Goal: Task Accomplishment & Management: Use online tool/utility

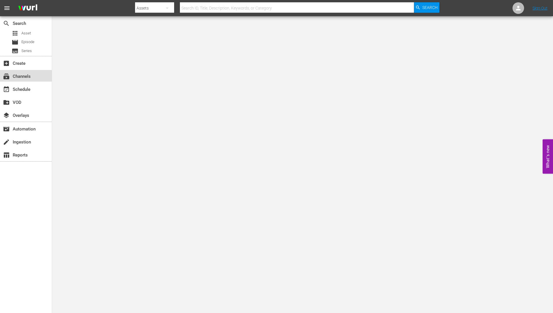
click at [24, 76] on div "subscriptions Channels" at bounding box center [16, 75] width 32 height 5
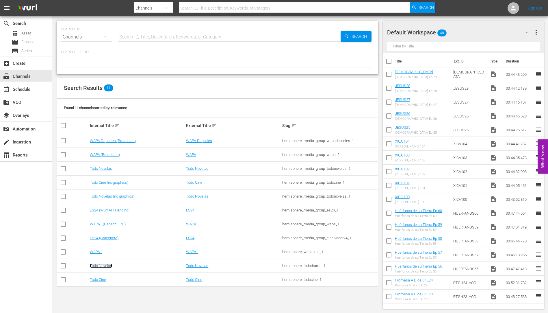
click at [105, 265] on link "Todo Novelas" at bounding box center [101, 265] width 22 height 4
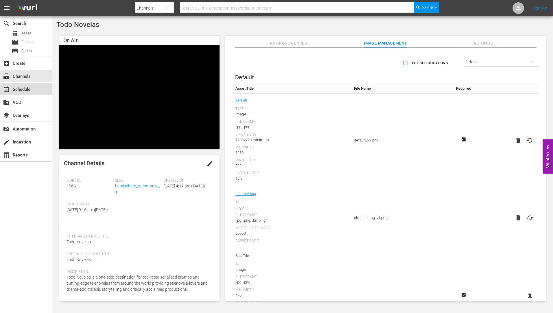
click at [19, 87] on div "event_available Schedule" at bounding box center [16, 88] width 32 height 5
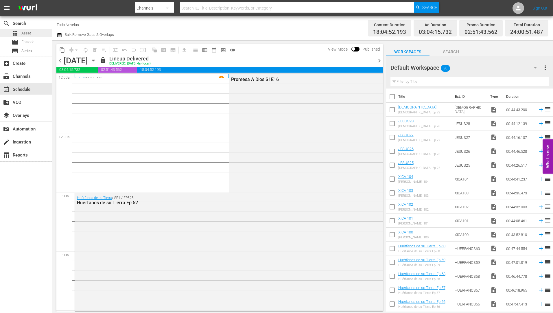
click at [28, 32] on span "Asset" at bounding box center [26, 33] width 10 height 6
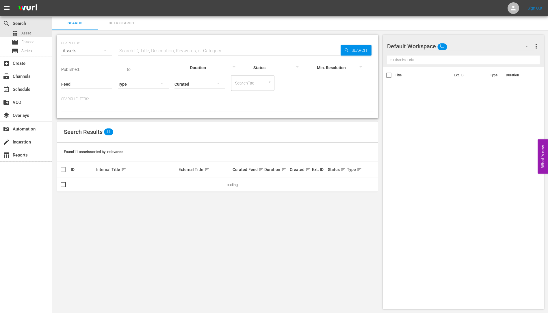
click at [125, 51] on input "text" at bounding box center [229, 51] width 223 height 14
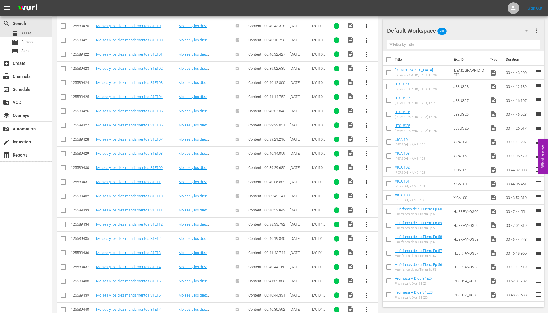
scroll to position [375, 0]
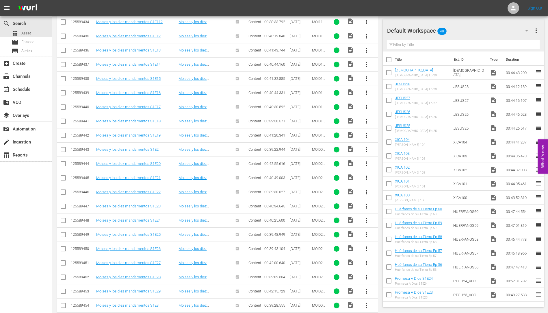
click at [366, 233] on span "more_vert" at bounding box center [366, 234] width 7 height 7
click at [393, 249] on div "Workspace" at bounding box center [397, 251] width 39 height 14
click at [366, 247] on span "more_vert" at bounding box center [366, 248] width 7 height 7
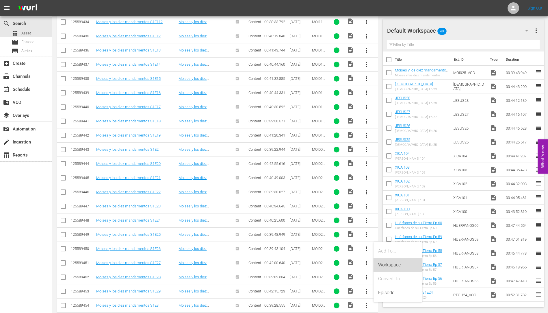
click at [390, 263] on div "Workspace" at bounding box center [397, 265] width 39 height 14
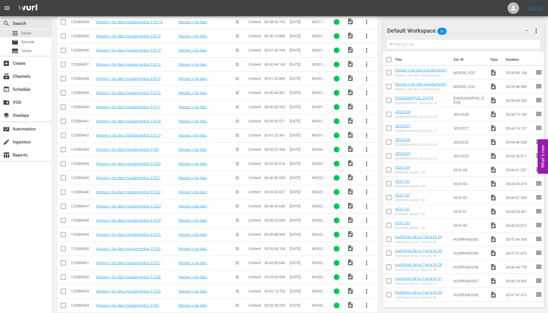
click at [365, 261] on span "more_vert" at bounding box center [366, 262] width 7 height 7
click at [389, 231] on div "Workspace" at bounding box center [397, 233] width 39 height 14
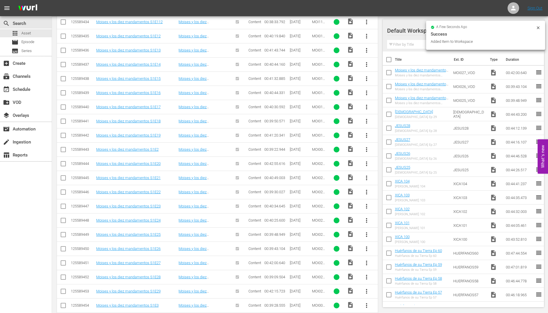
click at [365, 275] on span "more_vert" at bounding box center [366, 276] width 7 height 7
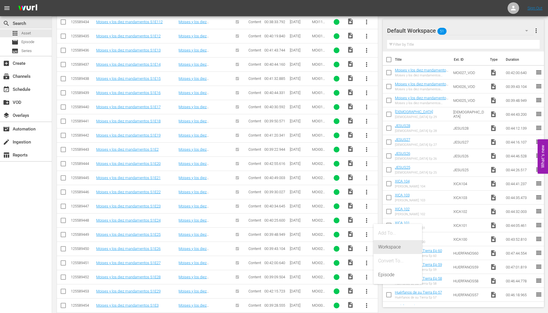
click at [389, 244] on div "Workspace" at bounding box center [397, 247] width 39 height 14
click at [367, 289] on span "more_vert" at bounding box center [366, 291] width 7 height 7
click at [389, 259] on div "Workspace" at bounding box center [397, 261] width 39 height 14
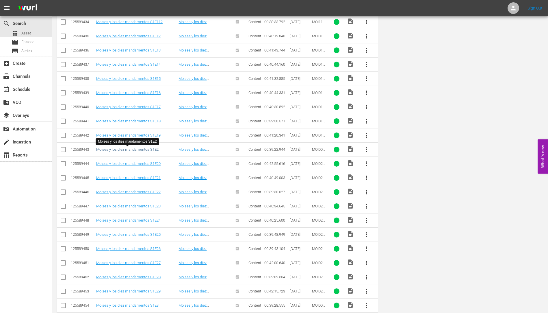
scroll to position [0, 0]
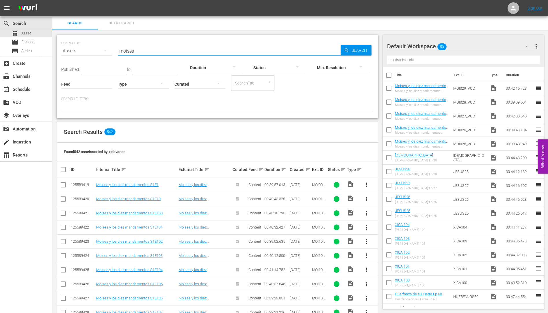
click at [144, 51] on input "moises" at bounding box center [229, 51] width 223 height 14
type input "m"
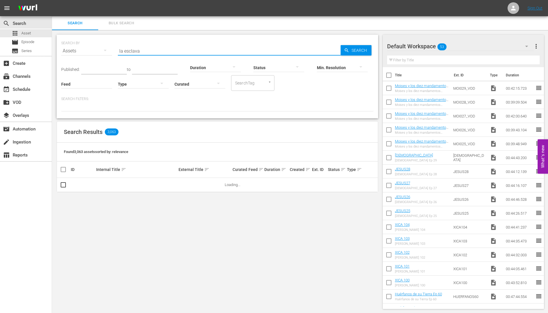
type input "la esclava isaura"
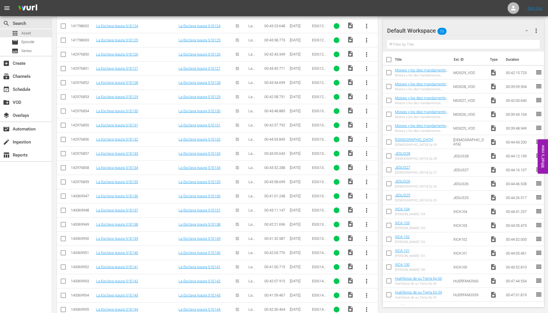
scroll to position [2139, 0]
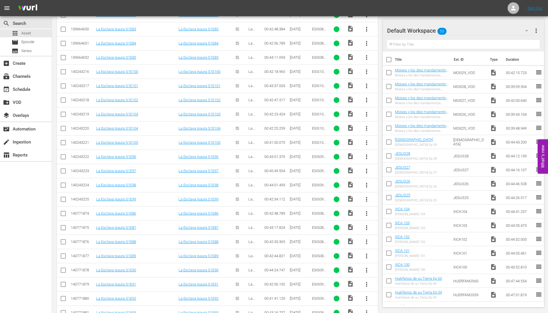
click at [366, 112] on span "more_vert" at bounding box center [366, 114] width 7 height 7
click at [392, 128] on div "Workspace" at bounding box center [397, 130] width 39 height 14
click at [365, 126] on span "more_vert" at bounding box center [366, 128] width 7 height 7
click at [388, 143] on div "Workspace" at bounding box center [397, 145] width 39 height 14
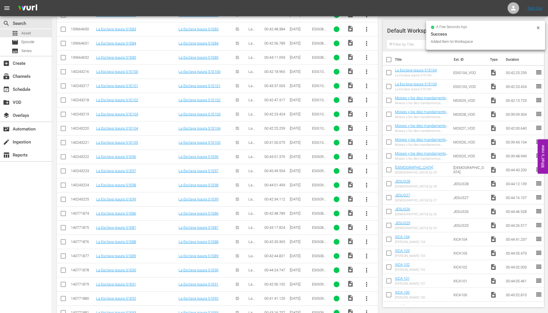
click at [366, 141] on span "more_vert" at bounding box center [366, 142] width 7 height 7
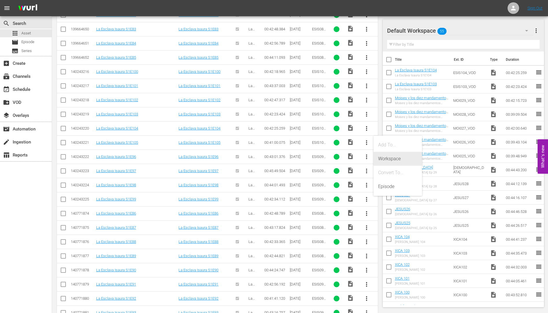
click at [388, 157] on div "Workspace" at bounding box center [397, 159] width 39 height 14
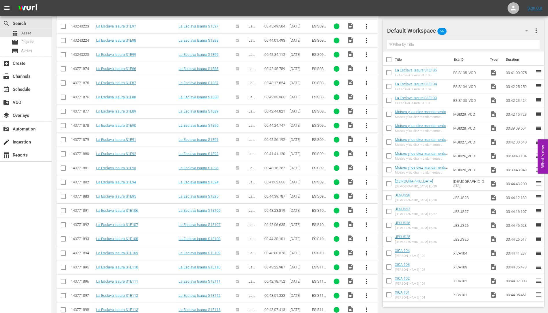
click at [366, 209] on span "more_vert" at bounding box center [366, 210] width 7 height 7
click at [394, 225] on div "Workspace" at bounding box center [397, 227] width 39 height 14
click at [365, 223] on span "more_vert" at bounding box center [366, 224] width 7 height 7
click at [395, 239] on div "Workspace" at bounding box center [397, 241] width 39 height 14
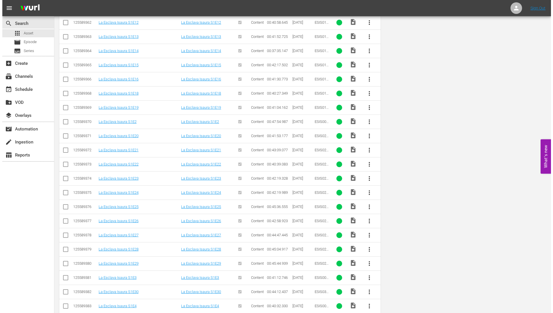
scroll to position [0, 0]
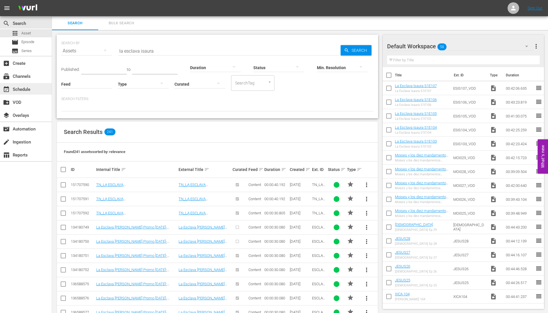
click at [21, 88] on div "event_available Schedule" at bounding box center [16, 88] width 32 height 5
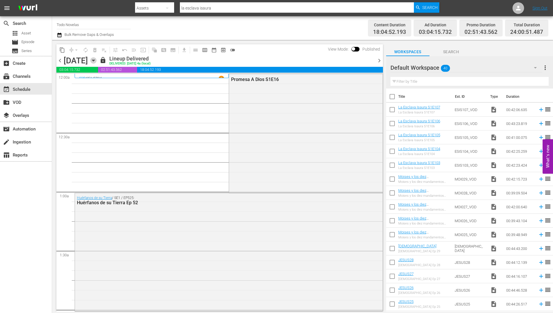
click at [97, 59] on icon "button" at bounding box center [93, 60] width 6 height 6
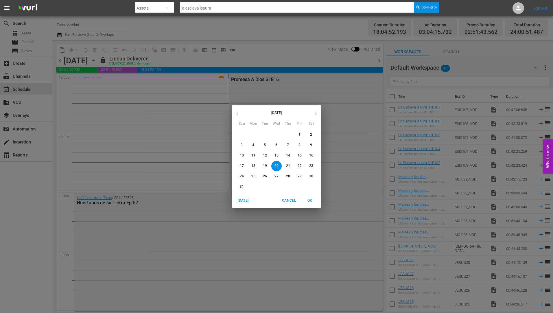
drag, startPoint x: 310, startPoint y: 176, endPoint x: 310, endPoint y: 168, distance: 7.5
click at [309, 176] on p "30" at bounding box center [311, 176] width 4 height 5
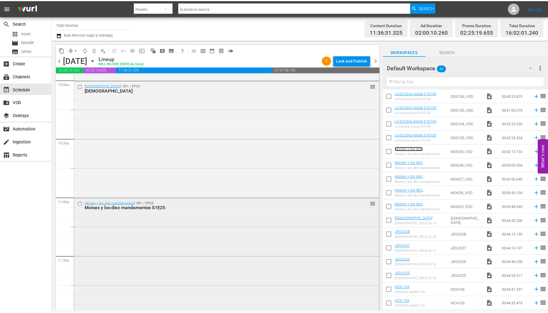
scroll to position [1243, 0]
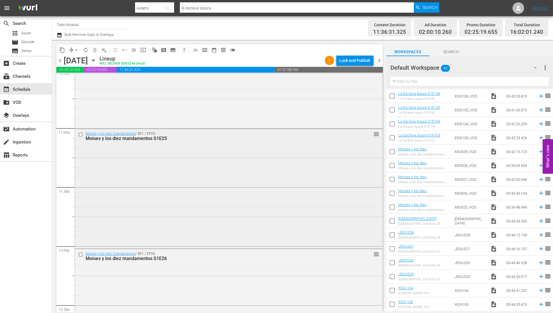
click at [130, 137] on div "Moises y los diez mandamentos S1E25" at bounding box center [218, 138] width 265 height 5
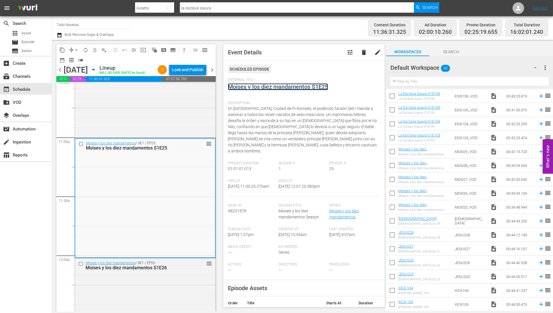
click at [270, 86] on link "Moises y los diez mandamentos S1E25" at bounding box center [278, 86] width 100 height 7
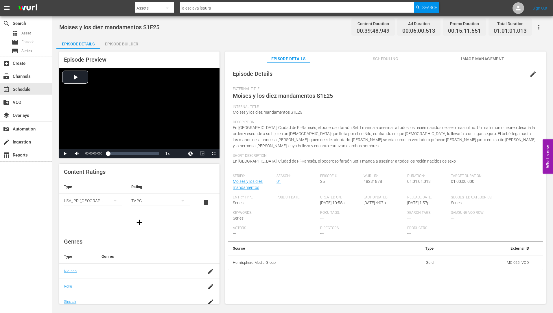
click at [121, 42] on div "Episode Builder" at bounding box center [121, 44] width 43 height 14
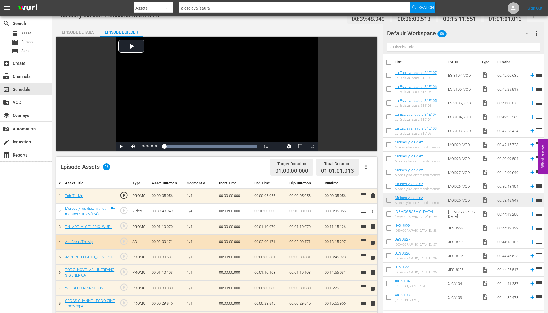
scroll to position [145, 0]
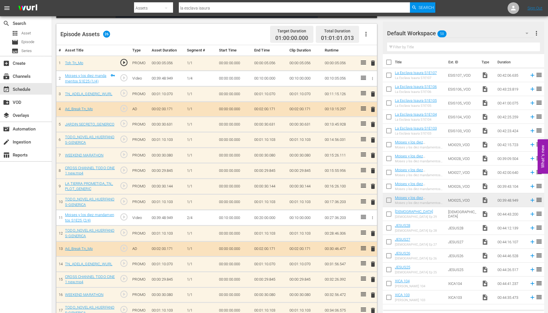
click at [374, 92] on span "delete" at bounding box center [373, 93] width 7 height 7
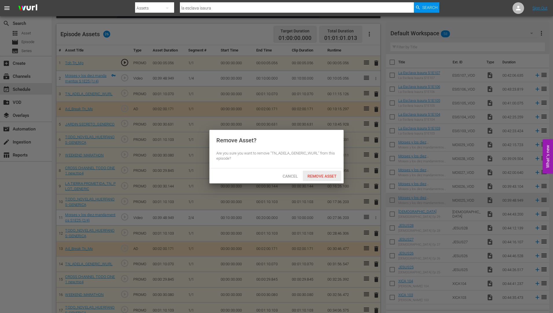
click at [319, 174] on span "Remove Asset" at bounding box center [322, 176] width 38 height 5
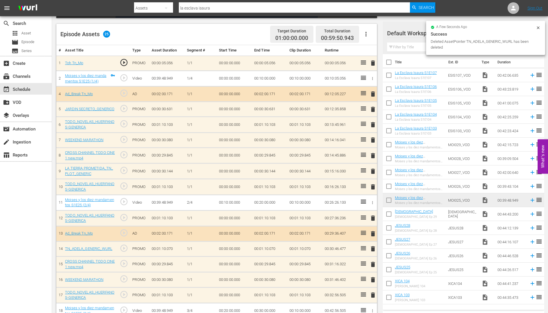
click at [373, 109] on span "delete" at bounding box center [373, 109] width 7 height 7
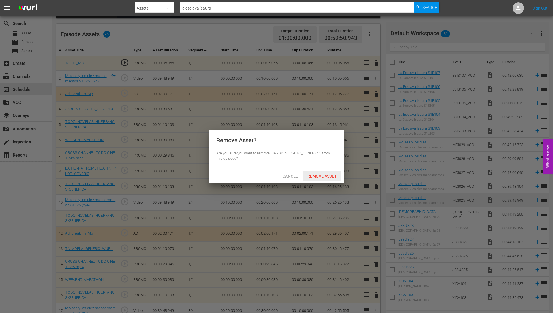
click at [324, 175] on span "Remove Asset" at bounding box center [322, 176] width 38 height 5
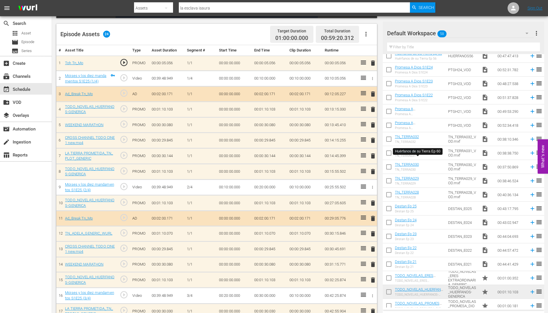
scroll to position [365, 0]
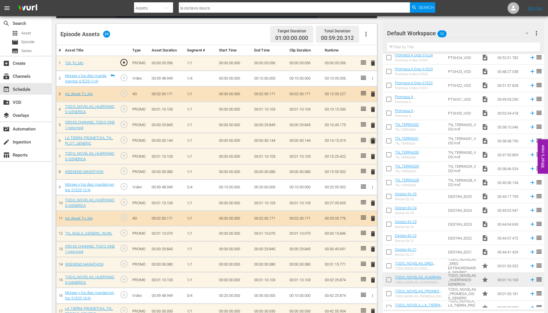
click at [374, 140] on span "delete" at bounding box center [373, 140] width 7 height 7
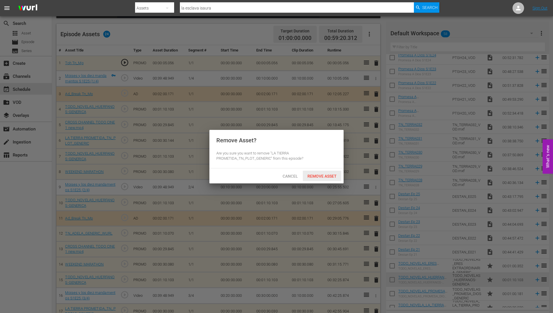
click at [318, 174] on span "Remove Asset" at bounding box center [322, 176] width 38 height 5
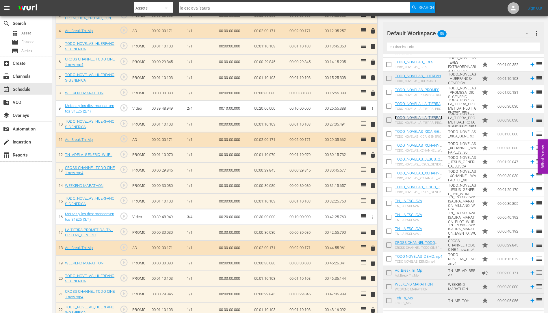
scroll to position [231, 0]
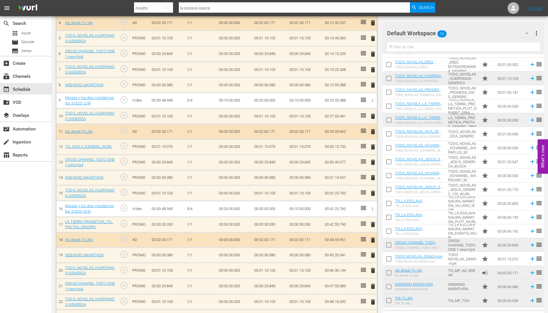
click at [373, 146] on span "delete" at bounding box center [373, 146] width 7 height 7
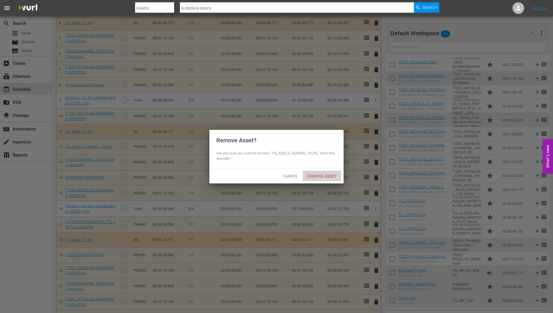
click at [321, 173] on div "Remove Asset" at bounding box center [322, 176] width 38 height 11
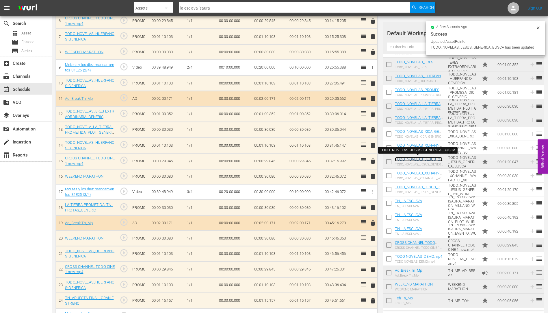
scroll to position [264, 0]
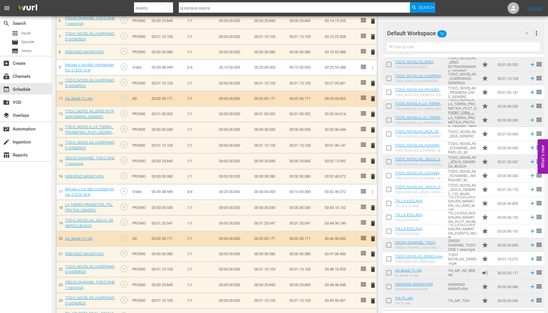
click at [374, 207] on span "delete" at bounding box center [373, 207] width 7 height 7
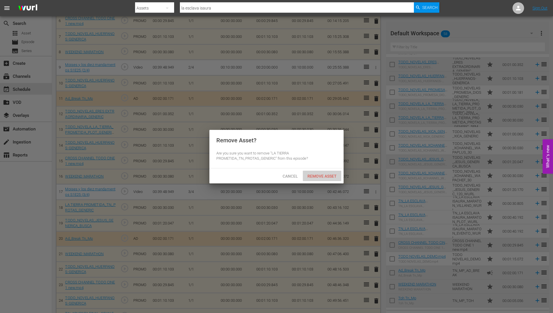
click at [323, 172] on div "Remove Asset" at bounding box center [322, 176] width 38 height 11
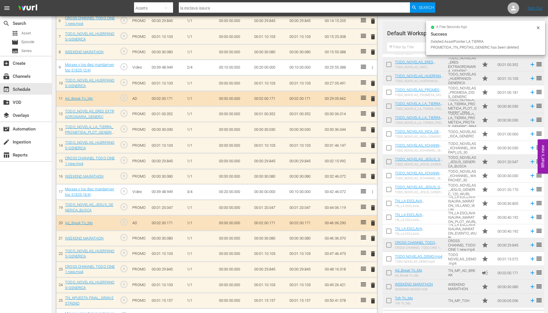
scroll to position [280, 0]
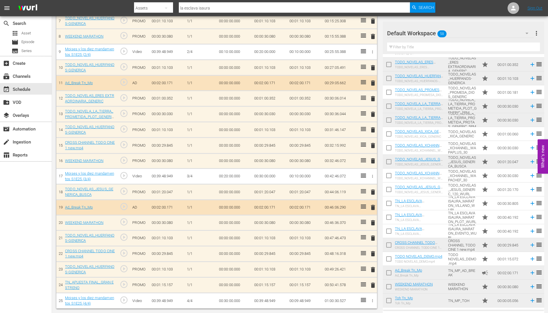
click at [374, 222] on span "delete" at bounding box center [373, 222] width 7 height 7
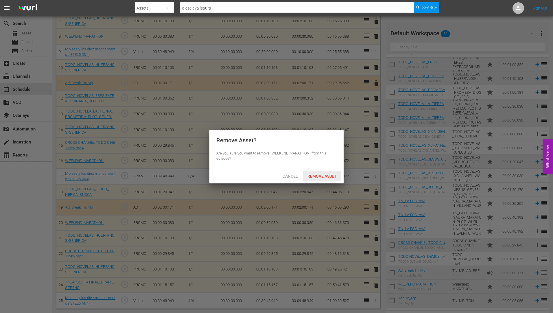
click at [316, 173] on div "Remove Asset" at bounding box center [322, 176] width 38 height 11
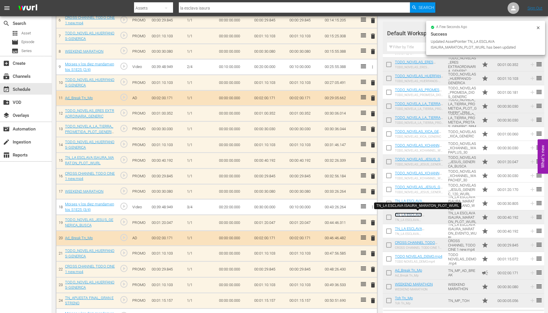
scroll to position [265, 0]
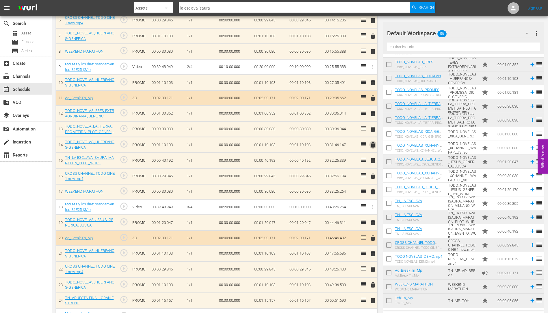
click at [373, 144] on span "delete" at bounding box center [373, 144] width 7 height 7
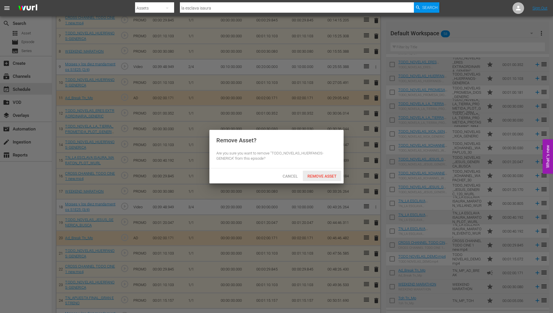
click at [312, 174] on span "Remove Asset" at bounding box center [322, 176] width 38 height 5
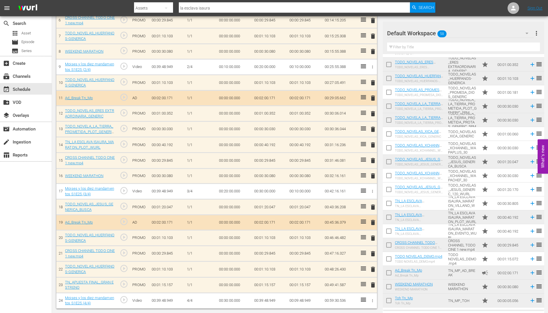
click at [373, 269] on span "delete" at bounding box center [373, 269] width 7 height 7
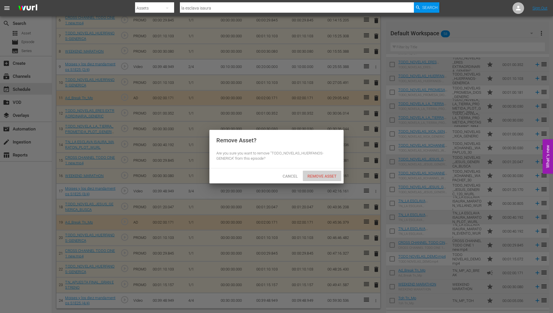
click at [316, 174] on span "Remove Asset" at bounding box center [322, 176] width 38 height 5
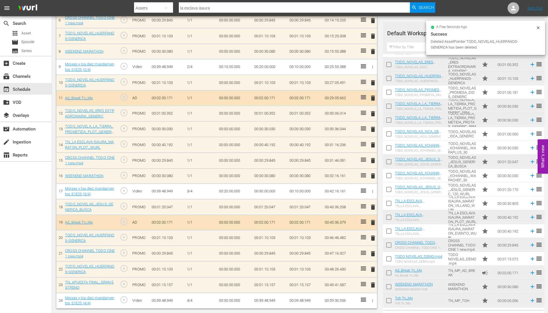
scroll to position [249, 0]
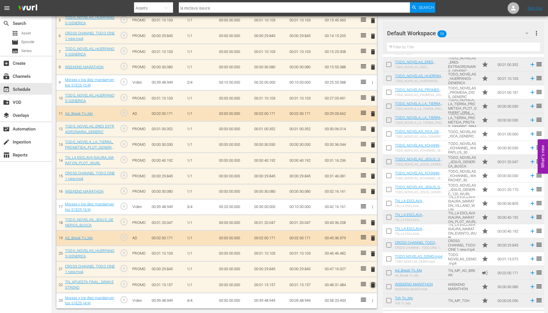
click at [373, 284] on span "delete" at bounding box center [373, 284] width 7 height 7
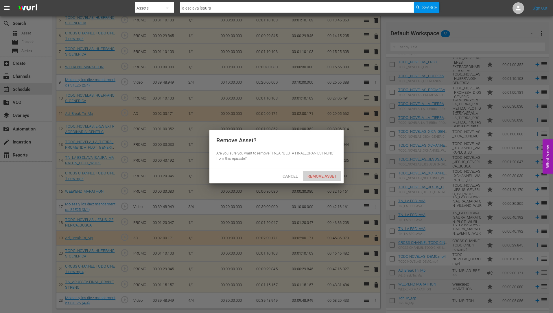
click at [322, 174] on span "Remove Asset" at bounding box center [322, 176] width 38 height 5
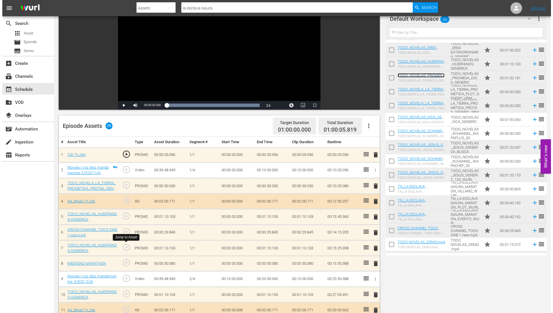
scroll to position [0, 0]
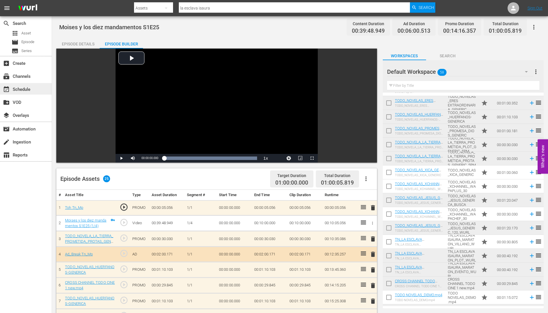
click at [22, 88] on div "event_available Schedule" at bounding box center [16, 88] width 32 height 5
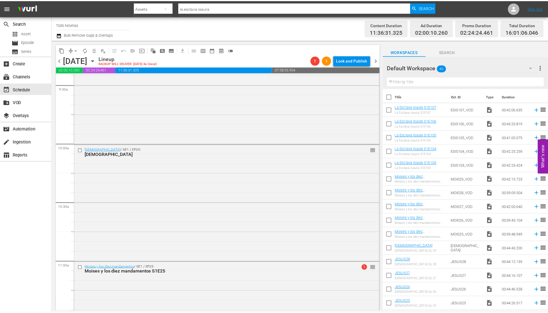
scroll to position [1243, 0]
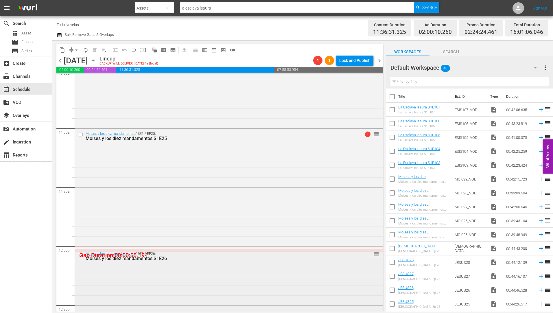
click at [135, 257] on div "Moises y los diez mandamentos S1E26" at bounding box center [218, 258] width 265 height 5
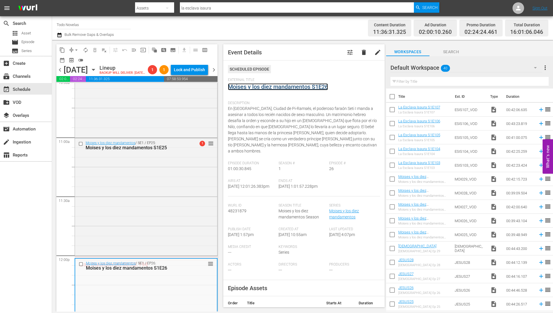
click at [269, 86] on link "Moises y los diez mandamentos S1E26" at bounding box center [278, 86] width 100 height 7
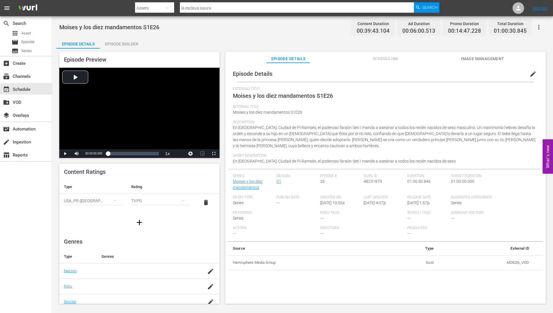
click at [119, 43] on div "Episode Builder" at bounding box center [121, 44] width 43 height 14
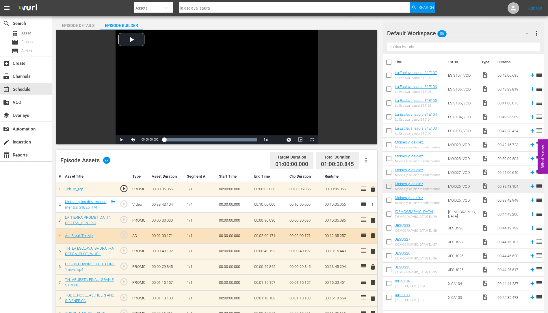
scroll to position [116, 0]
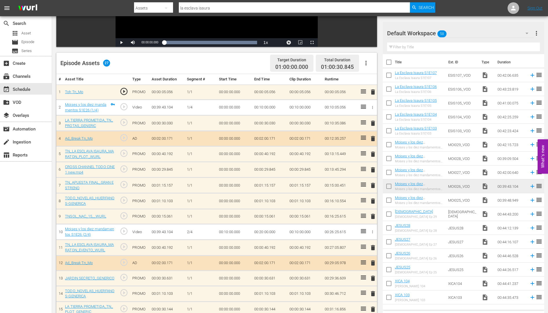
click at [367, 61] on icon "button" at bounding box center [366, 63] width 7 height 7
click at [381, 76] on div "Clear Ads" at bounding box center [383, 79] width 39 height 14
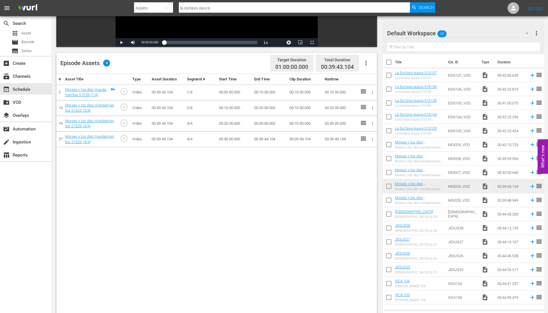
click at [366, 62] on icon "button" at bounding box center [366, 63] width 1 height 5
click at [367, 66] on div "Fill with Ads" at bounding box center [383, 65] width 39 height 14
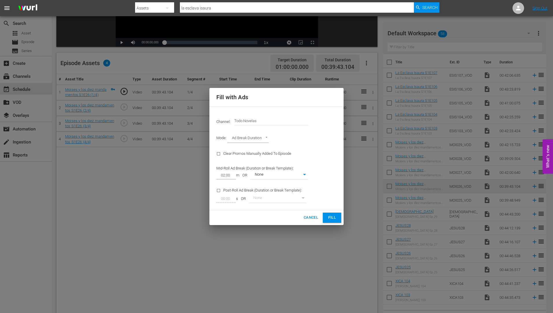
click at [333, 215] on span "Fill" at bounding box center [331, 217] width 9 height 7
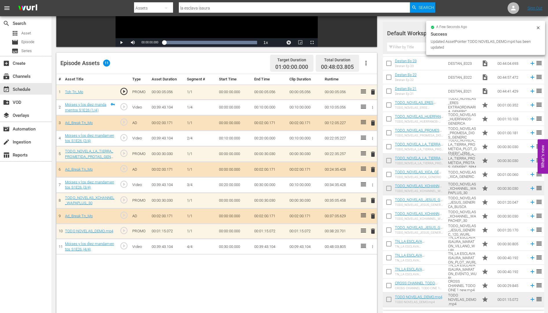
scroll to position [508, 0]
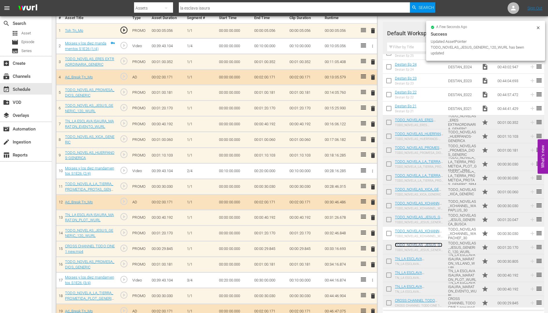
scroll to position [91, 0]
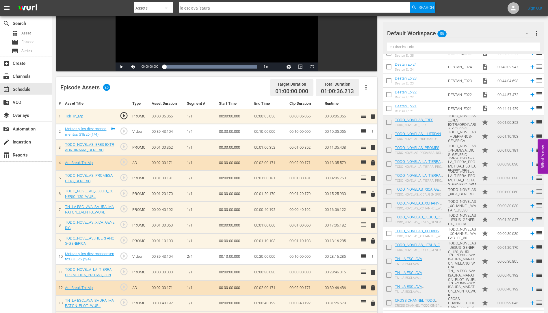
click at [373, 209] on span "delete" at bounding box center [373, 209] width 7 height 7
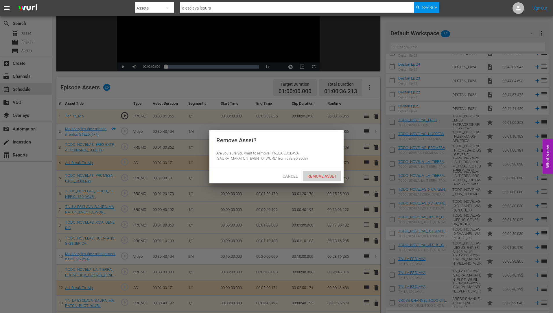
click at [323, 174] on span "Remove Asset" at bounding box center [322, 176] width 38 height 5
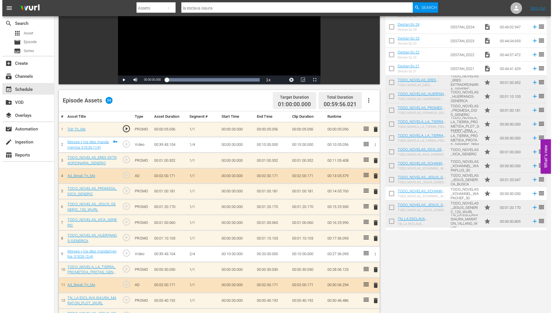
scroll to position [0, 0]
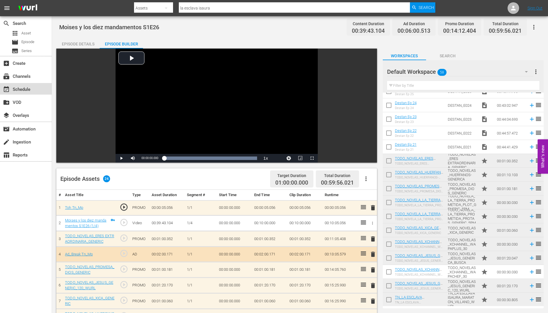
click at [21, 89] on div "event_available Schedule" at bounding box center [16, 88] width 32 height 5
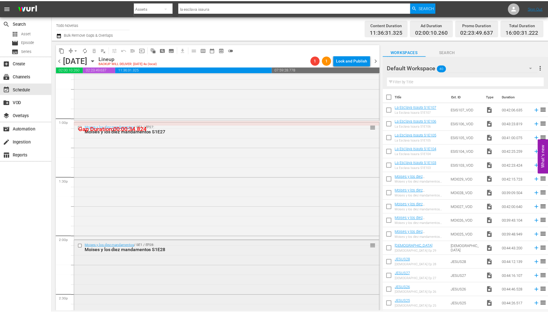
scroll to position [1532, 0]
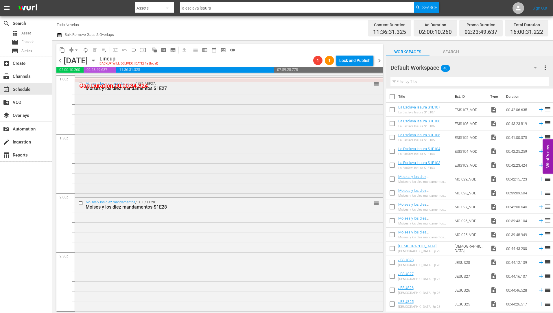
click at [145, 86] on div "Moises y los diez mandamentos S1E27" at bounding box center [218, 88] width 265 height 5
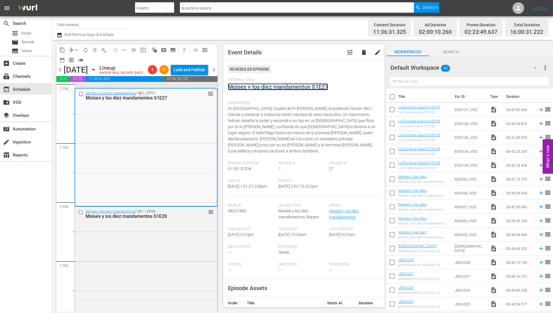
click at [297, 87] on link "Moises y los diez mandamentos S1E27" at bounding box center [278, 86] width 100 height 7
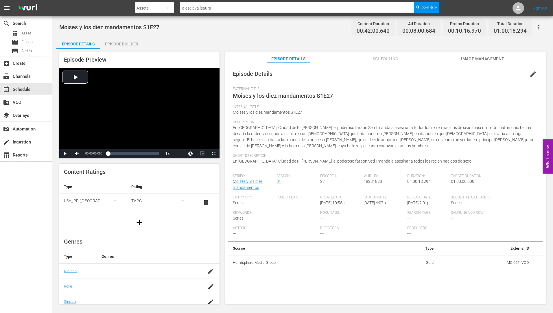
click at [124, 44] on div "Episode Builder" at bounding box center [121, 44] width 43 height 14
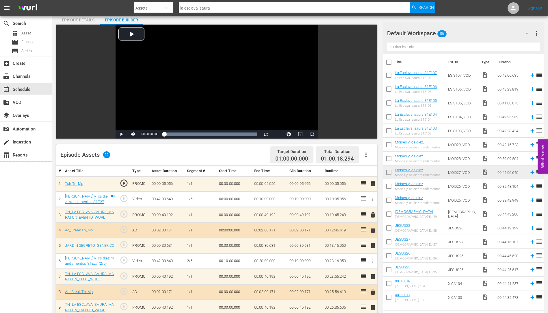
scroll to position [116, 0]
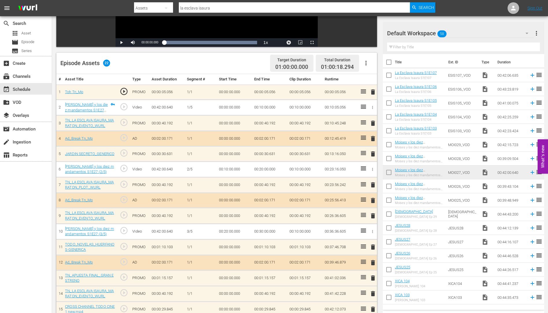
click at [373, 154] on span "delete" at bounding box center [373, 153] width 7 height 7
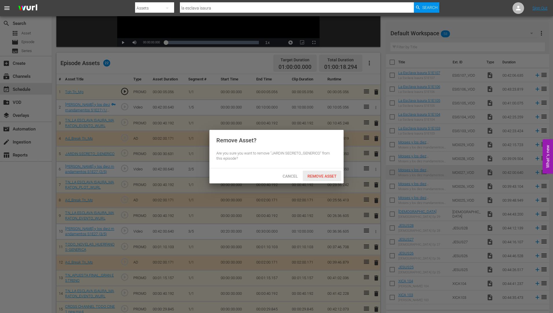
click at [316, 175] on span "Remove Asset" at bounding box center [322, 176] width 38 height 5
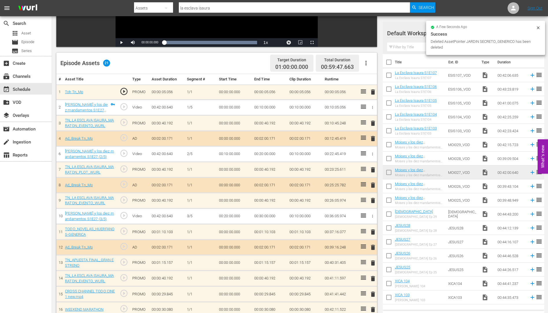
click at [373, 199] on span "delete" at bounding box center [373, 200] width 7 height 7
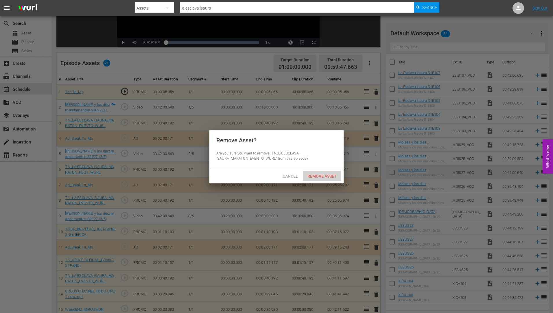
click at [327, 177] on span "Remove Asset" at bounding box center [322, 176] width 38 height 5
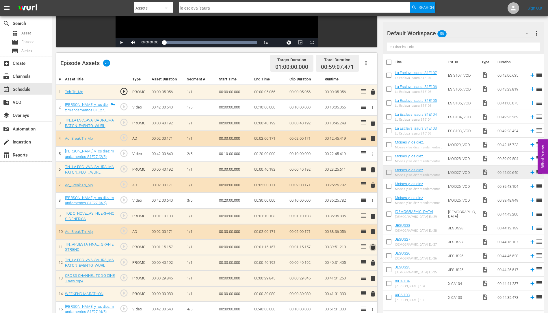
click at [372, 245] on span "delete" at bounding box center [373, 246] width 7 height 7
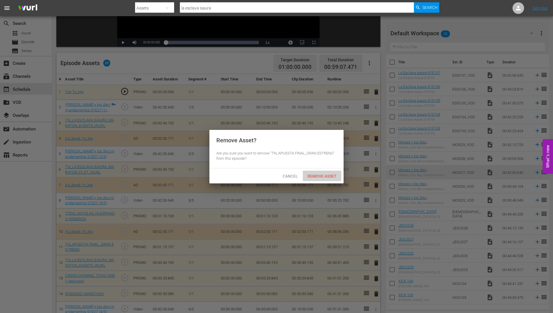
click at [319, 173] on div "Remove Asset" at bounding box center [322, 176] width 38 height 11
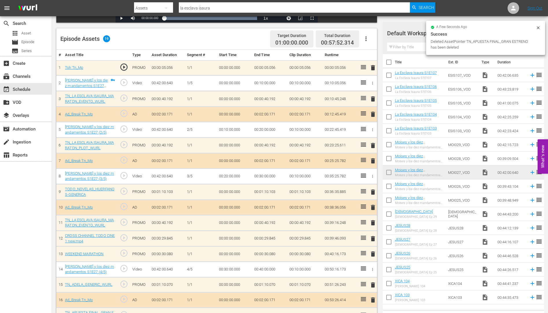
scroll to position [186, 0]
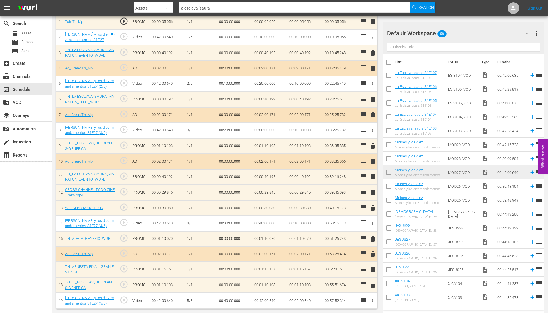
click at [373, 239] on span "delete" at bounding box center [373, 238] width 7 height 7
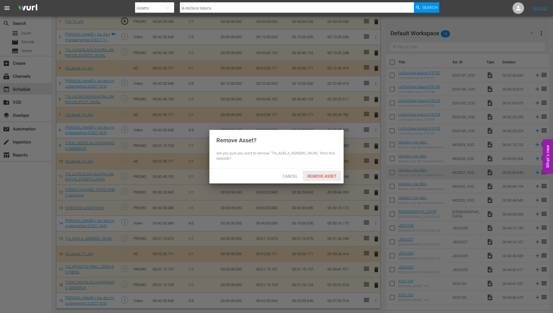
click at [329, 174] on span "Remove Asset" at bounding box center [322, 176] width 38 height 5
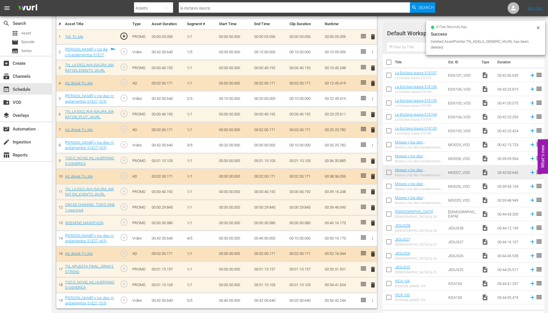
scroll to position [171, 0]
click at [373, 270] on span "delete" at bounding box center [373, 269] width 7 height 7
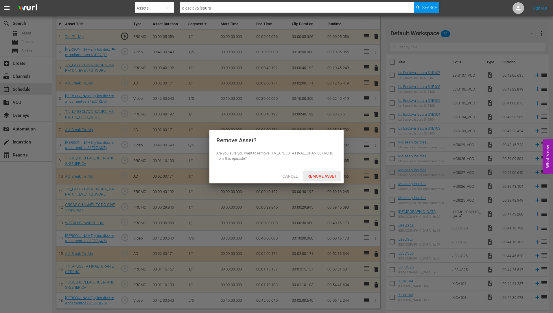
click at [326, 174] on span "Remove Asset" at bounding box center [322, 176] width 38 height 5
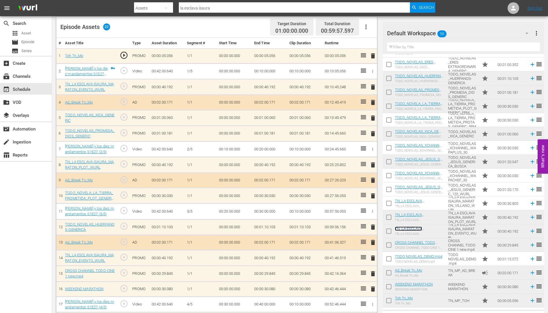
scroll to position [234, 0]
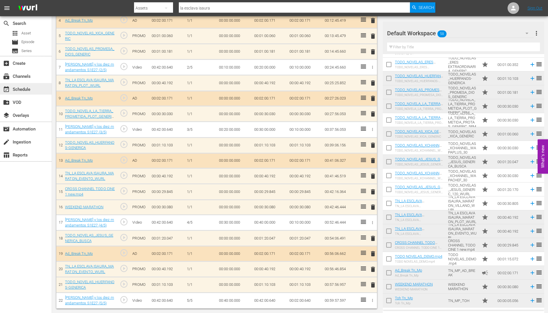
click at [23, 89] on div "event_available Schedule" at bounding box center [16, 88] width 32 height 5
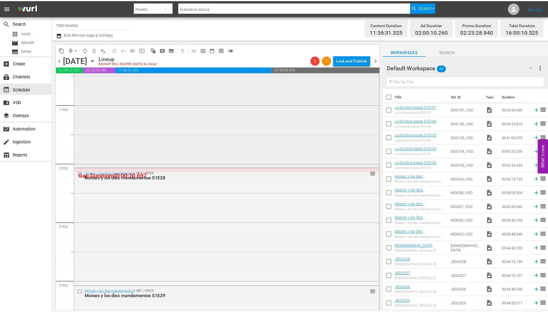
scroll to position [1619, 0]
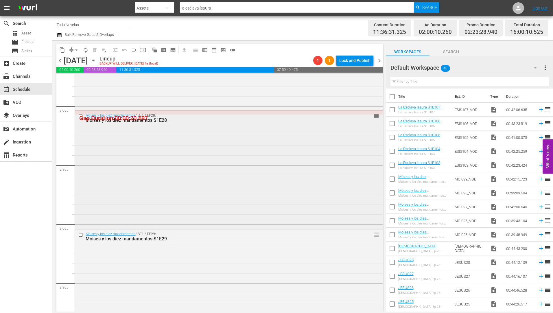
click at [134, 119] on div "Moises y los diez mandamentos S1E28" at bounding box center [218, 119] width 265 height 5
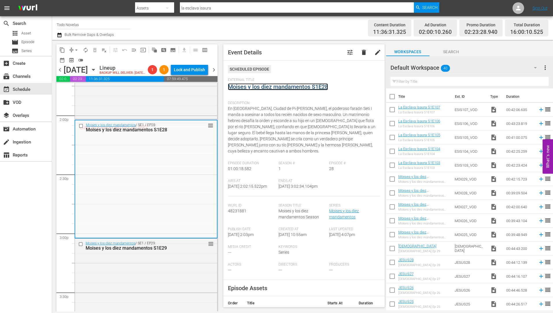
click at [297, 86] on link "Moises y los diez mandamentos S1E28" at bounding box center [278, 86] width 100 height 7
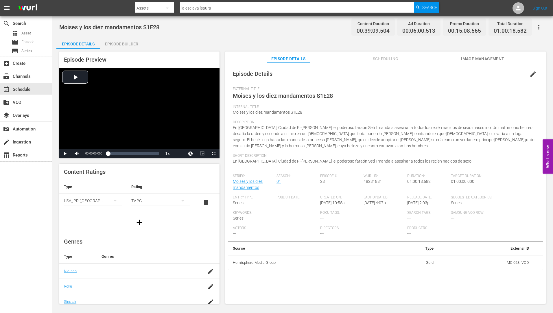
click at [130, 44] on div "Episode Builder" at bounding box center [121, 44] width 43 height 14
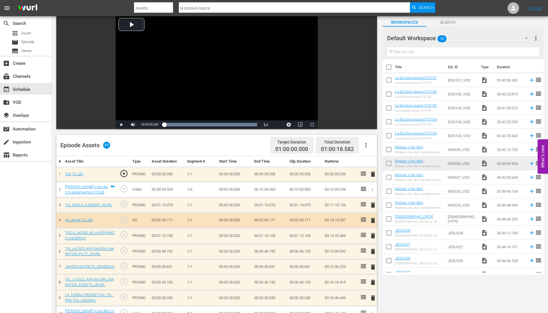
scroll to position [87, 0]
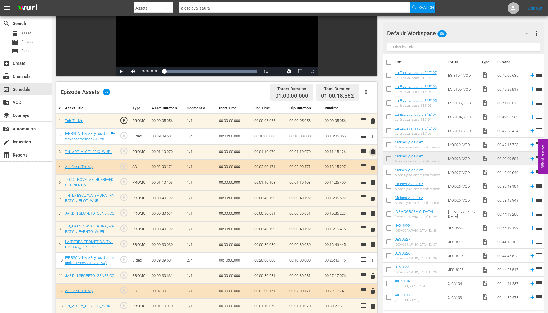
click at [374, 150] on span "delete" at bounding box center [373, 151] width 7 height 7
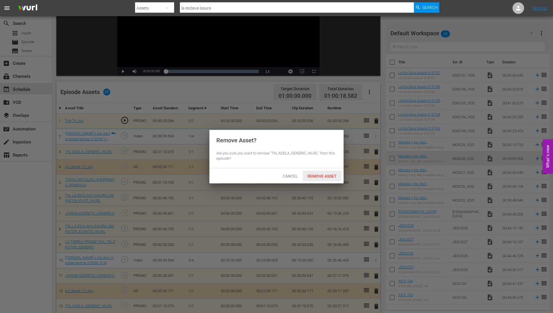
click at [324, 175] on span "Remove Asset" at bounding box center [322, 176] width 38 height 5
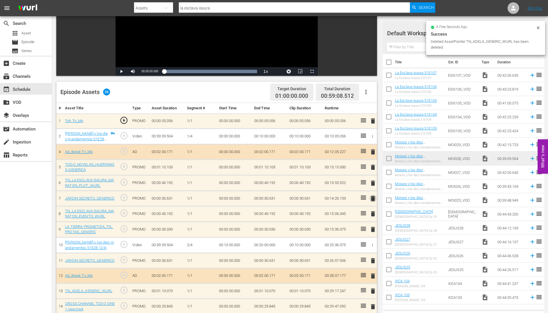
click at [372, 198] on span "delete" at bounding box center [373, 198] width 7 height 7
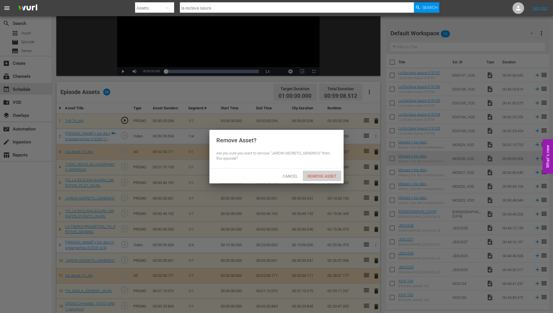
click at [316, 174] on span "Remove Asset" at bounding box center [322, 176] width 38 height 5
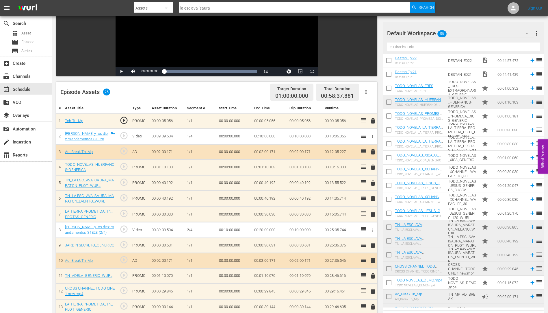
scroll to position [566, 0]
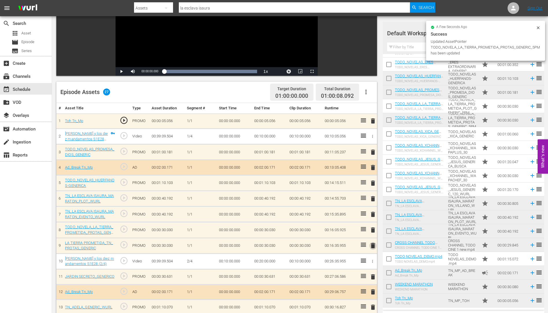
click at [374, 244] on span "delete" at bounding box center [373, 245] width 7 height 7
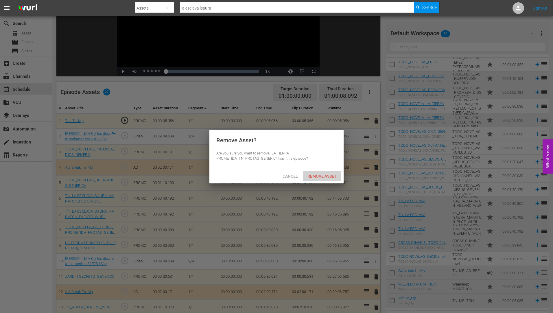
click at [323, 174] on span "Remove Asset" at bounding box center [322, 176] width 38 height 5
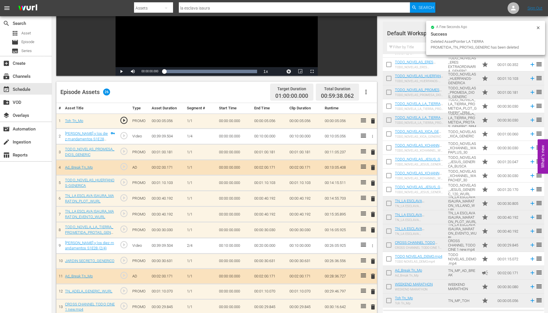
click at [374, 214] on span "delete" at bounding box center [373, 214] width 7 height 7
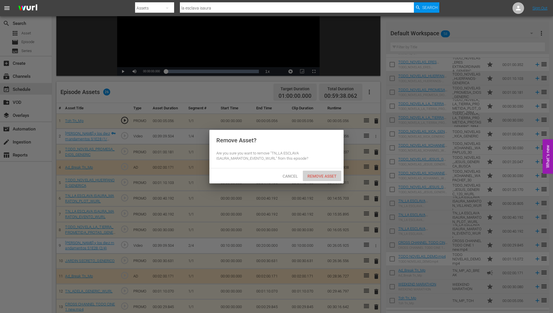
click at [314, 174] on span "Remove Asset" at bounding box center [322, 176] width 38 height 5
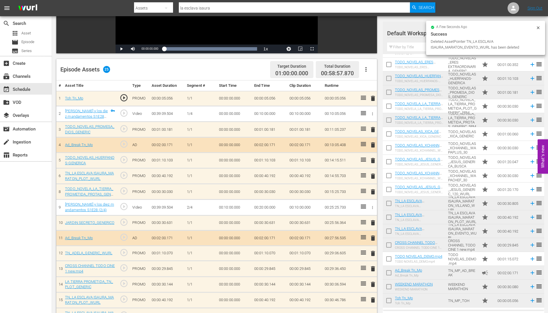
scroll to position [173, 0]
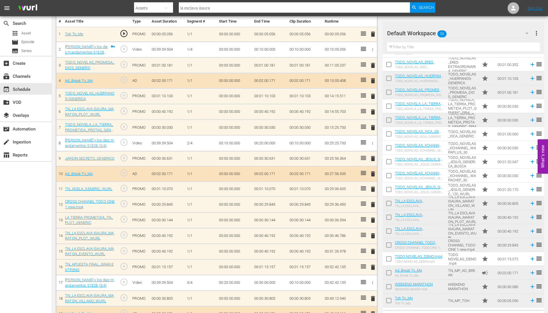
click at [374, 158] on span "delete" at bounding box center [373, 158] width 7 height 7
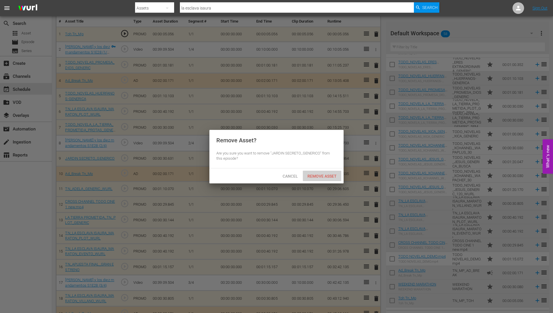
click at [324, 174] on span "Remove Asset" at bounding box center [322, 176] width 38 height 5
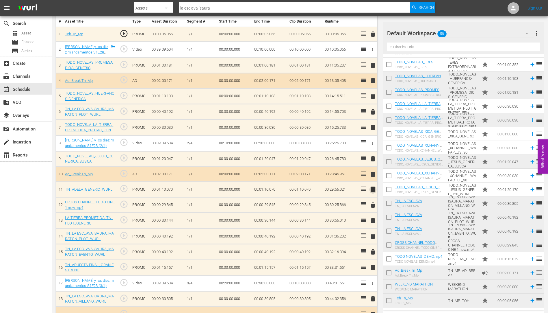
click at [373, 190] on span "delete" at bounding box center [373, 189] width 7 height 7
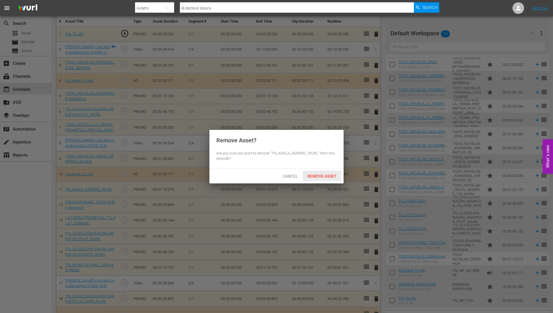
click at [320, 174] on span "Remove Asset" at bounding box center [322, 176] width 38 height 5
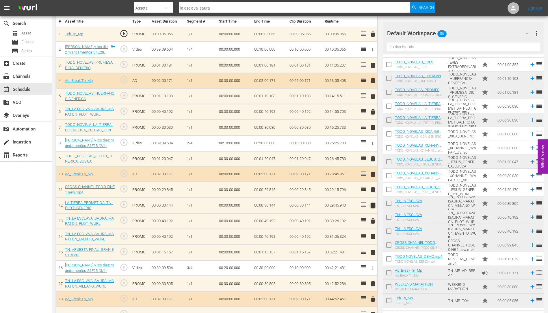
click at [373, 206] on span "delete" at bounding box center [373, 205] width 7 height 7
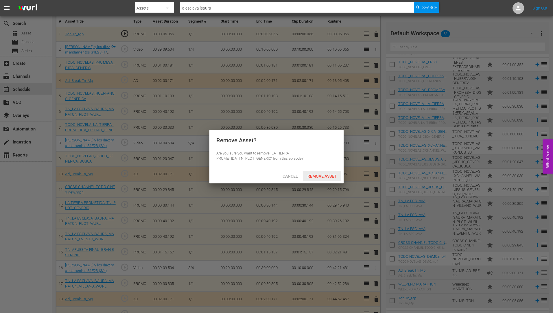
click at [324, 174] on span "Remove Asset" at bounding box center [322, 176] width 38 height 5
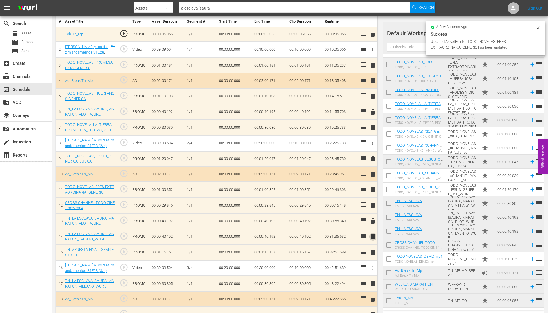
click at [374, 236] on span "delete" at bounding box center [373, 236] width 7 height 7
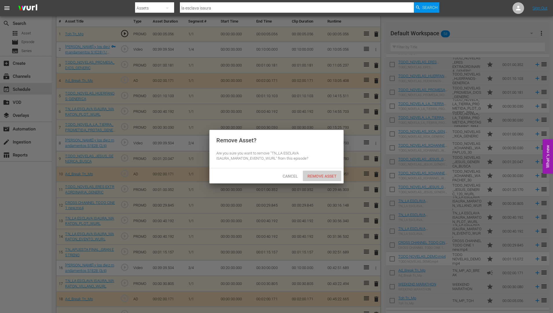
drag, startPoint x: 328, startPoint y: 172, endPoint x: 449, endPoint y: 239, distance: 138.2
click at [328, 172] on div "Remove Asset" at bounding box center [322, 176] width 38 height 11
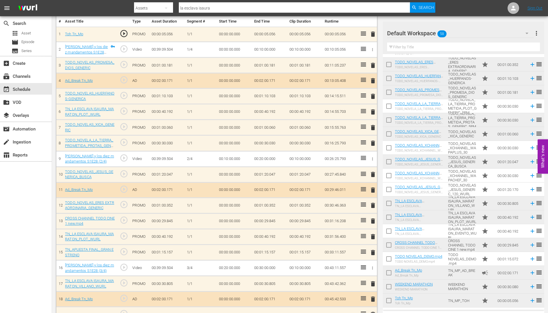
click at [373, 252] on span "delete" at bounding box center [373, 252] width 7 height 7
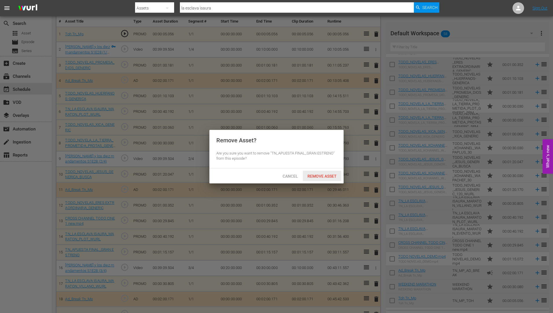
click at [318, 174] on span "Remove Asset" at bounding box center [322, 176] width 38 height 5
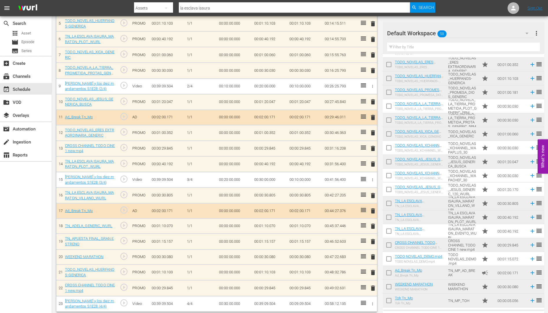
scroll to position [249, 0]
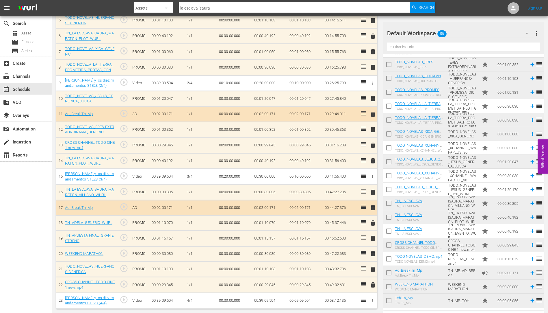
click at [374, 223] on span "delete" at bounding box center [373, 222] width 7 height 7
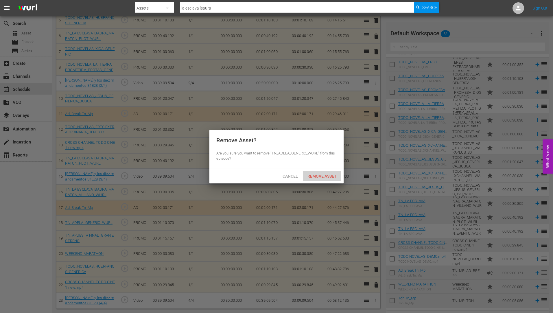
click at [330, 174] on span "Remove Asset" at bounding box center [322, 176] width 38 height 5
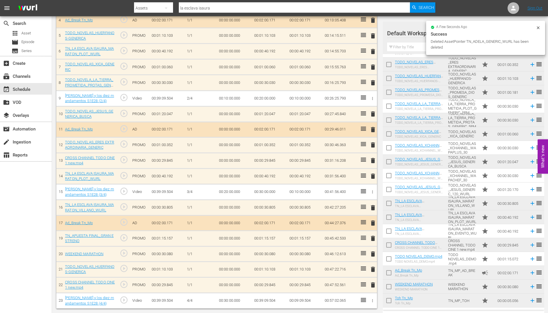
scroll to position [234, 0]
click at [372, 237] on span "delete" at bounding box center [373, 238] width 7 height 7
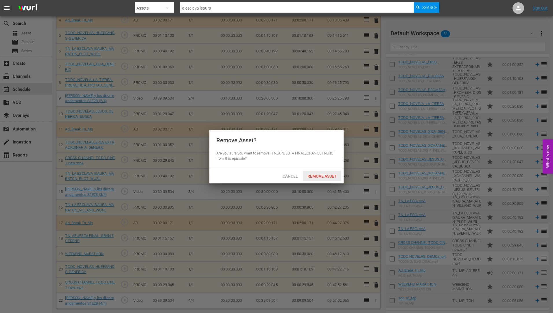
click at [321, 174] on span "Remove Asset" at bounding box center [322, 176] width 38 height 5
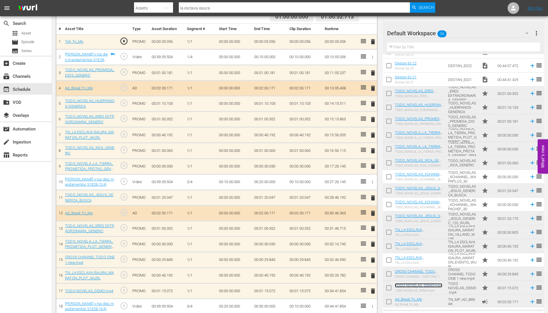
scroll to position [223, 0]
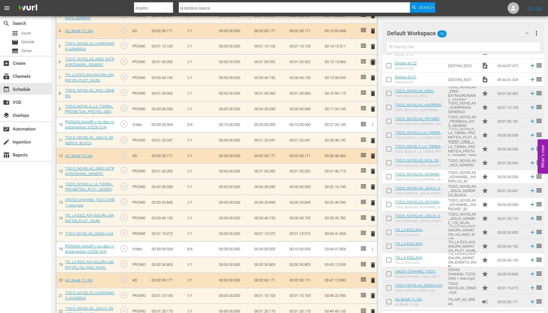
click at [374, 61] on span "delete" at bounding box center [373, 62] width 7 height 7
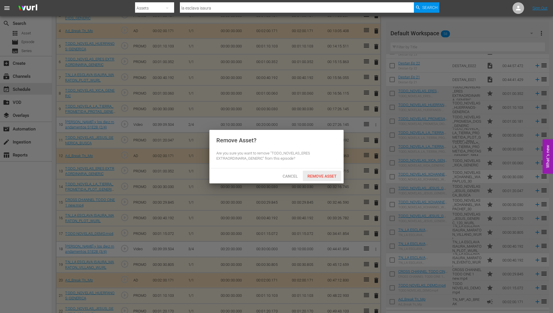
click at [315, 176] on span "Remove Asset" at bounding box center [322, 176] width 38 height 5
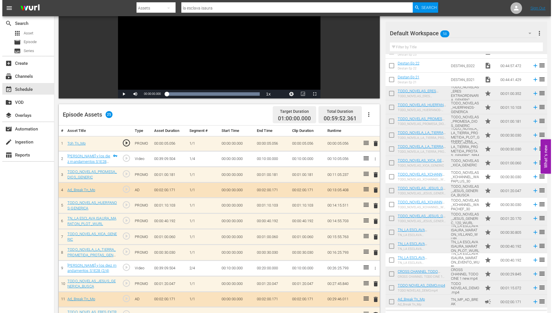
scroll to position [0, 0]
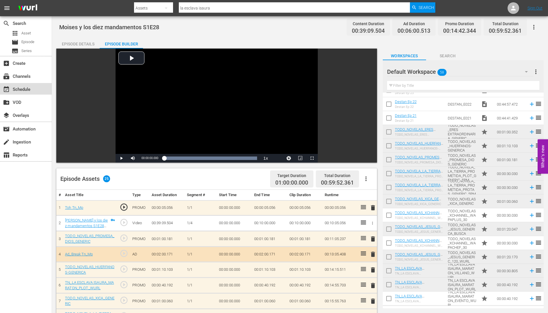
click at [25, 89] on div "event_available Schedule" at bounding box center [16, 88] width 32 height 5
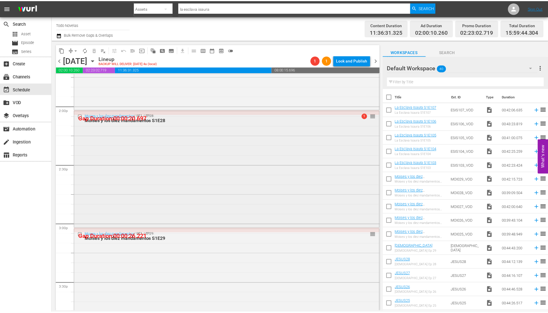
scroll to position [1735, 0]
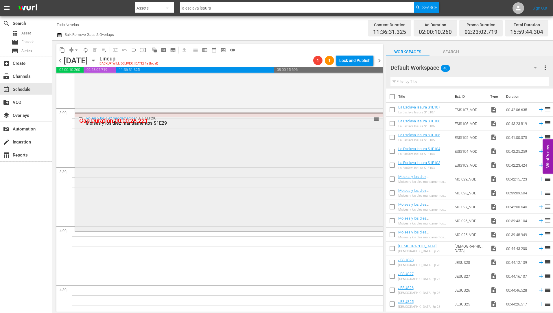
click at [144, 122] on div "Moises y los diez mandamentos S1E29" at bounding box center [218, 122] width 265 height 5
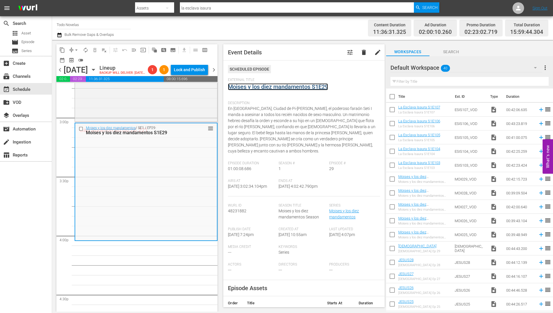
click at [271, 86] on link "Moises y los diez mandamentos S1E29" at bounding box center [278, 86] width 100 height 7
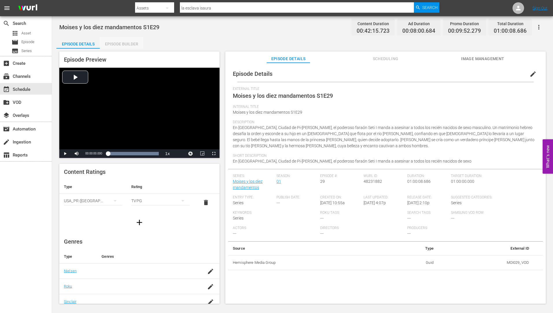
click at [130, 43] on div "Episode Builder" at bounding box center [121, 44] width 43 height 14
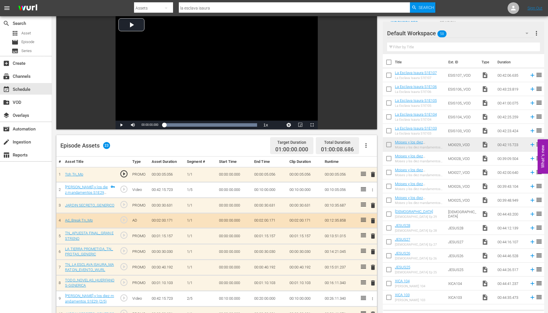
scroll to position [116, 0]
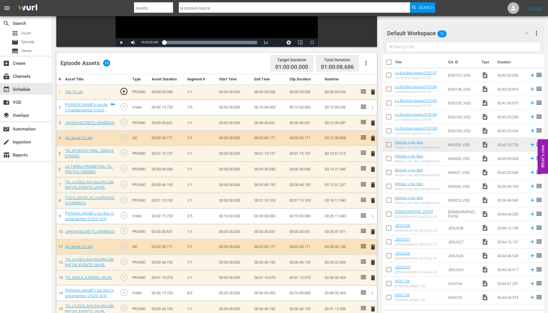
click at [373, 154] on span "delete" at bounding box center [373, 153] width 7 height 7
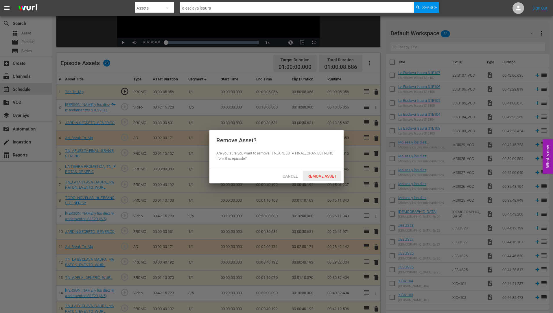
click at [326, 174] on span "Remove Asset" at bounding box center [322, 176] width 38 height 5
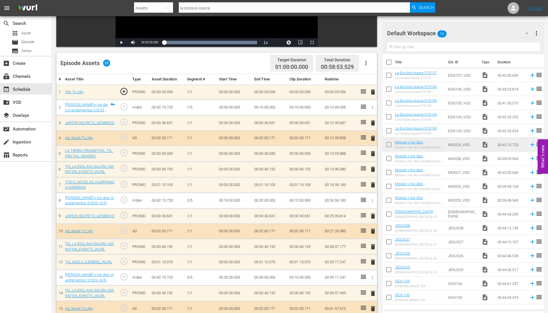
click at [373, 155] on span "delete" at bounding box center [373, 153] width 7 height 7
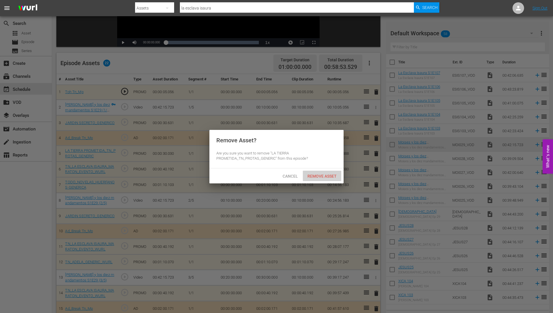
click at [326, 174] on span "Remove Asset" at bounding box center [322, 176] width 38 height 5
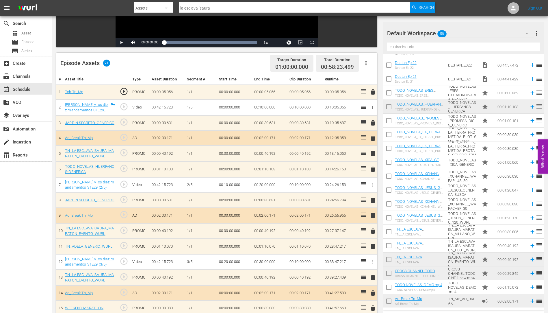
scroll to position [538, 0]
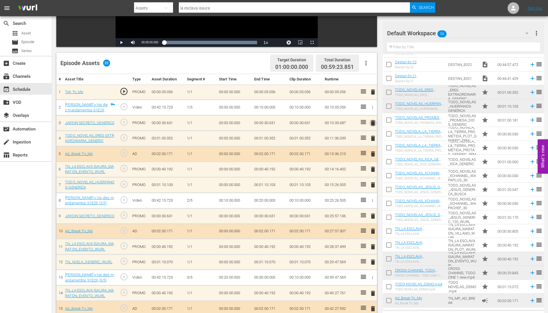
click at [374, 123] on span "delete" at bounding box center [373, 122] width 7 height 7
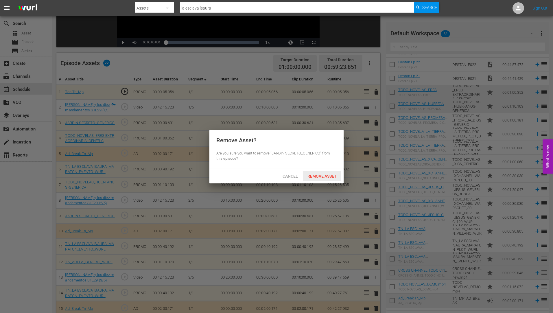
click at [322, 173] on div "Remove Asset" at bounding box center [322, 176] width 38 height 11
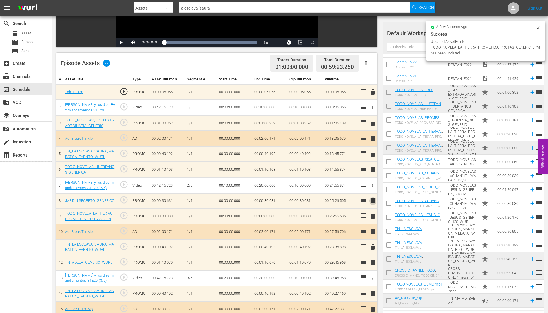
click at [373, 199] on span "delete" at bounding box center [373, 200] width 7 height 7
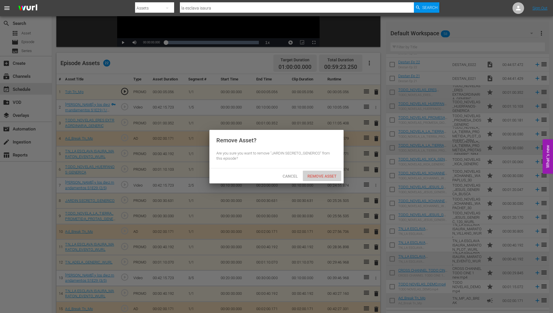
click at [313, 174] on span "Remove Asset" at bounding box center [322, 176] width 38 height 5
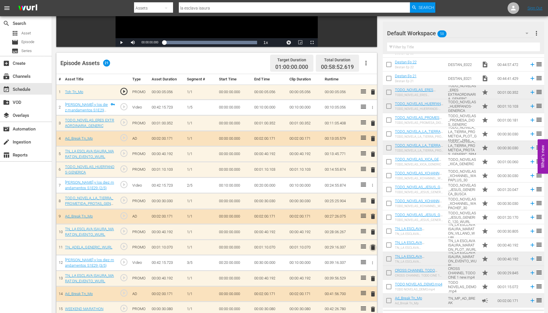
click at [372, 247] on span "delete" at bounding box center [373, 247] width 7 height 7
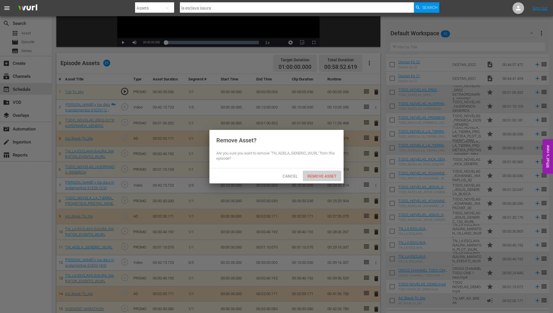
click at [320, 174] on span "Remove Asset" at bounding box center [322, 176] width 38 height 5
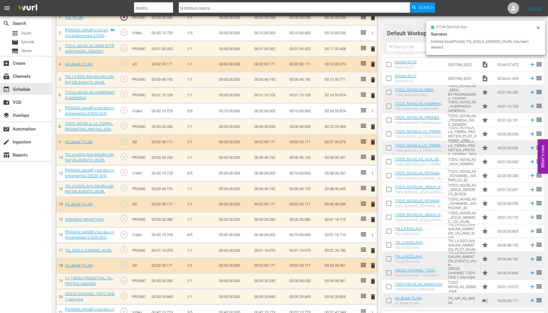
scroll to position [202, 0]
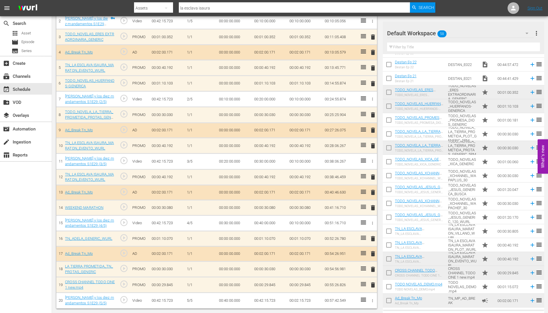
click at [372, 237] on span "delete" at bounding box center [373, 238] width 7 height 7
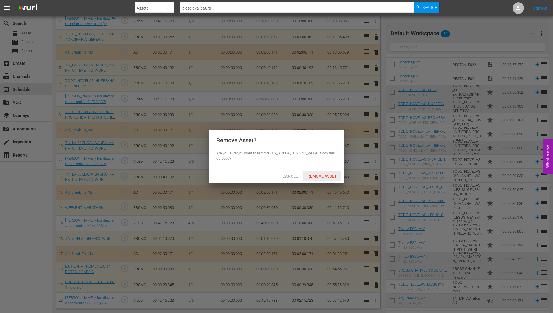
click at [327, 172] on div "Remove Asset" at bounding box center [322, 176] width 38 height 11
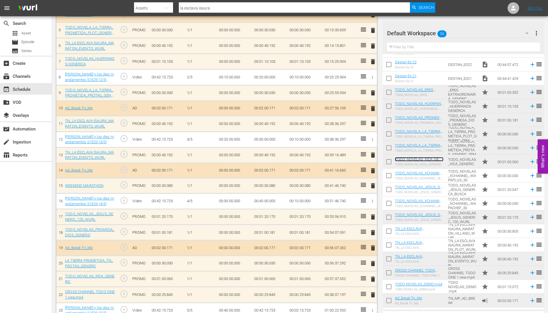
scroll to position [249, 0]
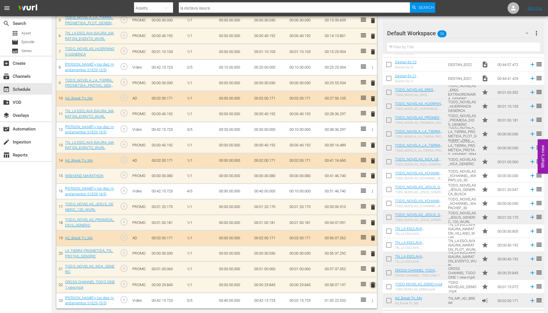
click at [372, 284] on span "delete" at bounding box center [373, 284] width 7 height 7
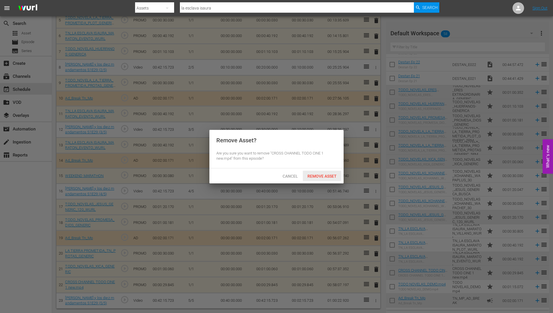
click at [318, 175] on span "Remove Asset" at bounding box center [322, 176] width 38 height 5
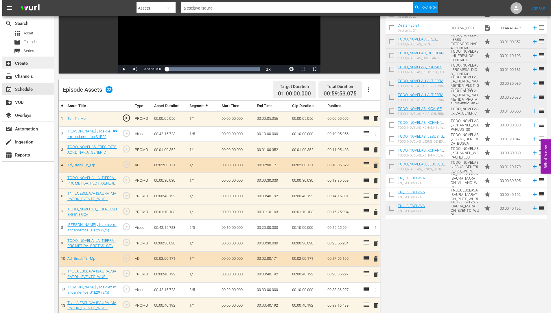
scroll to position [0, 0]
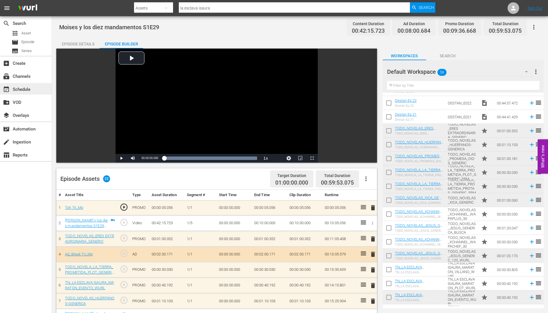
click at [26, 88] on div "event_available Schedule" at bounding box center [16, 88] width 32 height 5
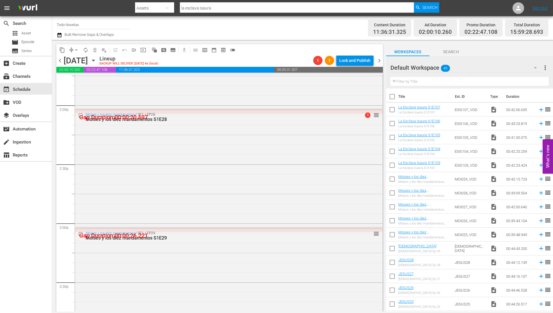
scroll to position [1648, 0]
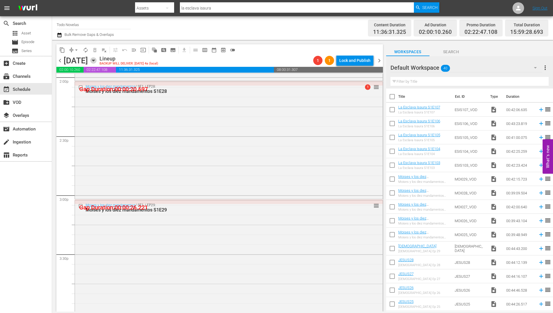
click at [97, 59] on icon "button" at bounding box center [93, 60] width 6 height 6
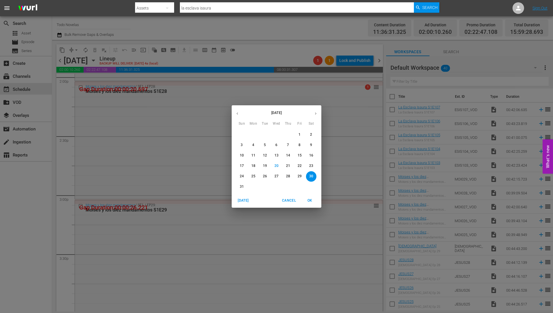
click at [241, 186] on p "31" at bounding box center [242, 186] width 4 height 5
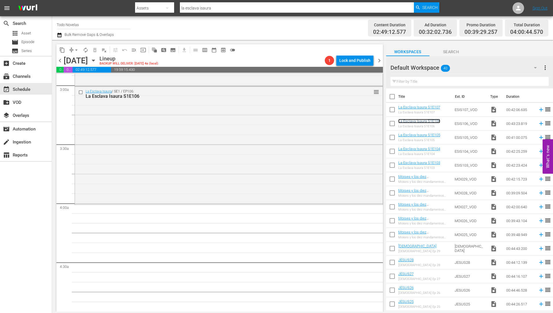
scroll to position [347, 0]
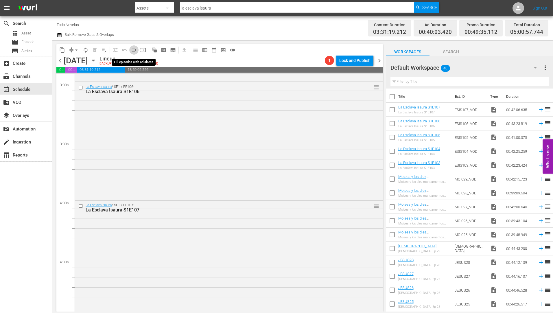
click at [134, 49] on span "menu_open" at bounding box center [134, 50] width 6 height 6
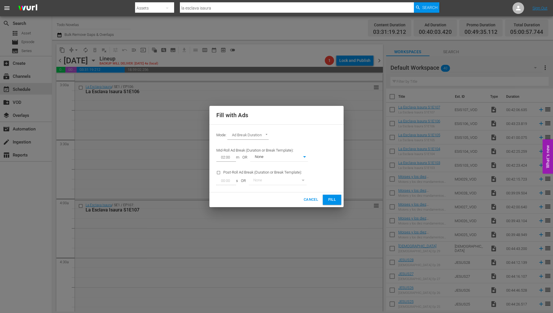
click at [335, 199] on span "Fill" at bounding box center [331, 199] width 9 height 7
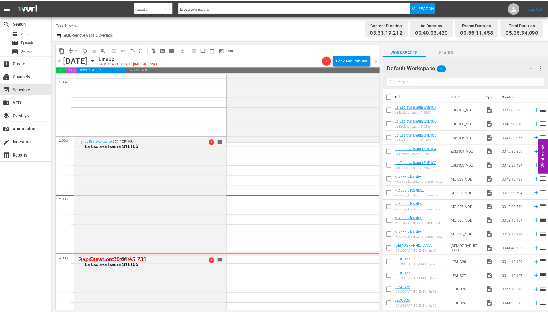
scroll to position [0, 0]
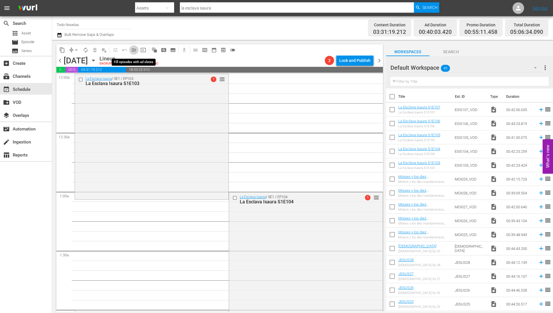
click at [134, 49] on span "menu_open" at bounding box center [134, 50] width 6 height 6
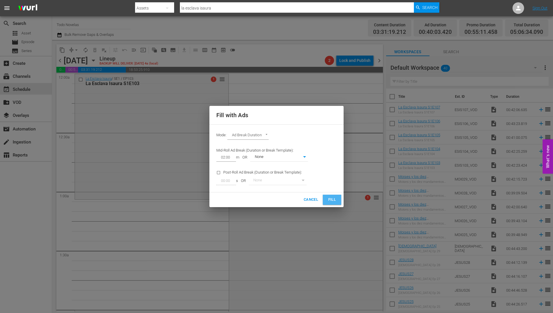
click at [333, 200] on span "Fill" at bounding box center [331, 199] width 9 height 7
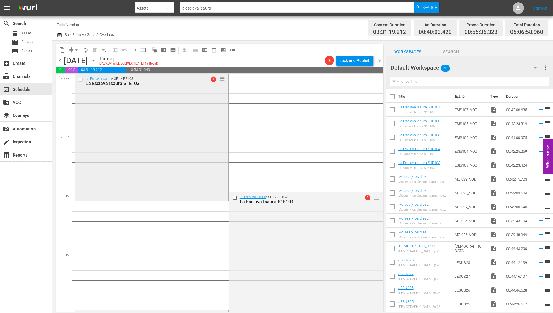
click at [112, 83] on div "La Esclava Isaura S1E103" at bounding box center [142, 83] width 113 height 5
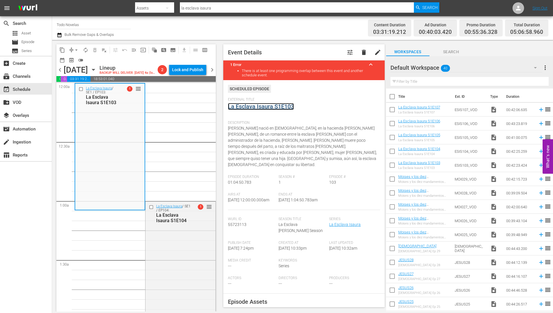
click at [258, 107] on link "La Esclava Isaura S1E103" at bounding box center [261, 106] width 66 height 7
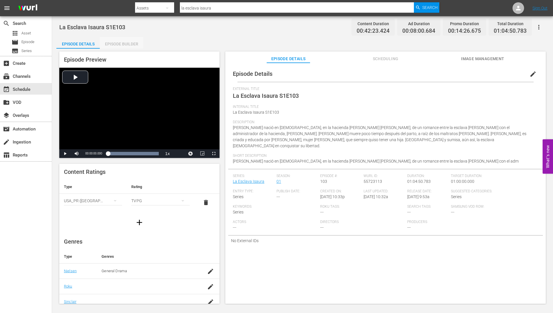
click at [132, 42] on div "Episode Builder" at bounding box center [121, 44] width 43 height 14
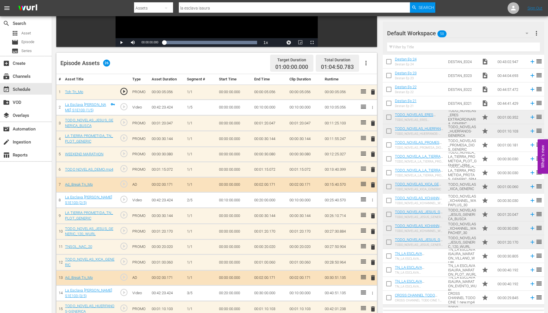
scroll to position [566, 0]
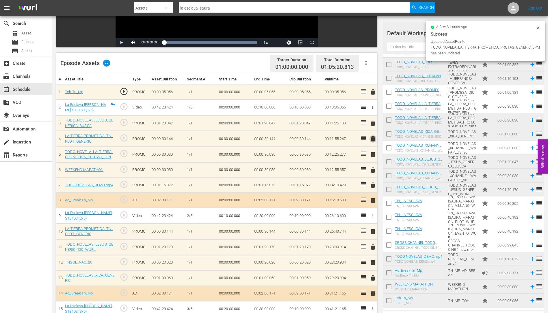
click at [373, 137] on span "delete" at bounding box center [373, 138] width 7 height 7
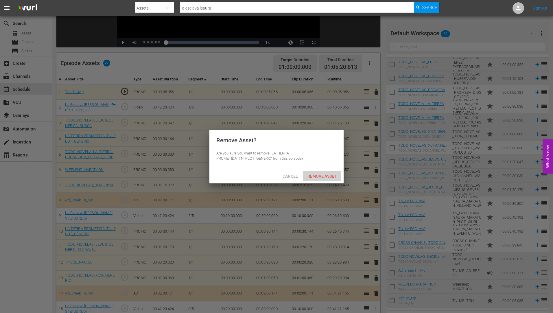
click at [315, 174] on span "Remove Asset" at bounding box center [322, 176] width 38 height 5
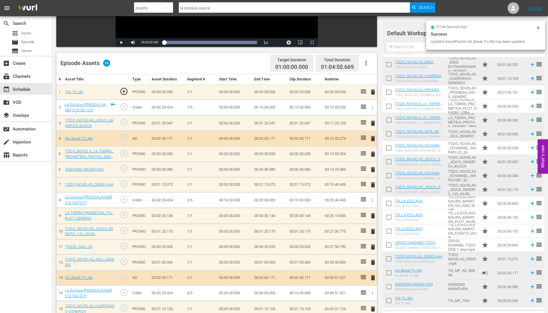
click at [374, 246] on span "delete" at bounding box center [373, 246] width 7 height 7
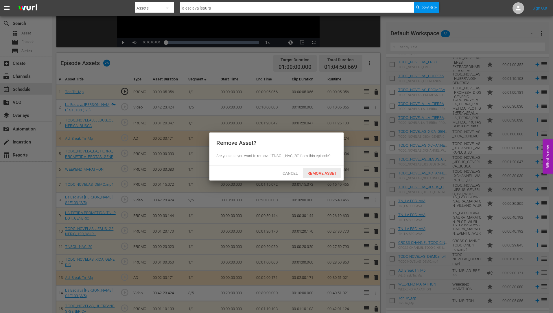
click at [326, 171] on span "Remove Asset" at bounding box center [322, 173] width 38 height 5
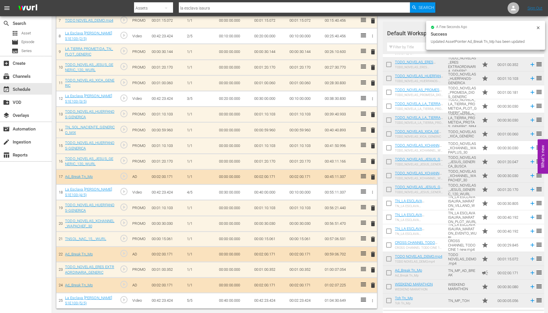
scroll to position [280, 0]
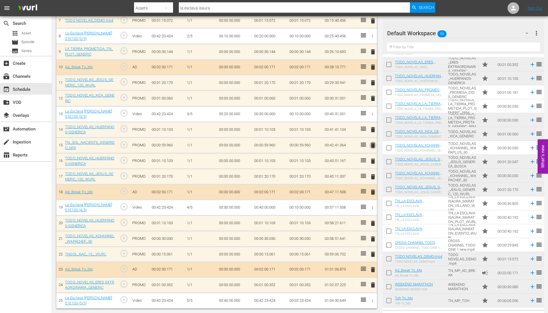
click at [373, 143] on span "delete" at bounding box center [373, 145] width 7 height 7
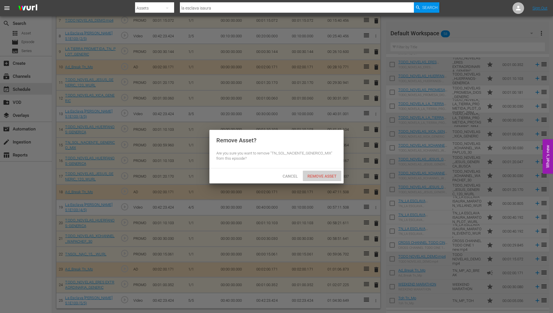
click at [316, 173] on div "Remove Asset" at bounding box center [322, 176] width 38 height 11
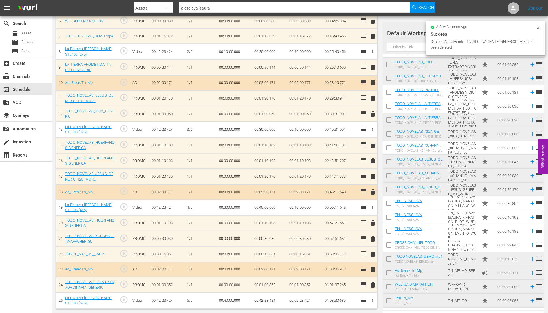
scroll to position [264, 0]
click at [374, 161] on span "delete" at bounding box center [373, 160] width 7 height 7
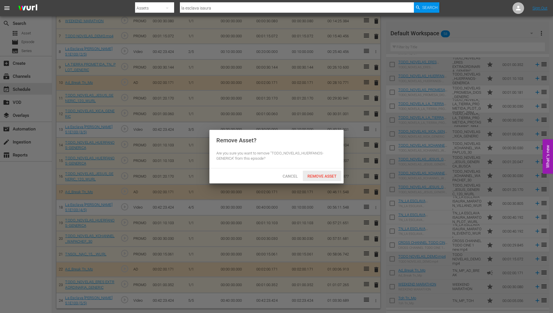
click at [325, 175] on span "Remove Asset" at bounding box center [322, 176] width 38 height 5
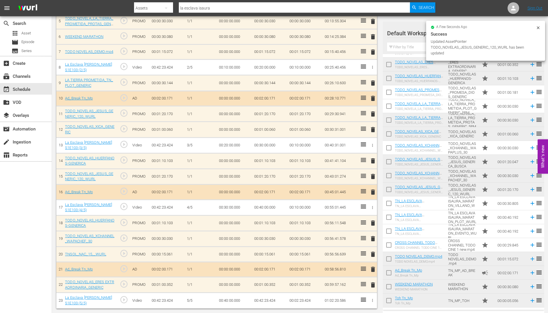
scroll to position [248, 0]
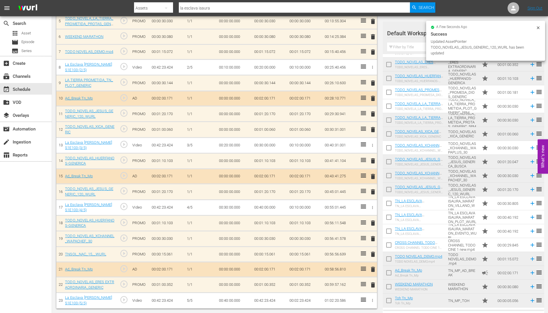
click at [373, 255] on span "delete" at bounding box center [373, 254] width 7 height 7
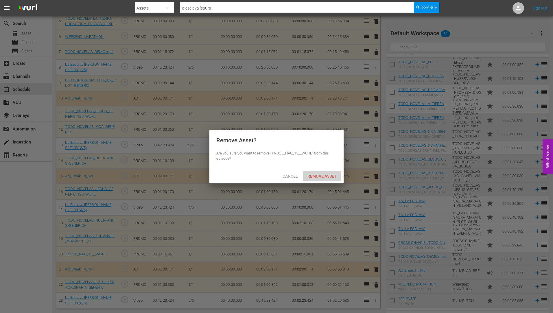
click at [317, 174] on span "Remove Asset" at bounding box center [322, 176] width 38 height 5
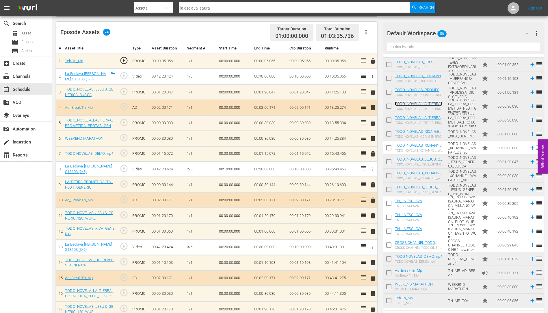
scroll to position [146, 0]
click at [373, 154] on span "delete" at bounding box center [373, 154] width 7 height 7
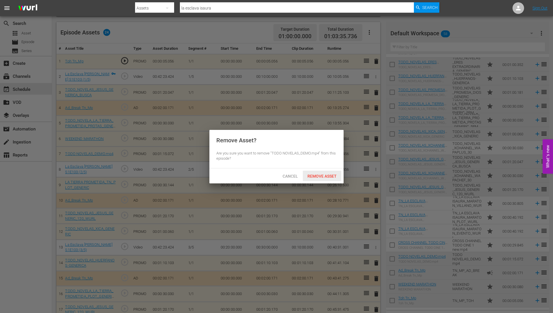
click at [325, 174] on span "Remove Asset" at bounding box center [322, 176] width 38 height 5
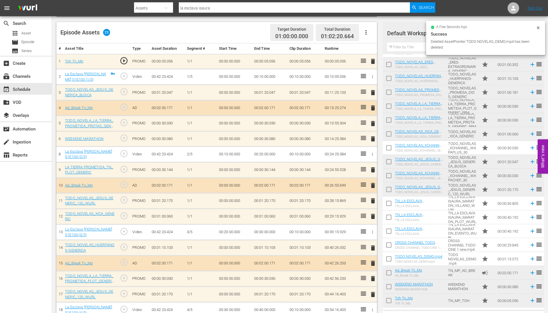
click at [373, 215] on span "delete" at bounding box center [373, 216] width 7 height 7
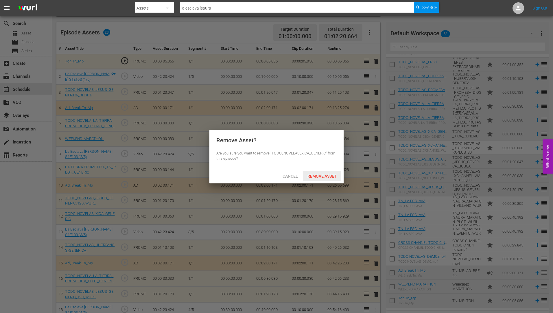
click at [329, 174] on span "Remove Asset" at bounding box center [322, 176] width 38 height 5
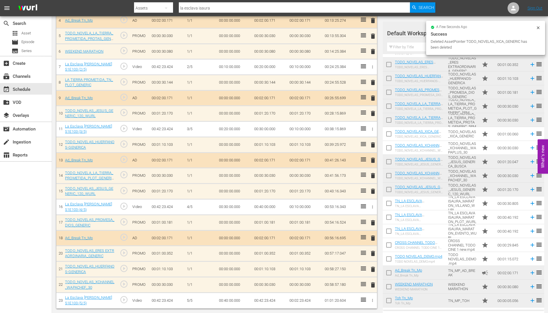
scroll to position [234, 0]
click at [374, 191] on span "delete" at bounding box center [373, 191] width 7 height 7
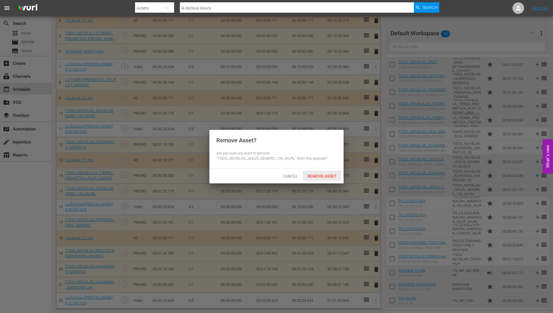
click at [324, 172] on div "Remove Asset" at bounding box center [322, 176] width 38 height 11
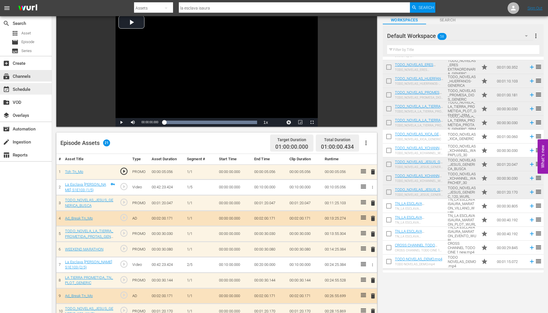
scroll to position [0, 0]
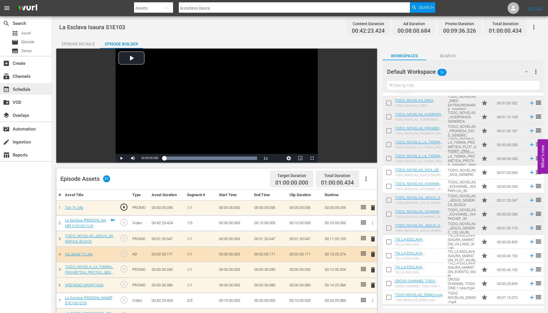
click at [24, 87] on div "event_available Schedule" at bounding box center [16, 88] width 32 height 5
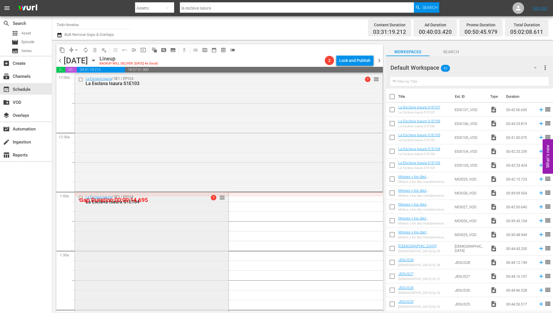
click at [110, 202] on div "La Esclava Isaura S1E104" at bounding box center [142, 201] width 113 height 5
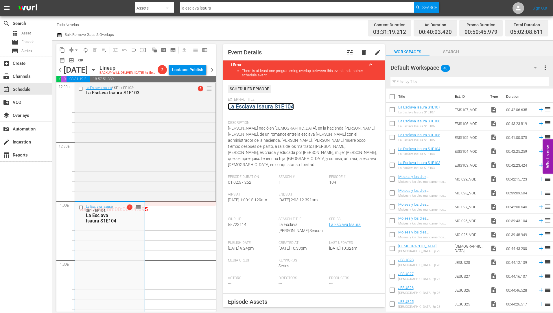
click at [270, 106] on link "La Esclava Isaura S1E104" at bounding box center [261, 106] width 66 height 7
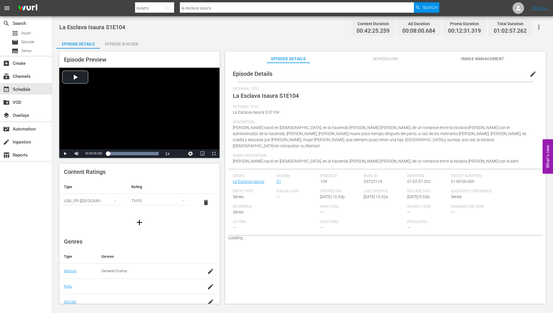
click at [128, 41] on div "Episode Builder" at bounding box center [121, 44] width 43 height 14
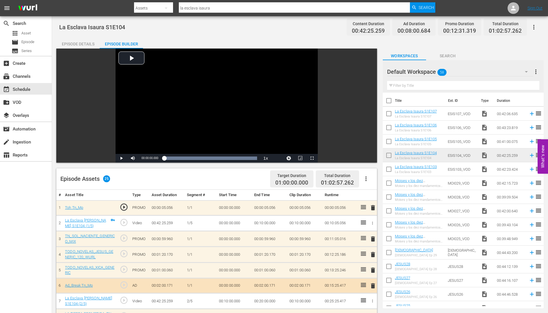
click at [374, 239] on span "delete" at bounding box center [373, 238] width 7 height 7
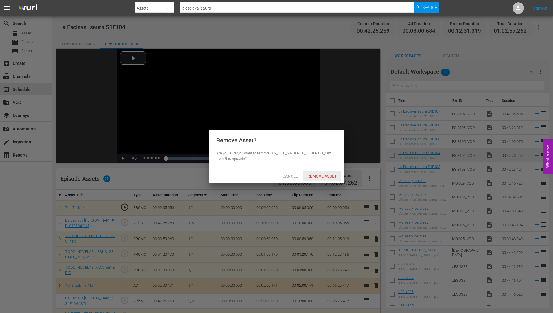
click at [326, 175] on span "Remove Asset" at bounding box center [322, 176] width 38 height 5
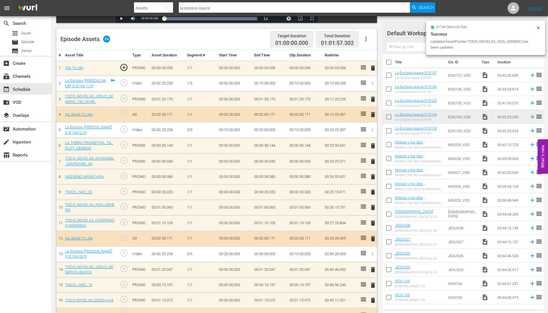
scroll to position [145, 0]
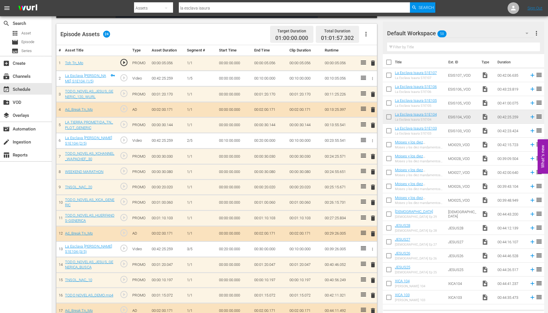
click at [374, 185] on span "delete" at bounding box center [373, 187] width 7 height 7
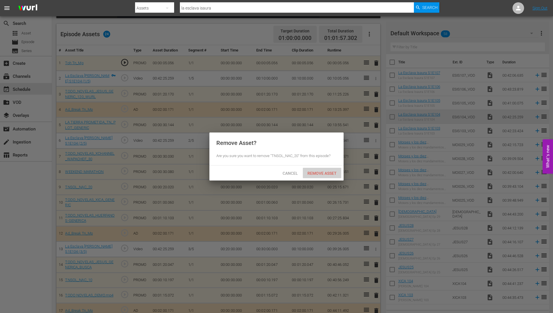
click at [316, 172] on span "Remove Asset" at bounding box center [322, 173] width 38 height 5
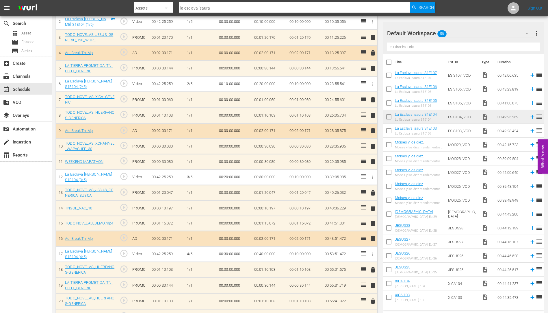
scroll to position [231, 0]
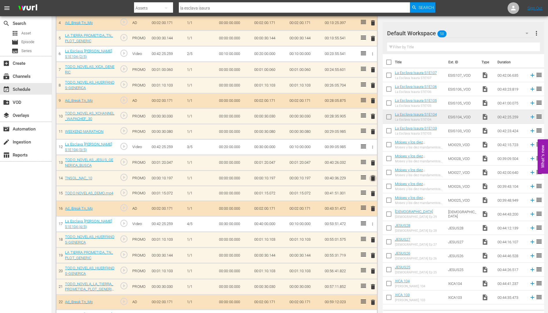
click at [374, 178] on span "delete" at bounding box center [373, 178] width 7 height 7
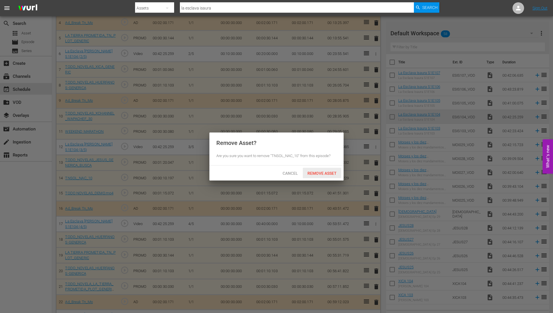
click at [319, 172] on span "Remove Asset" at bounding box center [322, 173] width 38 height 5
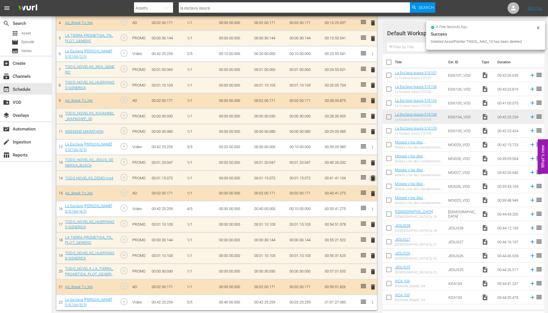
click at [373, 178] on span "delete" at bounding box center [373, 178] width 7 height 7
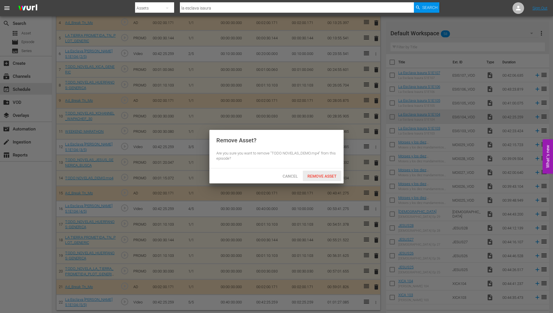
click at [332, 174] on span "Remove Asset" at bounding box center [322, 176] width 38 height 5
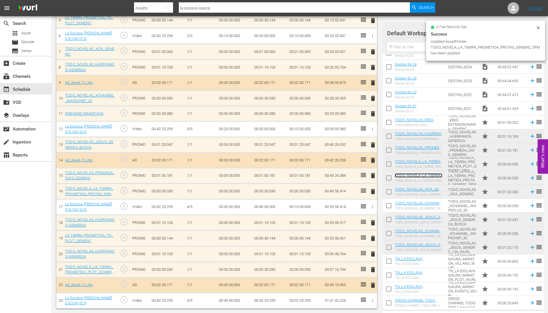
scroll to position [249, 0]
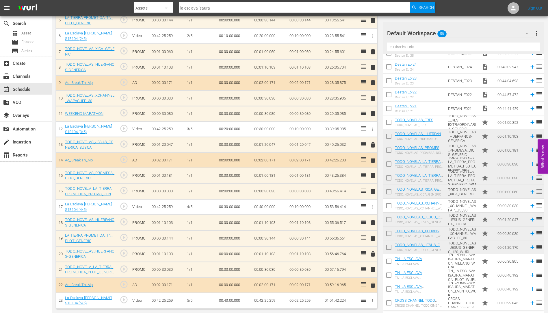
click at [372, 269] on span "delete" at bounding box center [373, 269] width 7 height 7
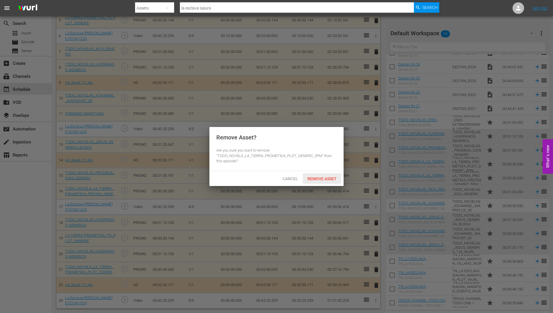
click at [317, 176] on span "Remove Asset" at bounding box center [322, 178] width 38 height 5
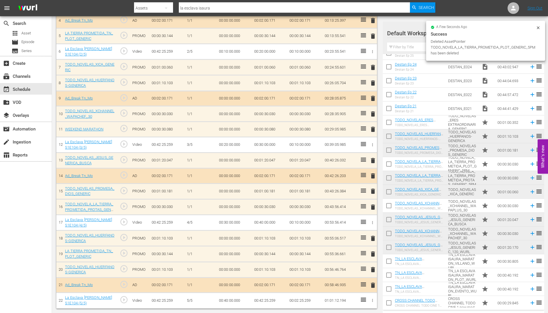
scroll to position [234, 0]
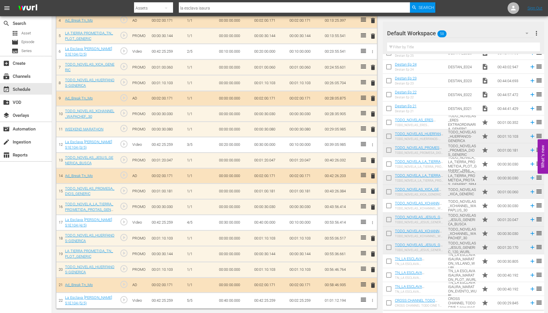
click at [372, 269] on span "delete" at bounding box center [373, 269] width 7 height 7
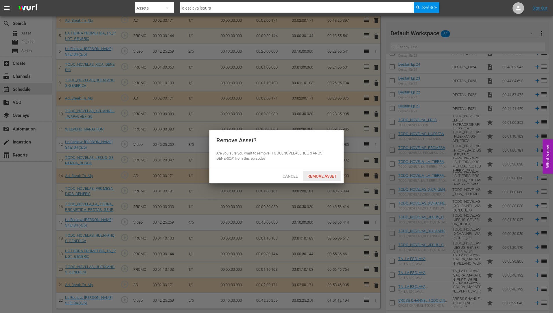
drag, startPoint x: 319, startPoint y: 174, endPoint x: 315, endPoint y: 178, distance: 5.6
click at [319, 174] on span "Remove Asset" at bounding box center [322, 176] width 38 height 5
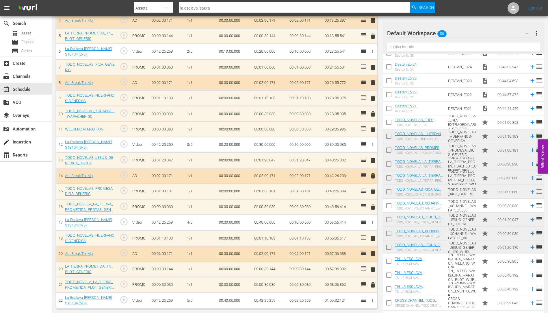
click at [373, 284] on span "delete" at bounding box center [373, 284] width 7 height 7
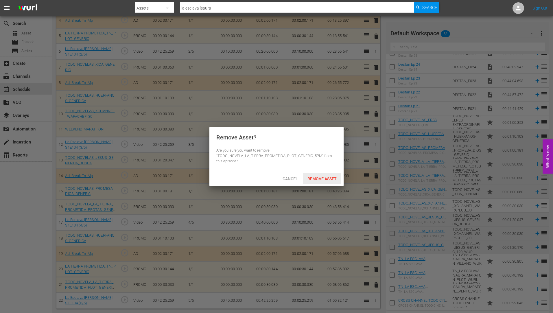
click at [318, 178] on span "Remove Asset" at bounding box center [322, 178] width 38 height 5
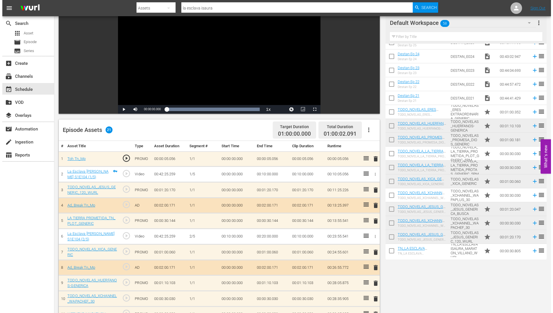
scroll to position [0, 0]
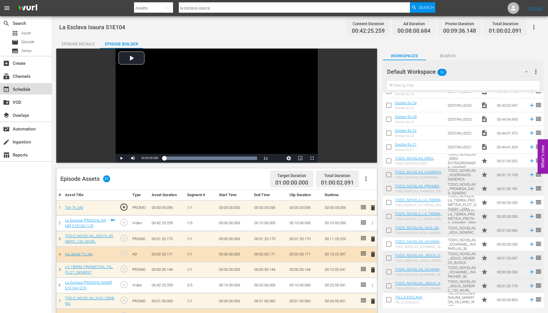
click at [23, 88] on div "event_available Schedule" at bounding box center [16, 88] width 32 height 5
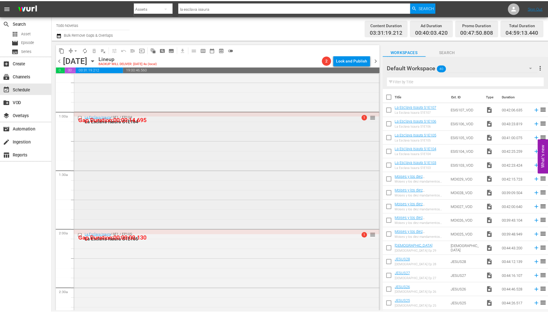
scroll to position [87, 0]
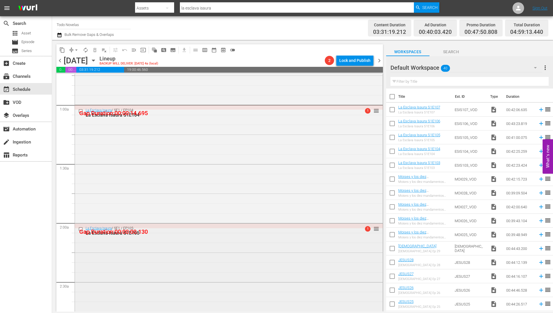
click at [129, 231] on div "La Esclava Isaura S1E105" at bounding box center [218, 232] width 265 height 5
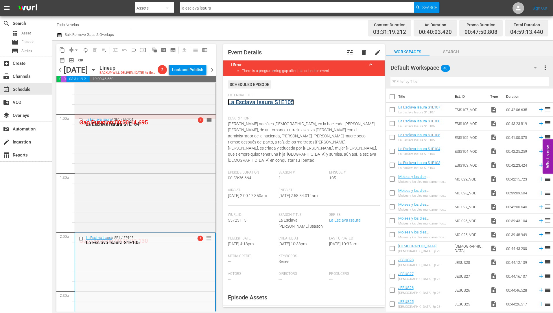
click at [260, 102] on link "La Esclava Isaura S1E105" at bounding box center [261, 102] width 66 height 7
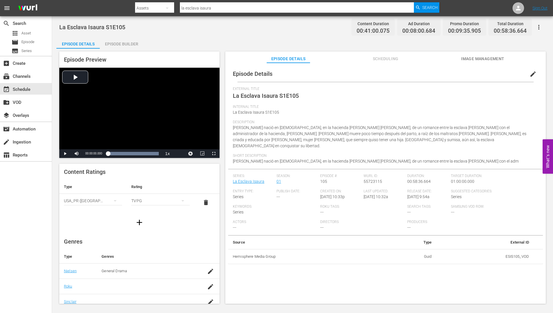
click at [125, 41] on div "Episode Builder" at bounding box center [121, 44] width 43 height 14
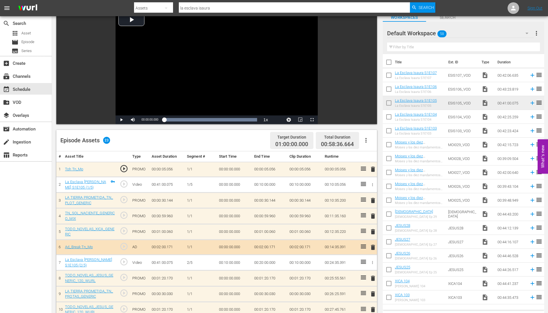
scroll to position [116, 0]
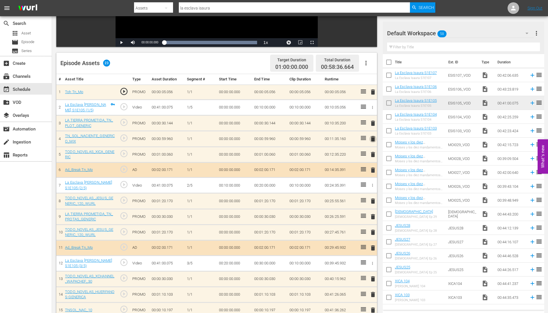
click at [374, 138] on span "delete" at bounding box center [373, 138] width 7 height 7
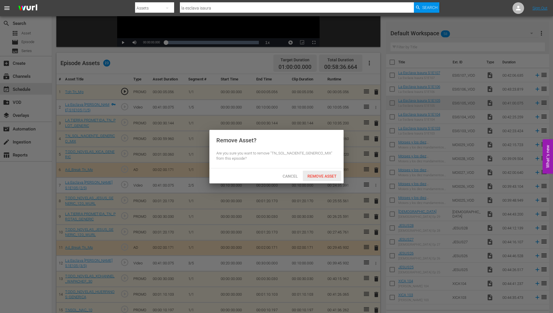
click at [329, 175] on span "Remove Asset" at bounding box center [322, 176] width 38 height 5
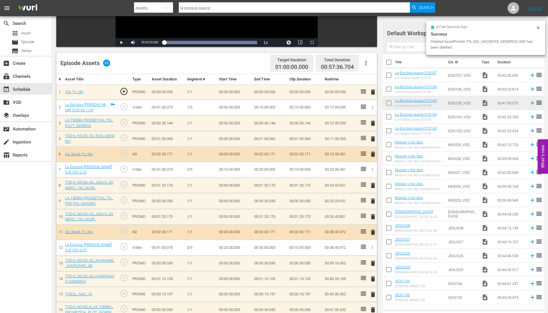
click at [375, 216] on span "delete" at bounding box center [373, 216] width 7 height 7
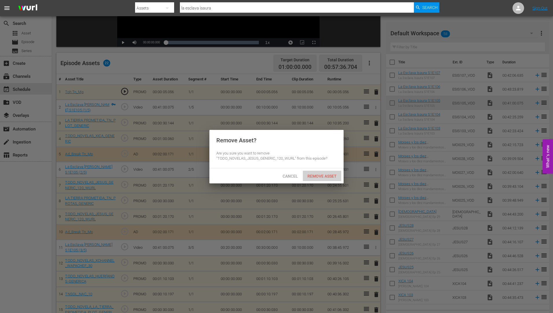
click at [329, 174] on span "Remove Asset" at bounding box center [322, 176] width 38 height 5
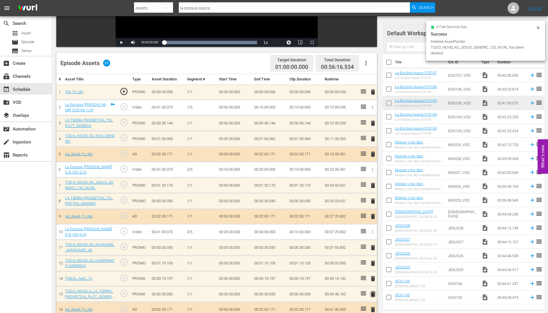
click at [373, 294] on span "delete" at bounding box center [373, 294] width 7 height 7
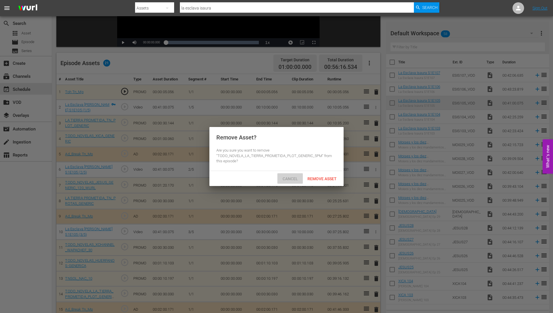
click at [290, 177] on span "Cancel" at bounding box center [290, 178] width 25 height 5
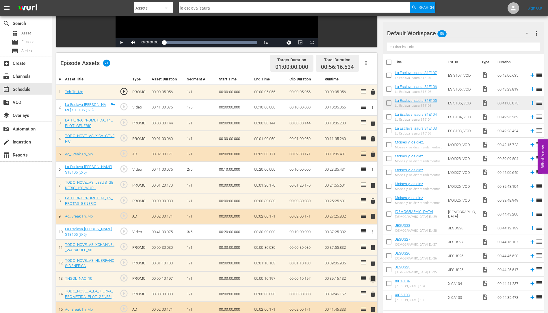
click at [374, 277] on span "delete" at bounding box center [373, 278] width 7 height 7
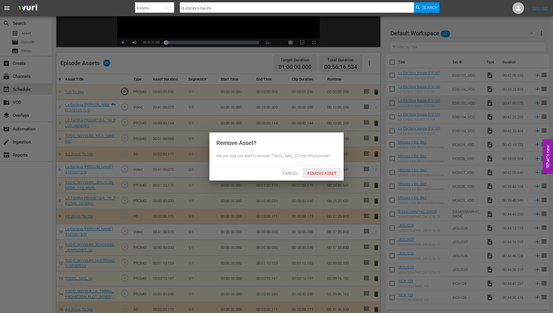
click at [315, 173] on span "Remove Asset" at bounding box center [322, 173] width 38 height 5
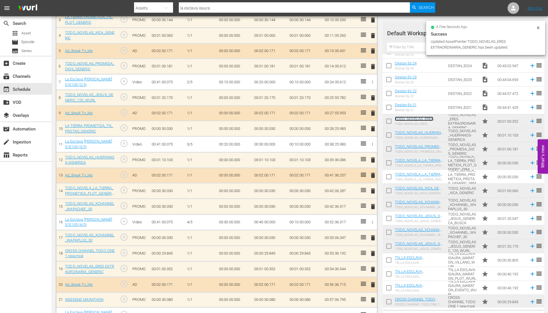
scroll to position [218, 0]
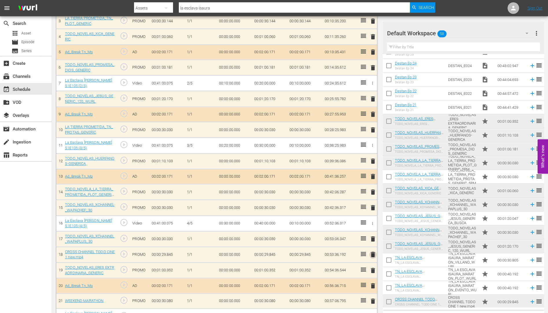
click at [374, 255] on span "delete" at bounding box center [373, 254] width 7 height 7
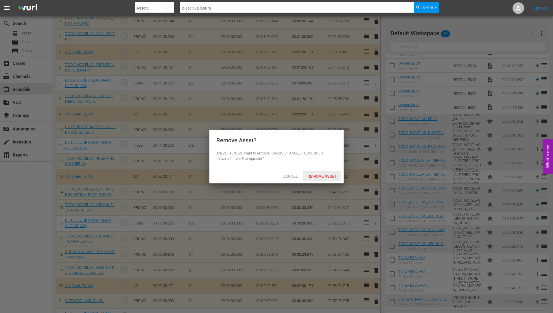
click at [329, 174] on span "Remove Asset" at bounding box center [322, 176] width 38 height 5
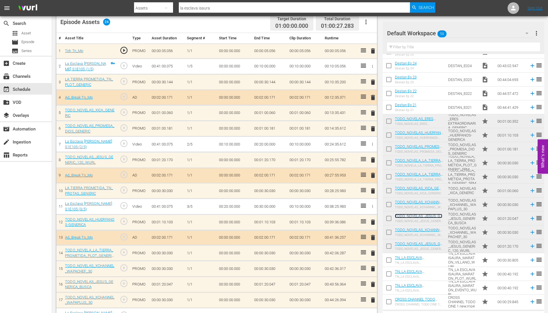
scroll to position [248, 0]
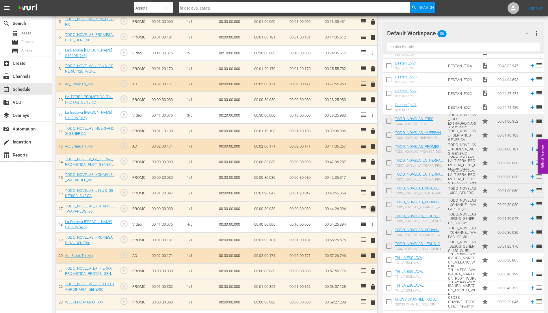
click at [373, 208] on span "delete" at bounding box center [373, 208] width 7 height 7
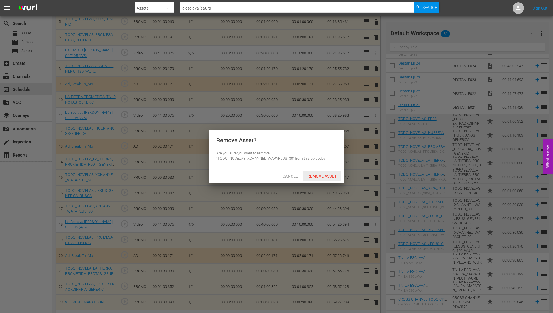
click at [318, 176] on span "Remove Asset" at bounding box center [322, 176] width 38 height 5
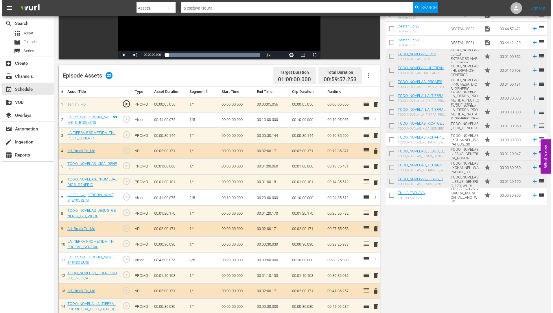
scroll to position [0, 0]
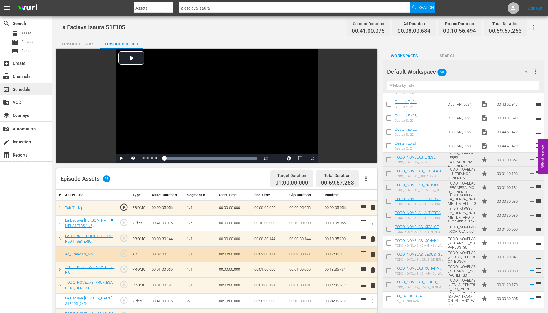
click at [26, 86] on div "event_available Schedule" at bounding box center [16, 88] width 32 height 5
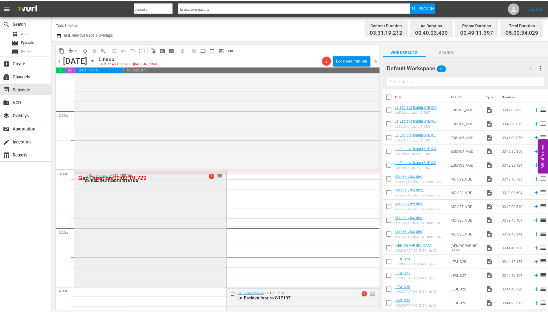
scroll to position [289, 0]
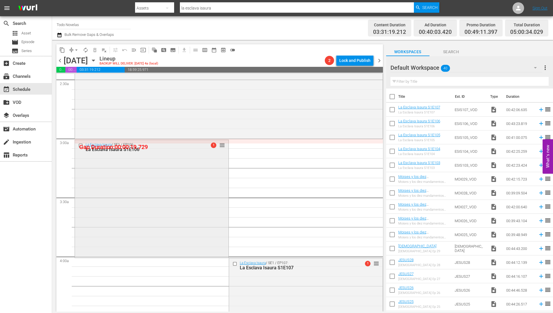
click at [127, 148] on div "La Esclava Isaura S1E106" at bounding box center [142, 149] width 113 height 5
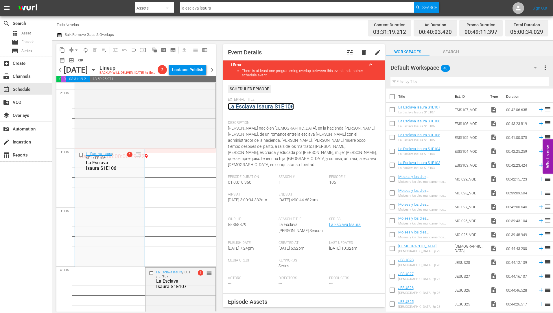
click at [254, 107] on link "La Esclava Isaura S1E106" at bounding box center [261, 106] width 66 height 7
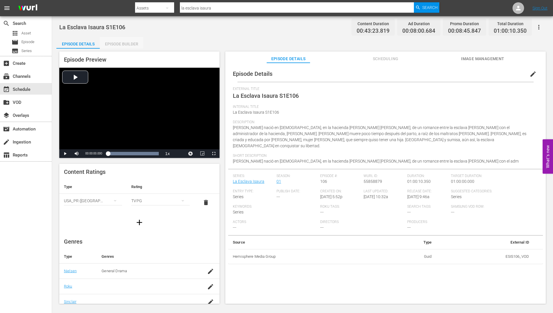
click at [125, 42] on div "Episode Builder" at bounding box center [121, 44] width 43 height 14
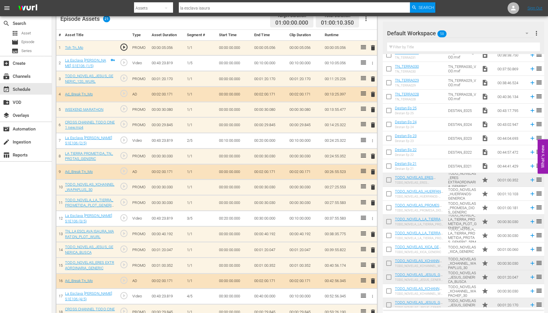
scroll to position [451, 0]
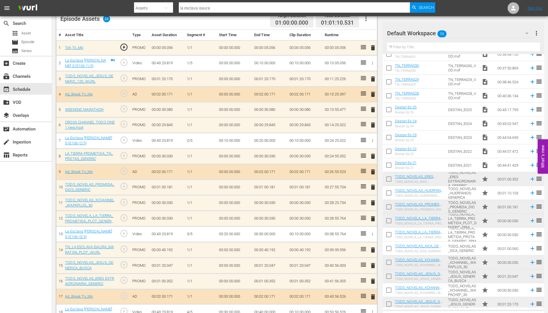
click at [373, 202] on span "delete" at bounding box center [373, 202] width 7 height 7
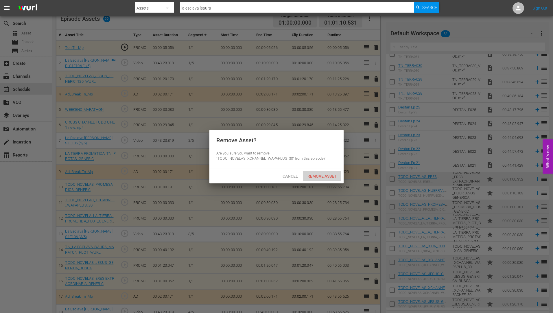
drag, startPoint x: 322, startPoint y: 176, endPoint x: 333, endPoint y: 184, distance: 13.4
click at [322, 175] on span "Remove Asset" at bounding box center [322, 176] width 38 height 5
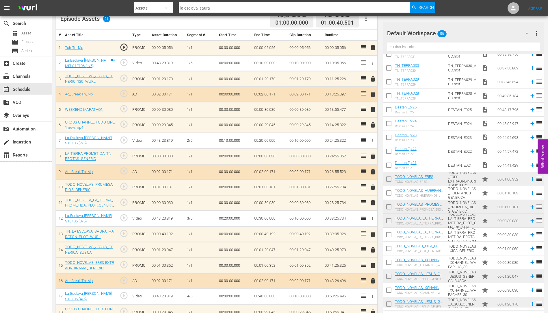
click at [374, 110] on span "delete" at bounding box center [373, 109] width 7 height 7
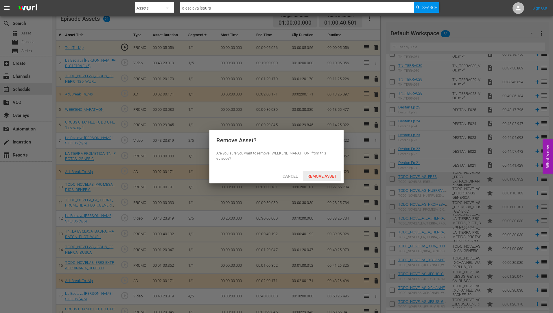
drag, startPoint x: 316, startPoint y: 175, endPoint x: 296, endPoint y: 175, distance: 20.5
click at [317, 174] on span "Remove Asset" at bounding box center [322, 176] width 38 height 5
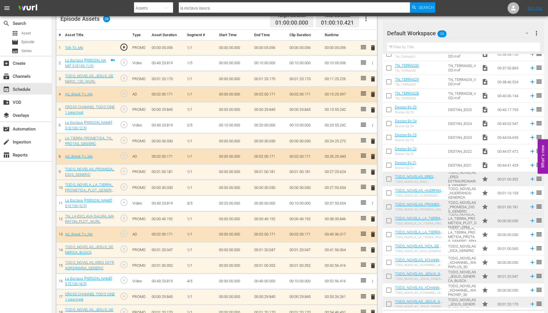
click at [373, 219] on span "delete" at bounding box center [373, 218] width 7 height 7
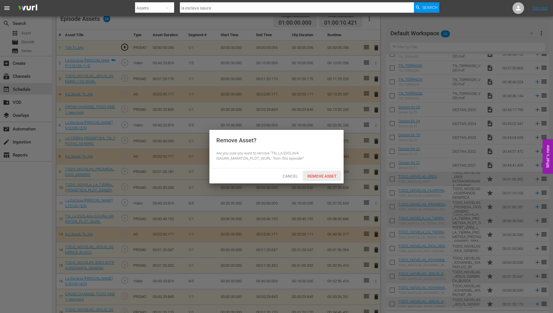
click at [319, 174] on span "Remove Asset" at bounding box center [322, 176] width 38 height 5
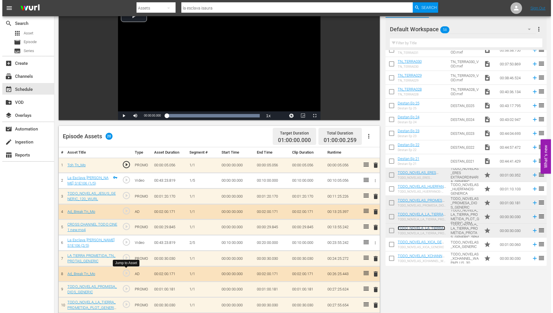
scroll to position [0, 0]
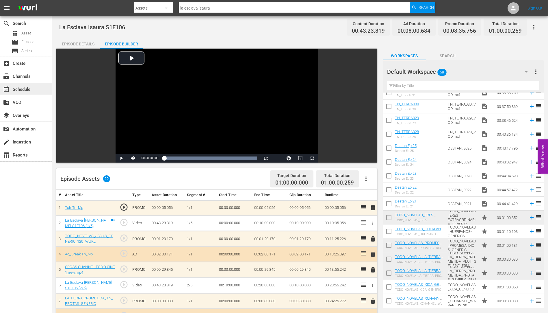
click at [24, 87] on div "event_available Schedule" at bounding box center [16, 88] width 32 height 5
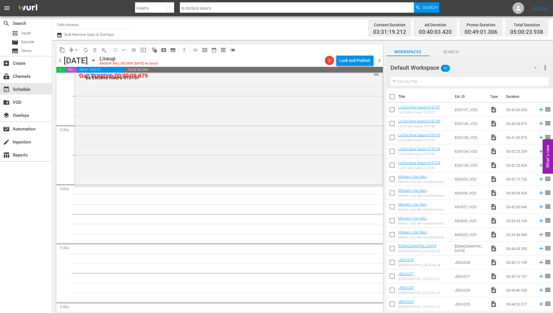
scroll to position [434, 0]
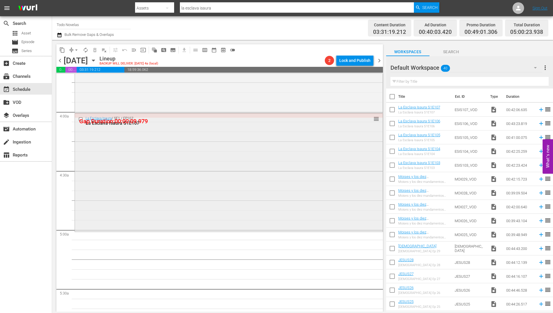
click at [125, 122] on div "La Esclava Isaura S1E107" at bounding box center [218, 122] width 265 height 5
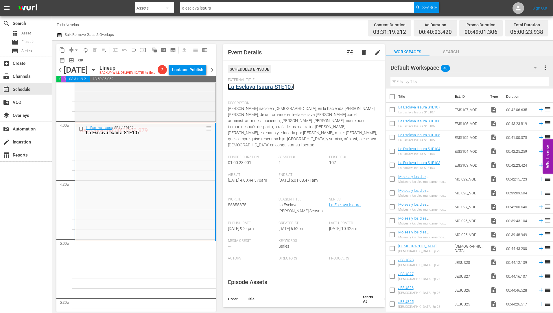
click at [267, 87] on link "La Esclava Isaura S1E107" at bounding box center [261, 86] width 66 height 7
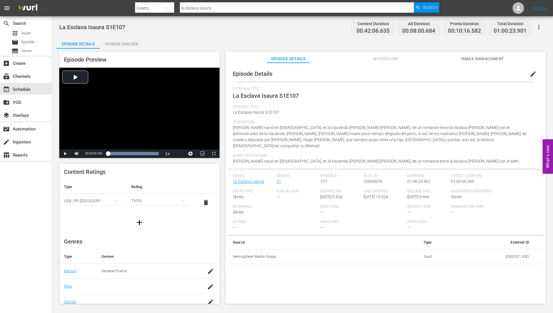
click at [133, 43] on div "Episode Builder" at bounding box center [121, 44] width 43 height 14
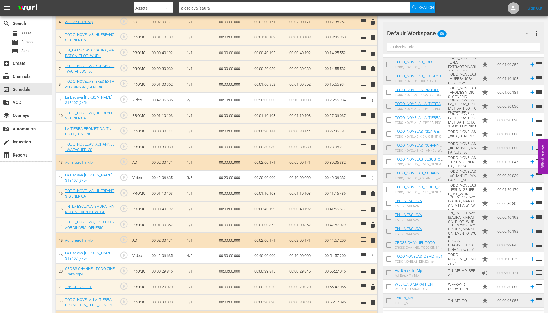
scroll to position [173, 0]
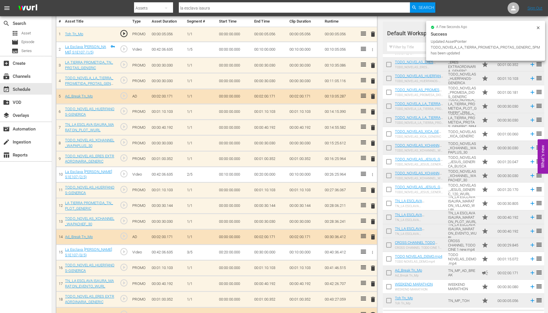
click at [373, 65] on span "delete" at bounding box center [373, 65] width 7 height 7
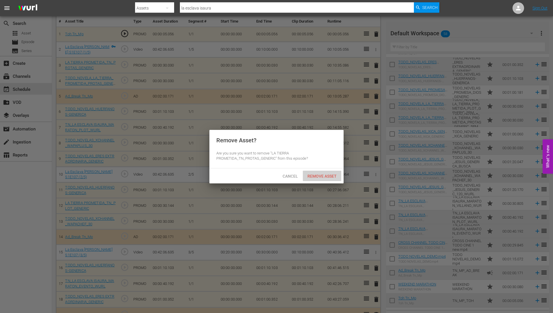
click at [320, 174] on span "Remove Asset" at bounding box center [322, 176] width 38 height 5
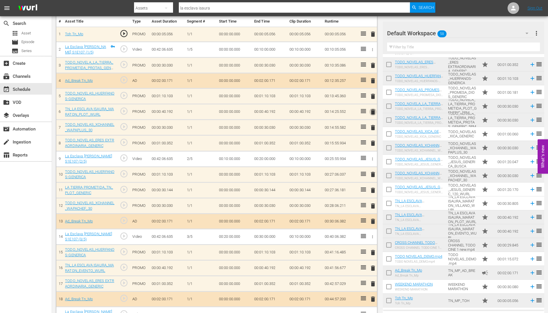
click at [373, 112] on span "delete" at bounding box center [373, 111] width 7 height 7
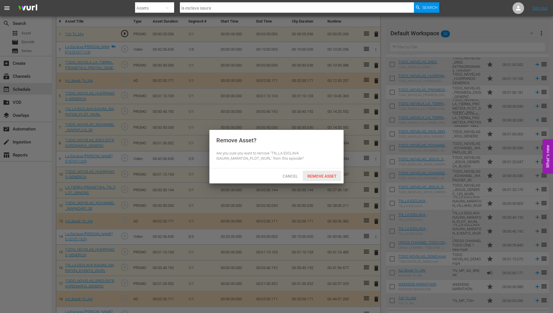
click at [320, 174] on span "Remove Asset" at bounding box center [322, 176] width 38 height 5
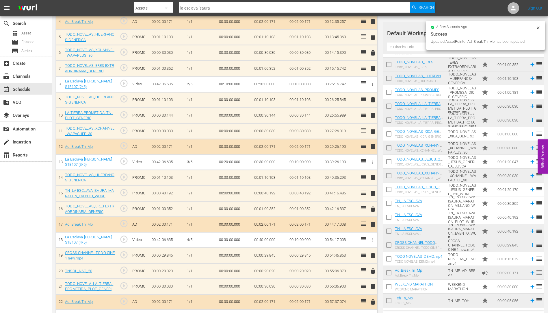
scroll to position [231, 0]
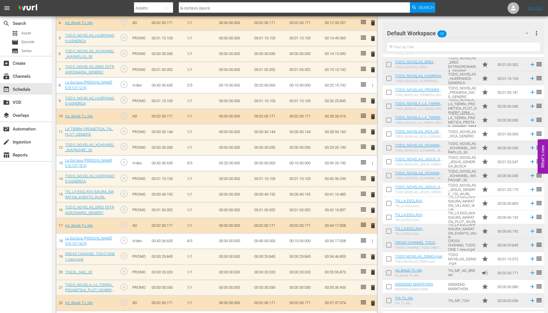
click at [374, 195] on span "delete" at bounding box center [373, 194] width 7 height 7
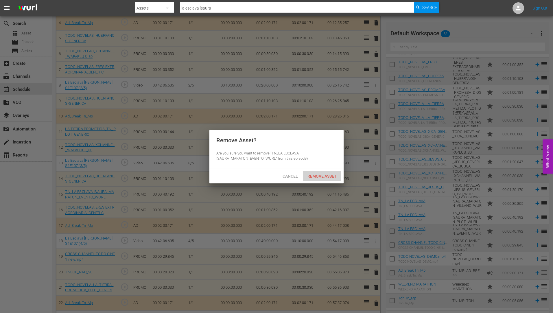
click at [323, 174] on span "Remove Asset" at bounding box center [322, 176] width 38 height 5
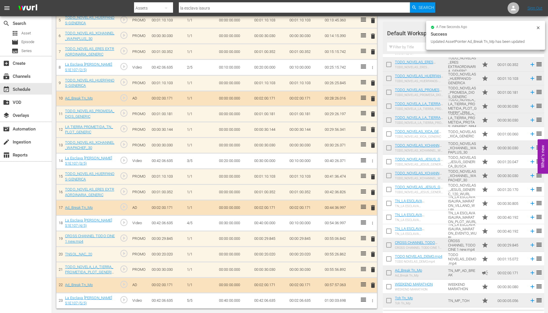
scroll to position [249, 0]
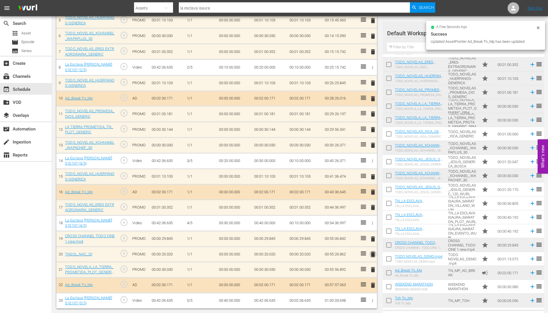
click at [374, 254] on span "delete" at bounding box center [373, 254] width 7 height 7
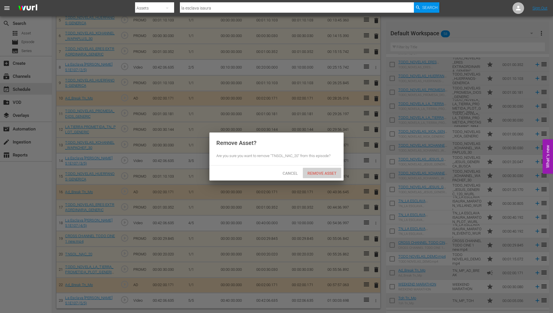
click at [323, 173] on span "Remove Asset" at bounding box center [322, 173] width 38 height 5
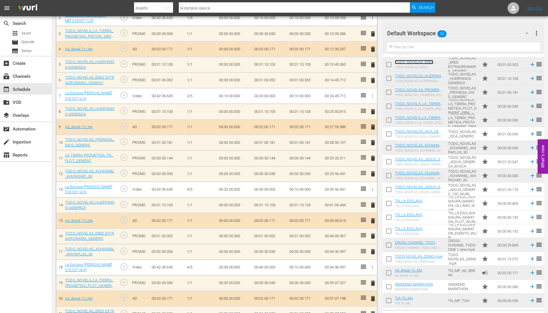
scroll to position [249, 0]
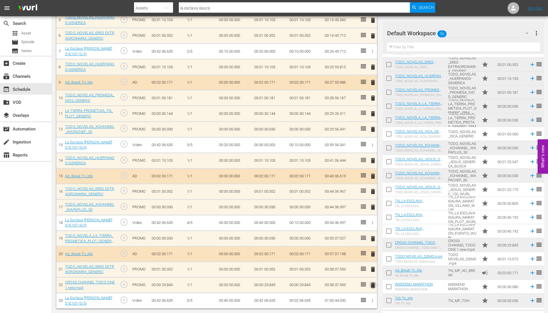
click at [373, 286] on span "delete" at bounding box center [373, 285] width 7 height 7
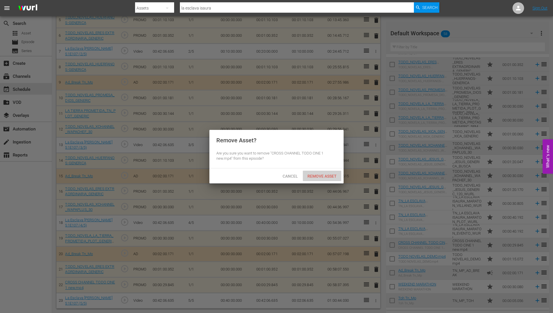
click at [328, 174] on span "Remove Asset" at bounding box center [322, 176] width 38 height 5
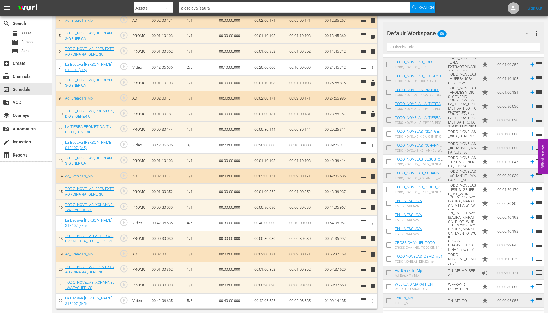
scroll to position [234, 0]
click at [374, 129] on span "delete" at bounding box center [373, 129] width 7 height 7
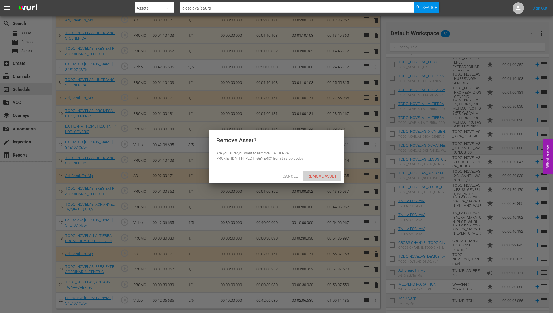
click at [323, 174] on span "Remove Asset" at bounding box center [322, 176] width 38 height 5
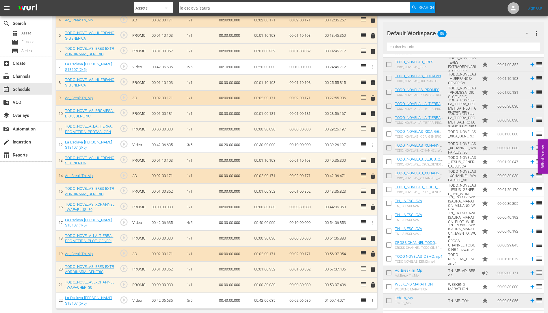
click at [373, 284] on span "delete" at bounding box center [373, 284] width 7 height 7
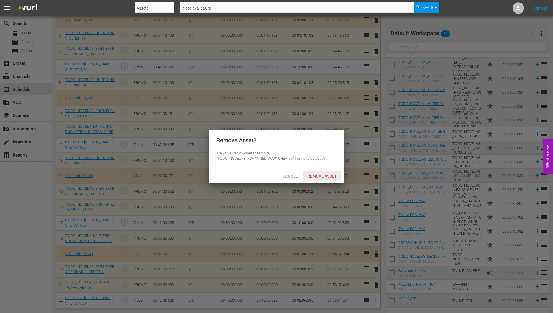
click at [321, 174] on span "Remove Asset" at bounding box center [322, 176] width 38 height 5
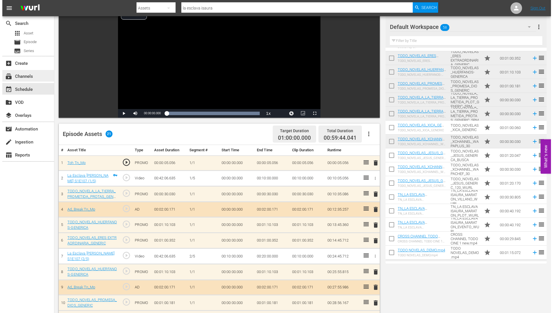
scroll to position [0, 0]
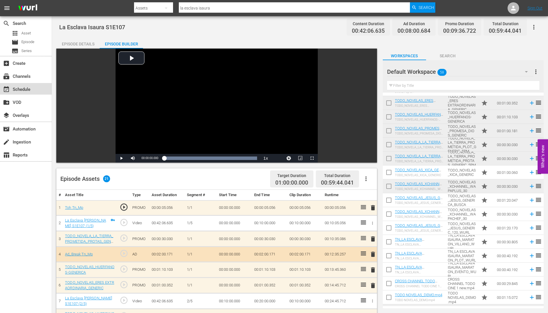
click at [21, 89] on div "event_available Schedule" at bounding box center [16, 88] width 32 height 5
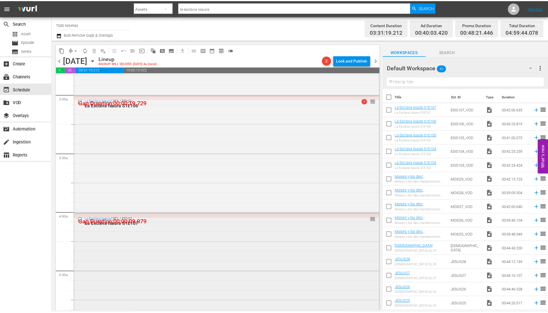
scroll to position [318, 0]
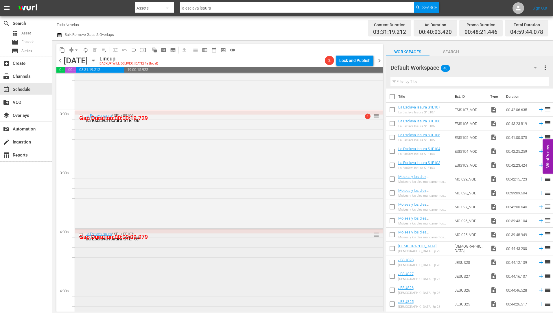
click at [115, 239] on div "La Esclava Isaura S1E107" at bounding box center [218, 238] width 265 height 5
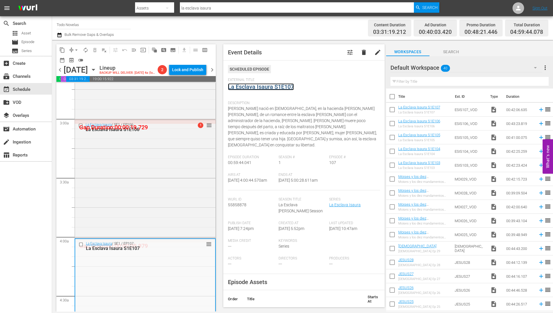
click at [267, 86] on link "La Esclava Isaura S1E107" at bounding box center [261, 86] width 66 height 7
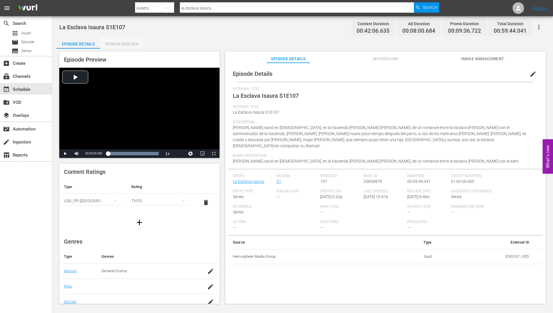
click at [123, 40] on div "Episode Builder" at bounding box center [121, 44] width 43 height 14
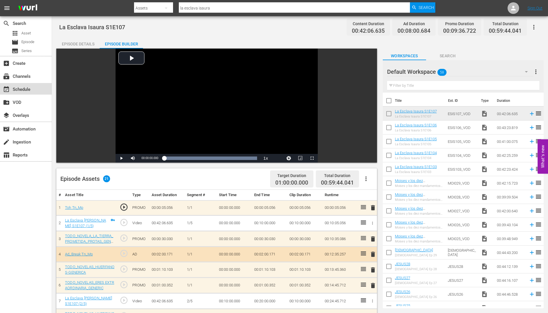
click at [27, 87] on div "event_available Schedule" at bounding box center [16, 88] width 32 height 5
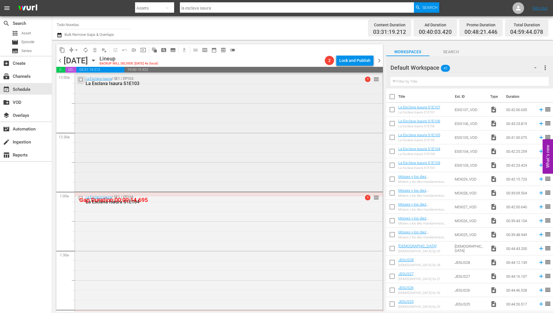
click at [81, 79] on input "checkbox" at bounding box center [81, 79] width 6 height 5
click at [80, 198] on input "checkbox" at bounding box center [81, 197] width 6 height 5
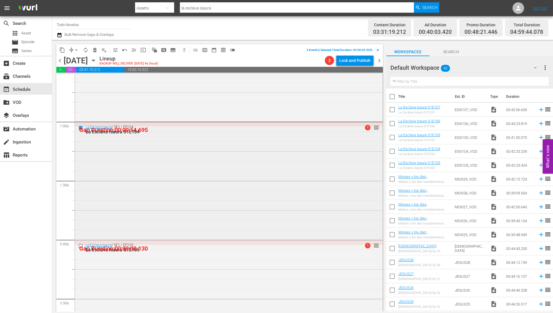
scroll to position [87, 0]
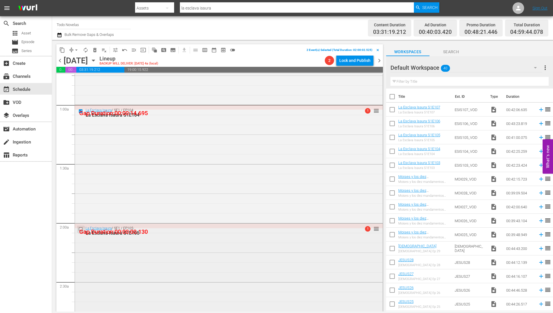
click at [80, 229] on input "checkbox" at bounding box center [81, 229] width 6 height 5
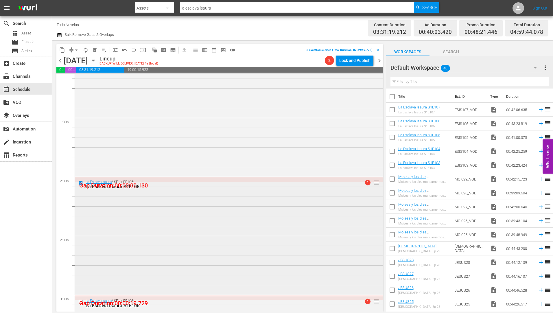
scroll to position [202, 0]
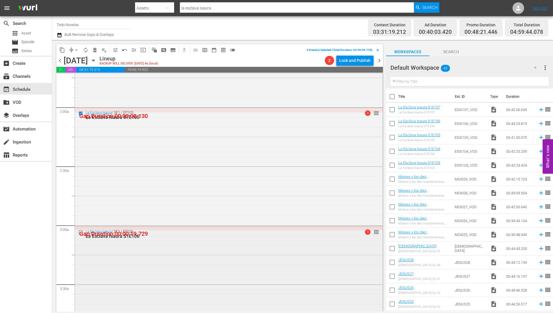
click at [80, 232] on input "checkbox" at bounding box center [81, 232] width 6 height 5
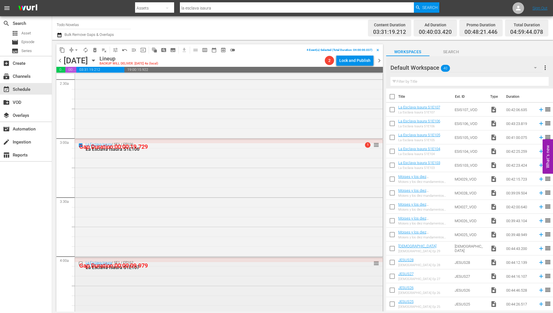
scroll to position [318, 0]
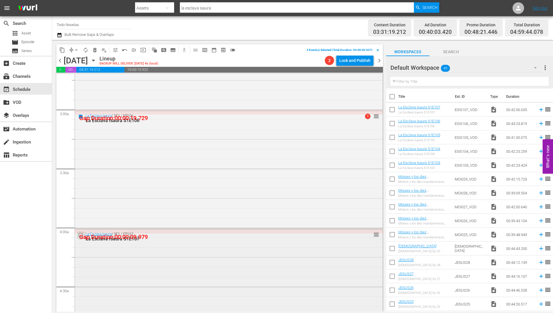
click at [80, 233] on input "checkbox" at bounding box center [81, 234] width 6 height 5
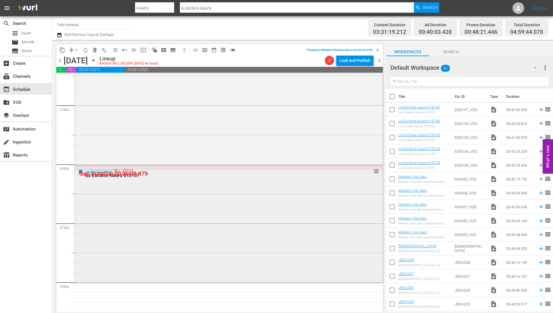
scroll to position [434, 0]
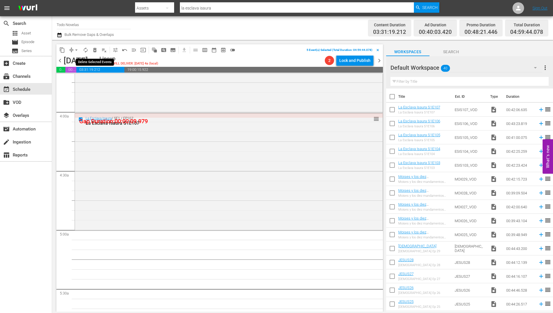
click at [95, 49] on span "delete_forever_outlined" at bounding box center [95, 50] width 6 height 6
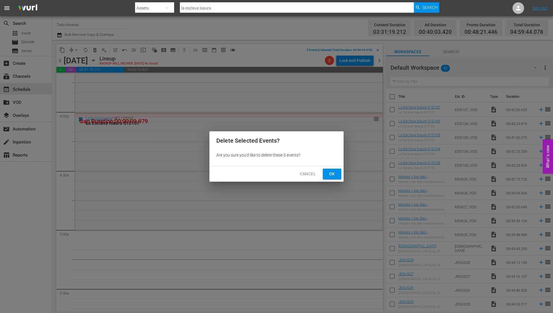
click at [334, 172] on span "Ok" at bounding box center [331, 173] width 9 height 7
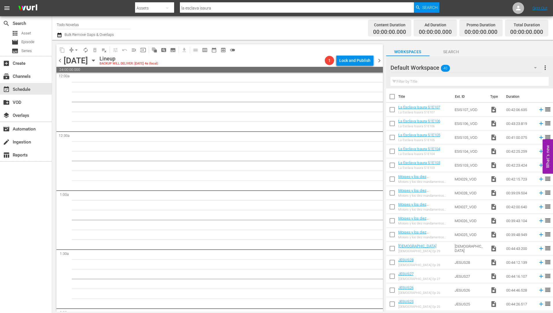
scroll to position [0, 0]
click at [97, 59] on icon "button" at bounding box center [93, 60] width 6 height 6
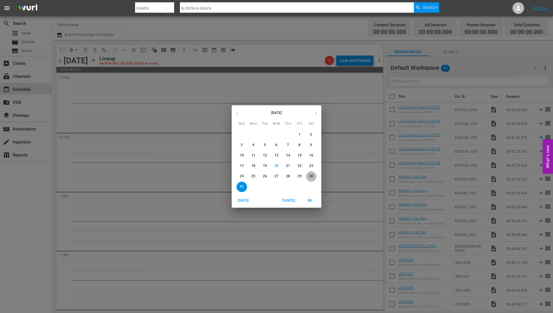
click at [312, 173] on button "30" at bounding box center [311, 176] width 10 height 10
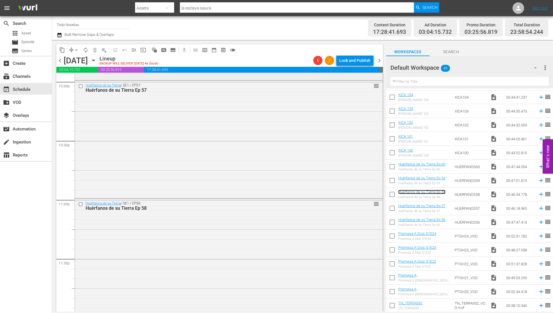
scroll to position [2593, 0]
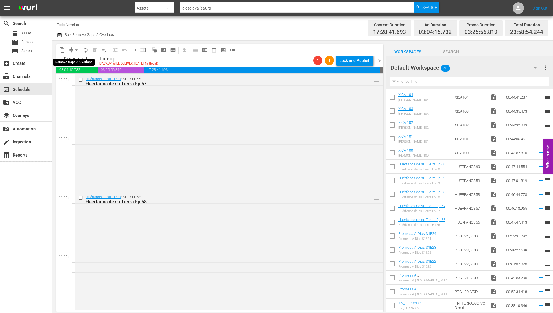
click at [77, 49] on span "arrow_drop_down" at bounding box center [76, 50] width 6 height 6
click at [71, 62] on li "Align to Midnight" at bounding box center [76, 62] width 61 height 10
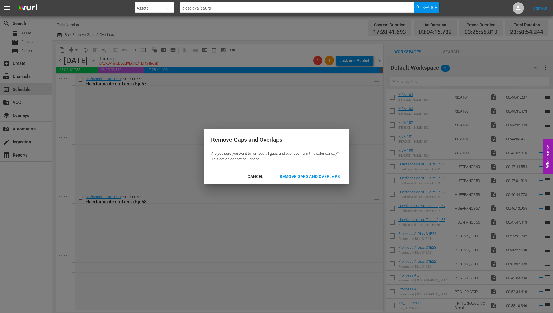
click at [313, 175] on div "Remove Gaps and Overlaps" at bounding box center [309, 176] width 69 height 7
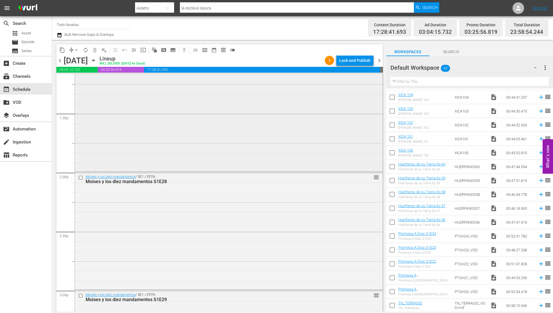
scroll to position [1495, 0]
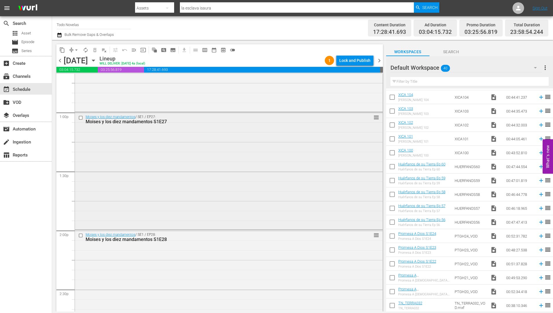
click at [127, 121] on div "Moises y los diez mandamentos S1E27" at bounding box center [218, 121] width 265 height 5
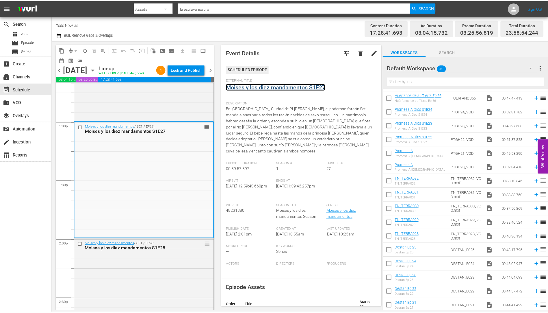
scroll to position [345, 0]
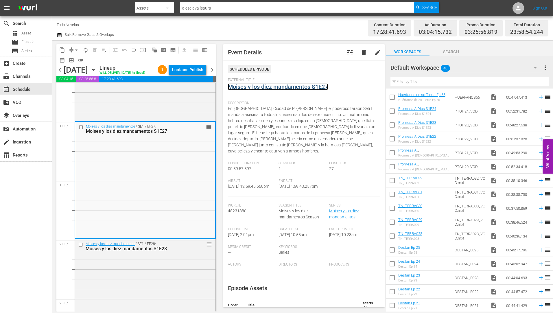
click at [283, 86] on link "Moises y los diez mandamentos S1E27" at bounding box center [278, 86] width 100 height 7
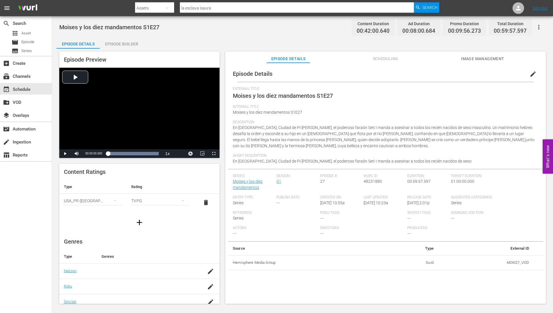
click at [131, 43] on div "Episode Builder" at bounding box center [121, 44] width 43 height 14
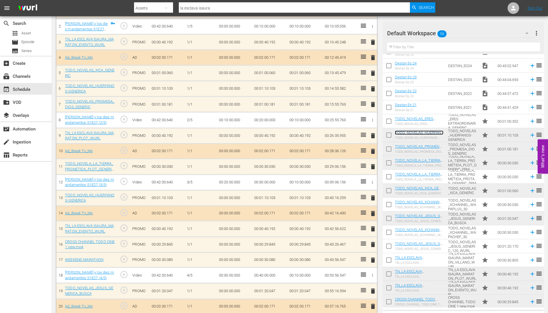
scroll to position [205, 0]
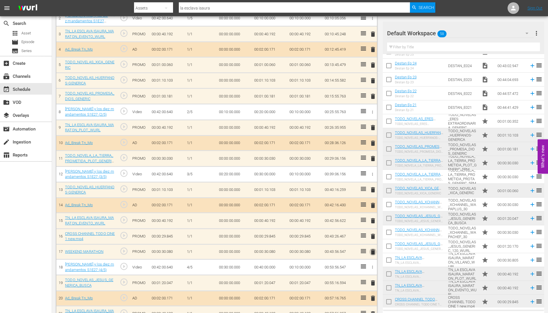
click at [373, 251] on span "delete" at bounding box center [373, 251] width 7 height 7
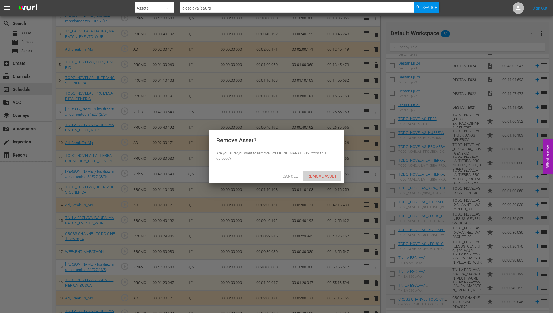
click at [316, 174] on span "Remove Asset" at bounding box center [322, 176] width 38 height 5
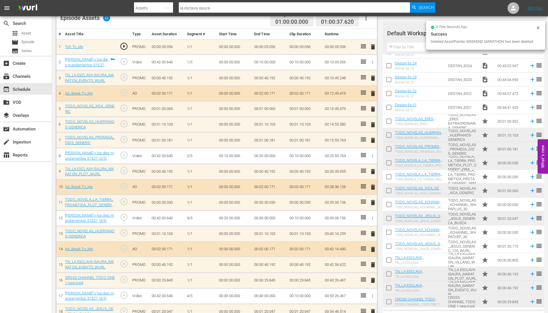
scroll to position [118, 0]
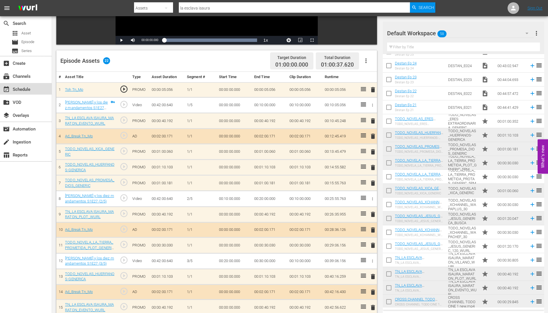
click at [22, 89] on div "event_available Schedule" at bounding box center [16, 88] width 32 height 5
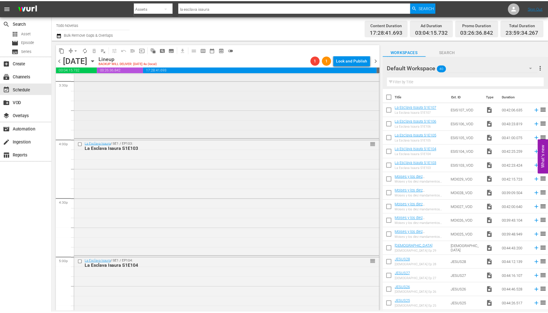
scroll to position [1735, 0]
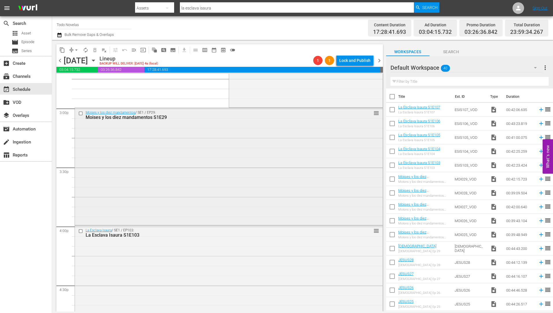
click at [120, 116] on div "Moises y los diez mandamentos S1E29" at bounding box center [218, 116] width 265 height 5
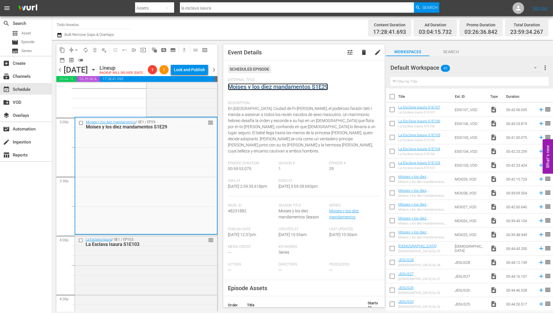
click at [290, 87] on link "Moises y los diez mandamentos S1E29" at bounding box center [278, 86] width 100 height 7
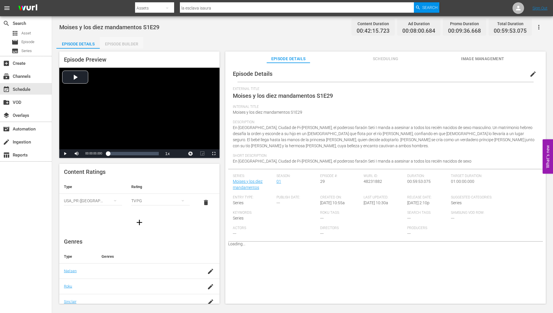
click at [122, 42] on div "Episode Builder" at bounding box center [121, 44] width 43 height 14
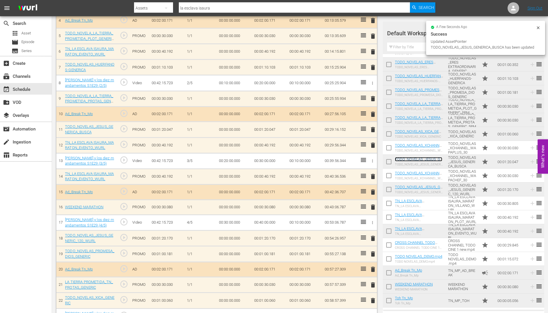
scroll to position [234, 0]
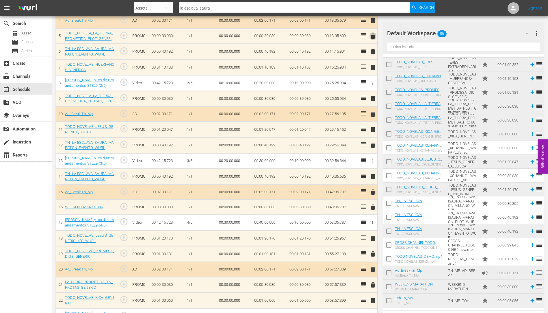
click at [373, 36] on span "delete" at bounding box center [373, 36] width 7 height 7
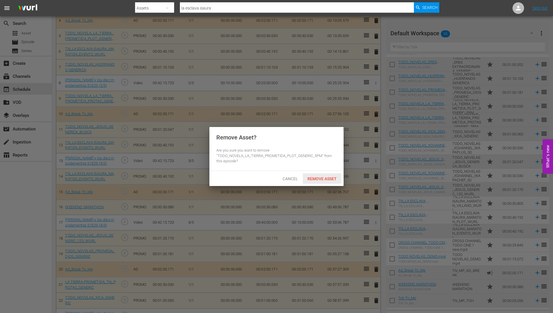
click at [329, 176] on span "Remove Asset" at bounding box center [322, 178] width 38 height 5
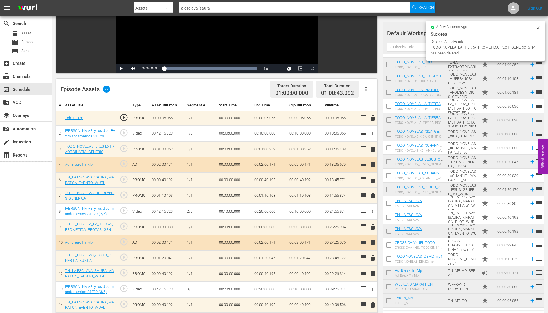
scroll to position [89, 0]
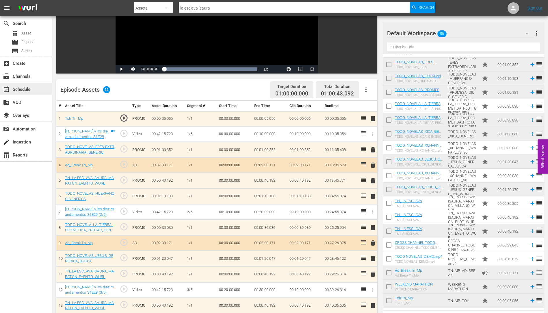
click at [20, 89] on div "event_available Schedule" at bounding box center [16, 88] width 32 height 5
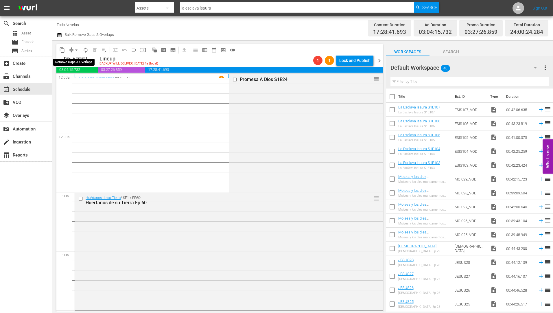
click at [76, 48] on span "arrow_drop_down" at bounding box center [76, 50] width 6 height 6
click at [76, 61] on li "Align to Midnight" at bounding box center [76, 62] width 61 height 10
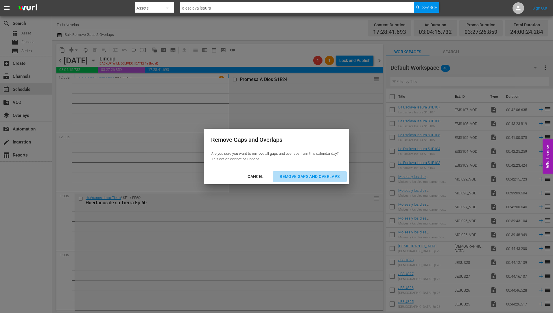
click at [318, 175] on div "Remove Gaps and Overlaps" at bounding box center [309, 176] width 69 height 7
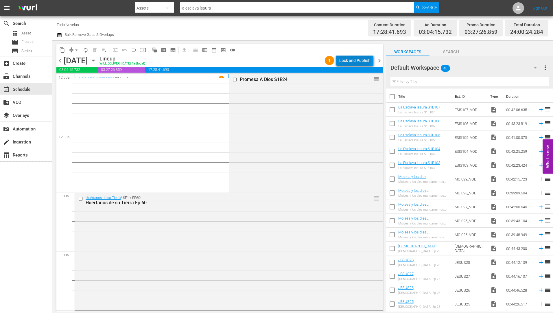
click at [356, 58] on div "Lock and Publish" at bounding box center [354, 60] width 31 height 10
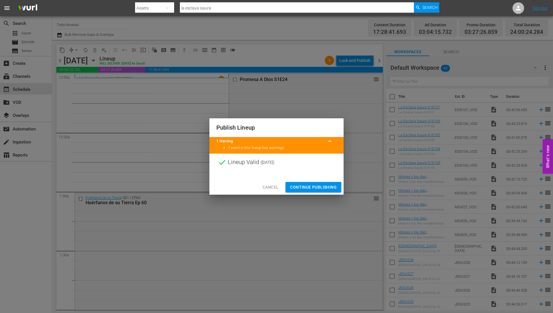
click at [313, 186] on span "Continue Publishing" at bounding box center [313, 187] width 47 height 7
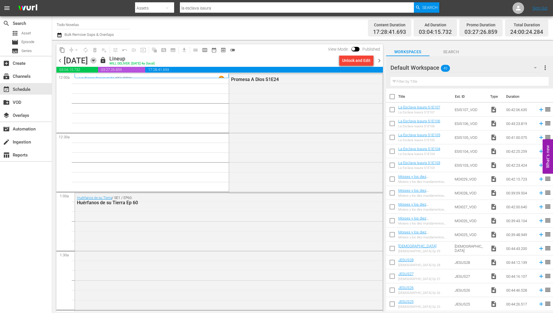
click at [95, 60] on icon "button" at bounding box center [93, 60] width 3 height 1
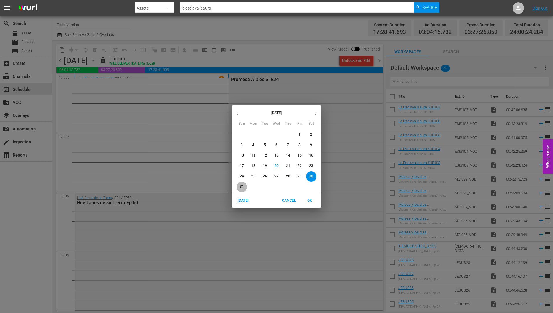
click at [240, 184] on p "31" at bounding box center [242, 186] width 4 height 5
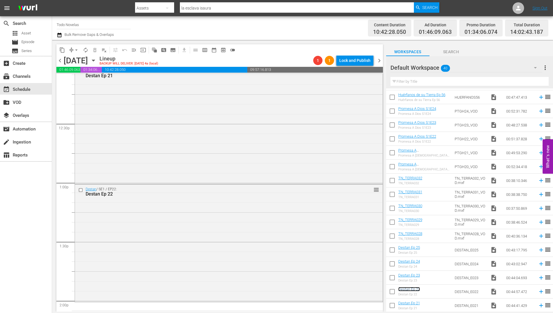
scroll to position [1446, 0]
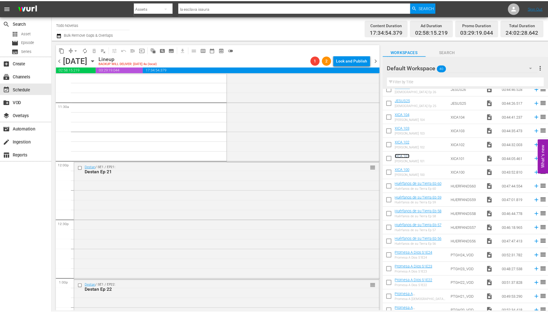
scroll to position [1322, 0]
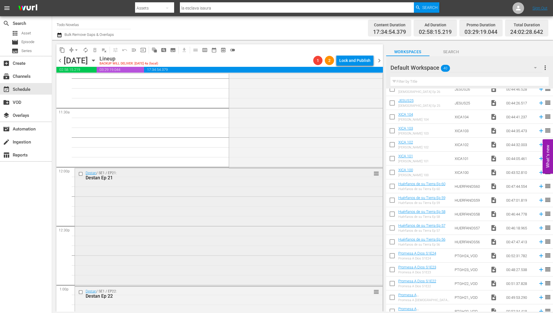
click at [96, 177] on div "Destan Ep 21" at bounding box center [218, 177] width 265 height 5
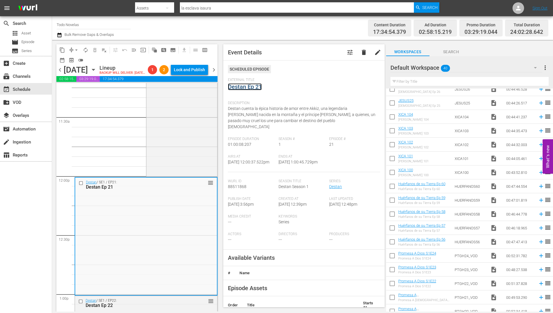
click at [239, 86] on link "Destan Ep 21" at bounding box center [245, 86] width 34 height 7
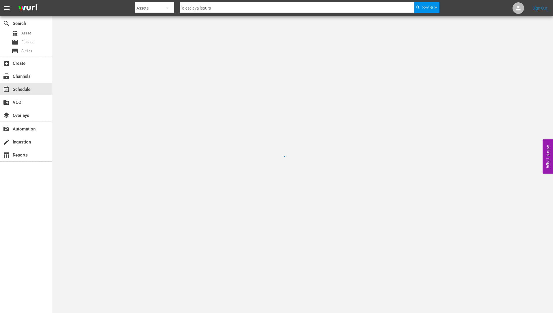
click at [239, 88] on div at bounding box center [276, 156] width 553 height 313
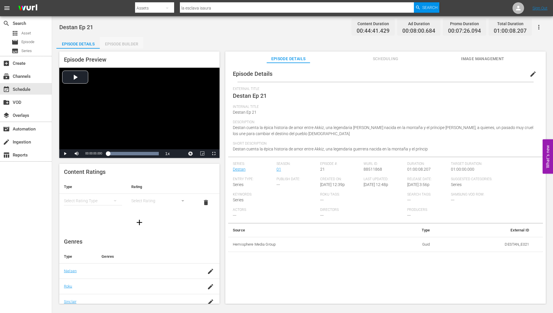
click at [125, 42] on div "Episode Builder" at bounding box center [121, 44] width 43 height 14
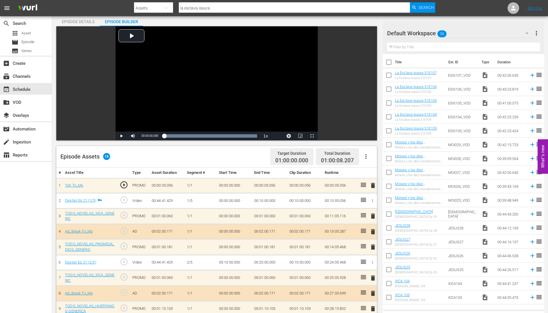
scroll to position [116, 0]
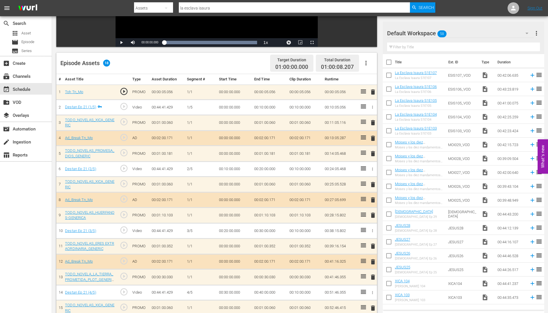
click at [374, 277] on span "delete" at bounding box center [373, 276] width 7 height 7
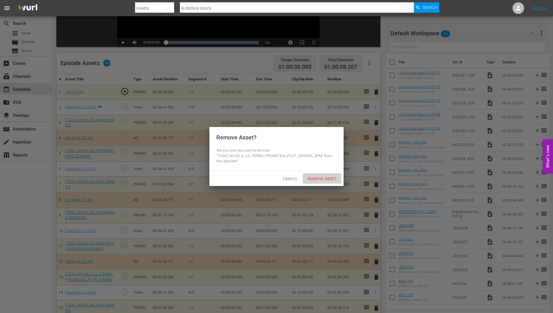
click at [320, 178] on span "Remove Asset" at bounding box center [322, 178] width 38 height 5
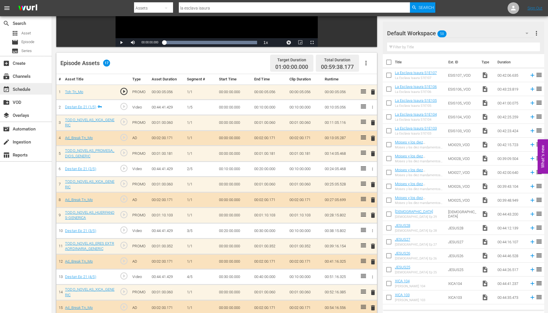
click at [24, 88] on div "event_available Schedule" at bounding box center [16, 88] width 32 height 5
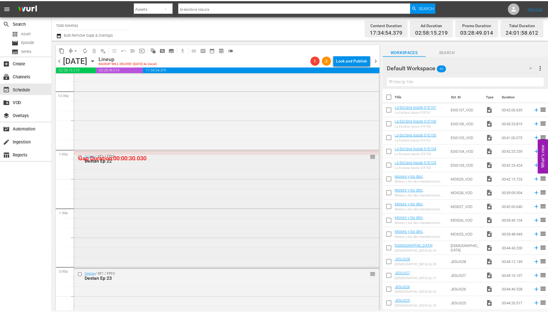
scroll to position [1456, 0]
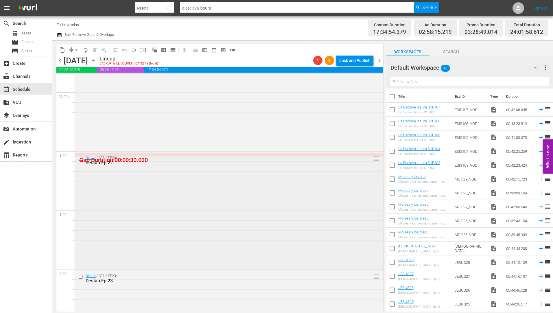
click at [110, 162] on div "Destan Ep 22" at bounding box center [218, 162] width 265 height 5
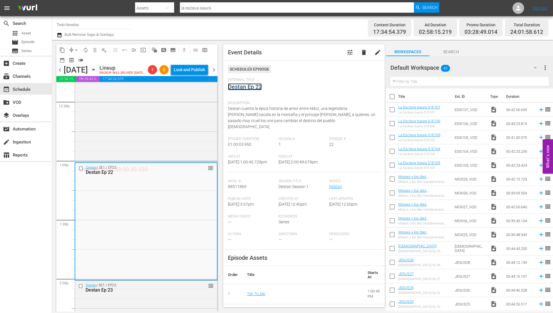
click at [242, 86] on link "Destan Ep 22" at bounding box center [245, 86] width 34 height 7
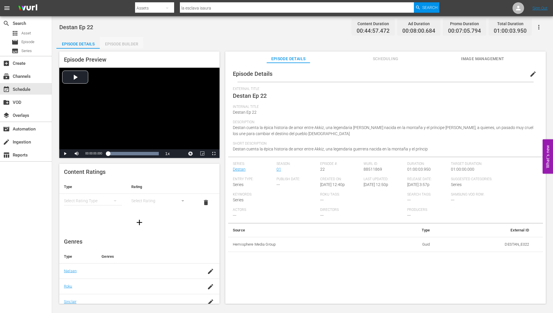
click at [125, 42] on div "Episode Builder" at bounding box center [121, 44] width 43 height 14
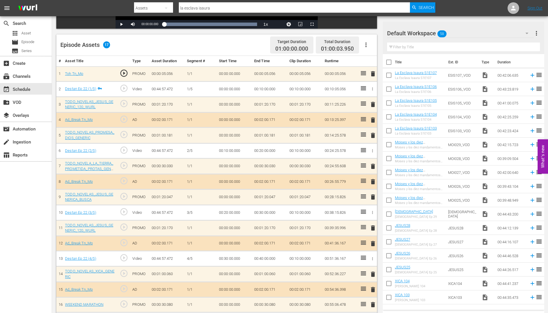
scroll to position [153, 0]
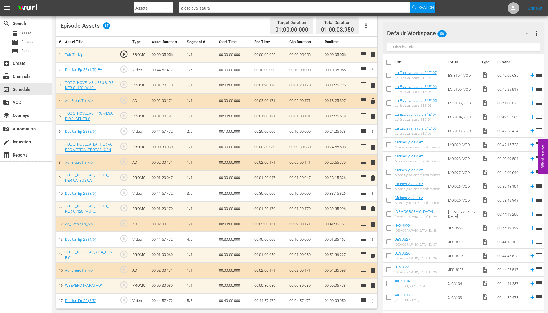
click at [374, 284] on span "delete" at bounding box center [373, 285] width 7 height 7
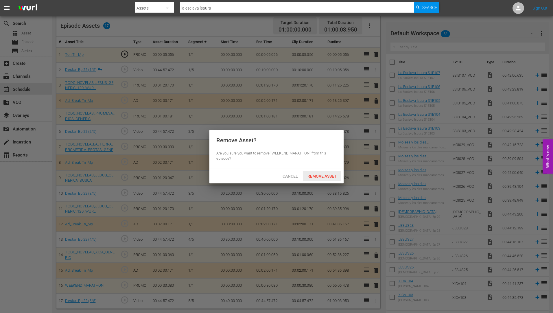
click at [311, 174] on span "Remove Asset" at bounding box center [322, 176] width 38 height 5
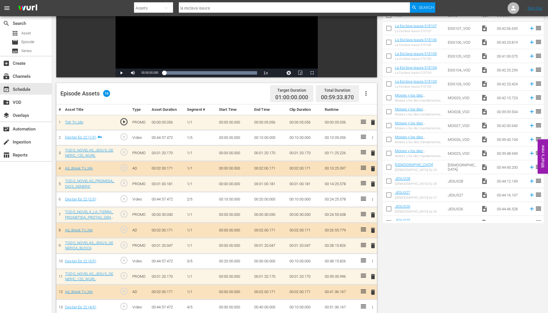
scroll to position [6, 0]
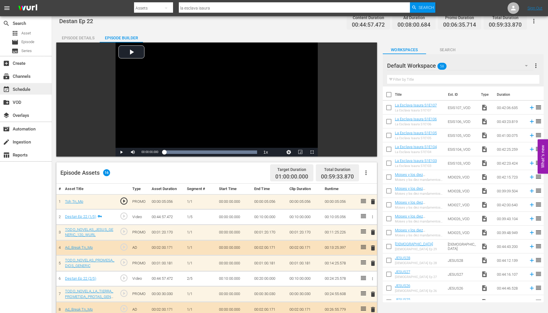
click at [17, 87] on div "event_available Schedule" at bounding box center [16, 88] width 32 height 5
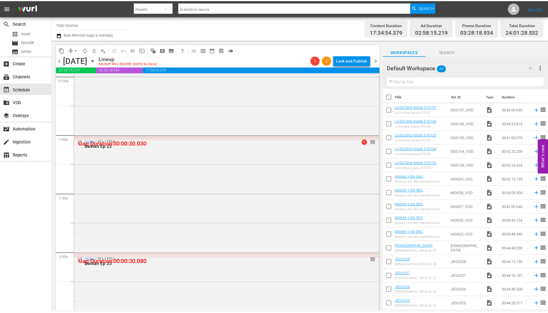
scroll to position [1532, 0]
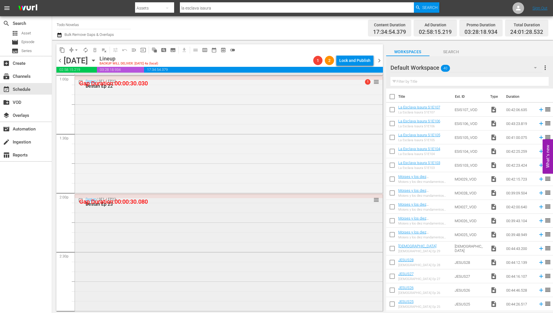
click at [108, 203] on div "Destan Ep 23" at bounding box center [218, 203] width 265 height 5
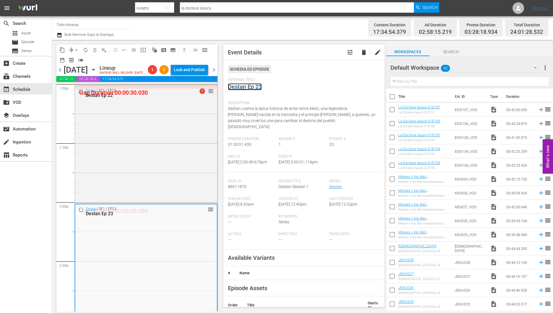
click at [248, 86] on link "Destan Ep 23" at bounding box center [245, 86] width 34 height 7
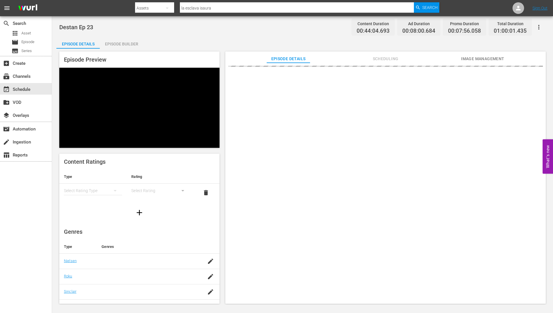
click at [120, 42] on div "Episode Builder" at bounding box center [121, 44] width 43 height 14
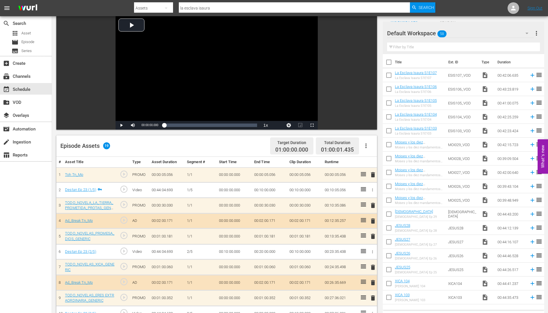
scroll to position [145, 0]
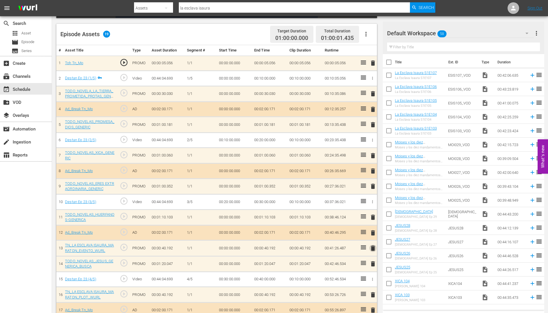
click at [374, 246] on span "delete" at bounding box center [373, 248] width 7 height 7
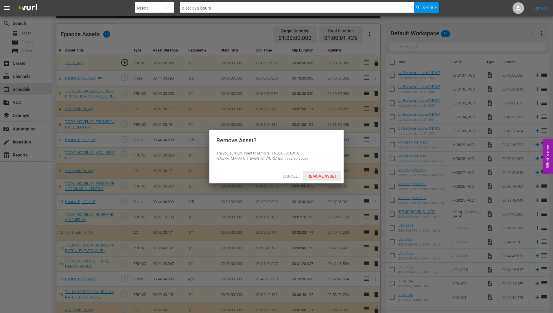
click at [323, 175] on span "Remove Asset" at bounding box center [322, 176] width 38 height 5
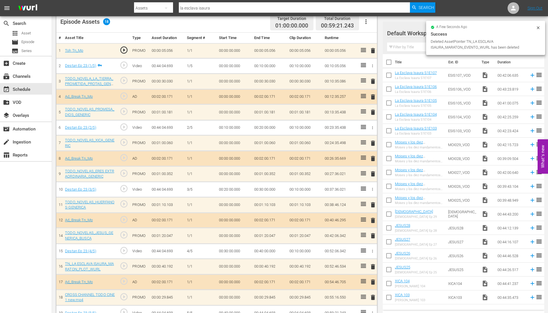
scroll to position [169, 0]
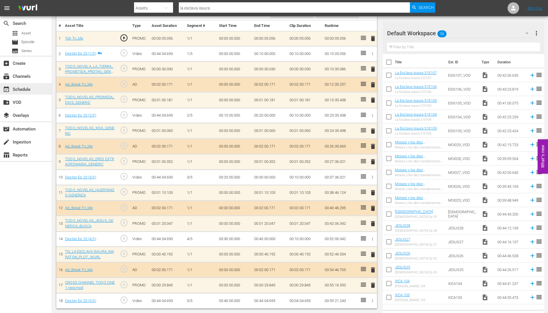
click at [19, 89] on div "event_available Schedule" at bounding box center [16, 88] width 32 height 5
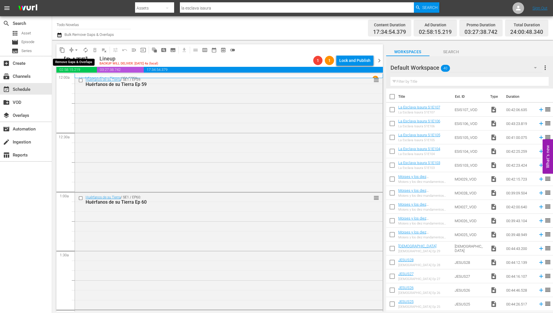
click at [76, 50] on span "arrow_drop_down" at bounding box center [76, 50] width 6 height 6
click at [74, 60] on li "Align to Midnight" at bounding box center [76, 62] width 61 height 10
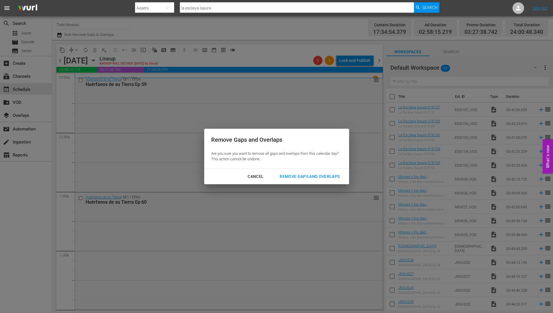
click at [307, 174] on div "Remove Gaps and Overlaps" at bounding box center [309, 176] width 69 height 7
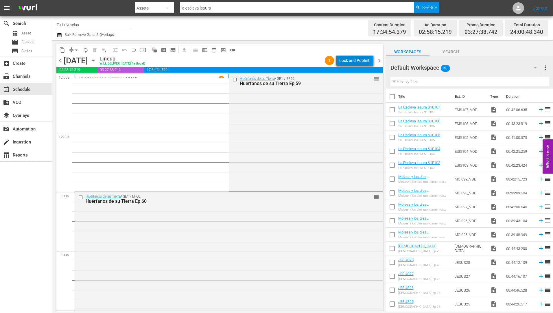
click at [355, 58] on div "Lock and Publish" at bounding box center [354, 60] width 31 height 10
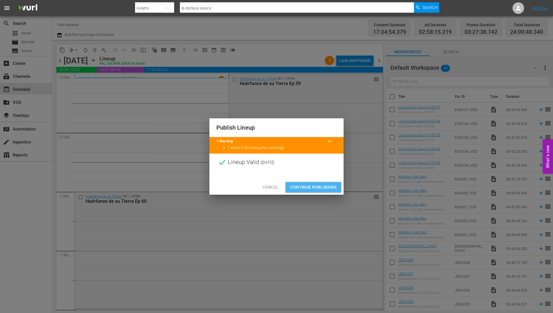
click at [312, 187] on span "Continue Publishing" at bounding box center [313, 187] width 47 height 7
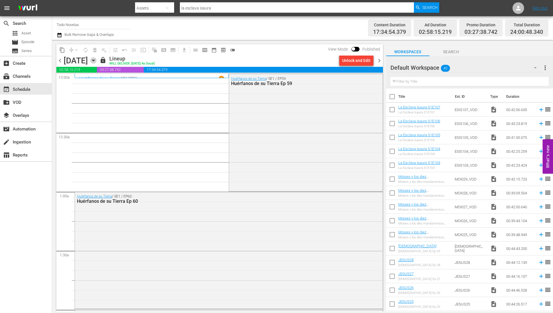
click at [97, 59] on icon "button" at bounding box center [93, 60] width 6 height 6
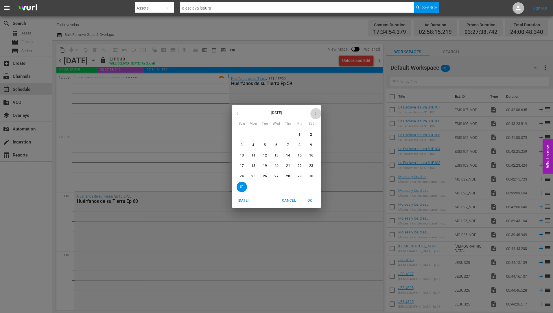
click at [315, 113] on icon "button" at bounding box center [315, 113] width 4 height 4
click at [252, 132] on p "1" at bounding box center [253, 134] width 2 height 5
